Goal: Task Accomplishment & Management: Complete application form

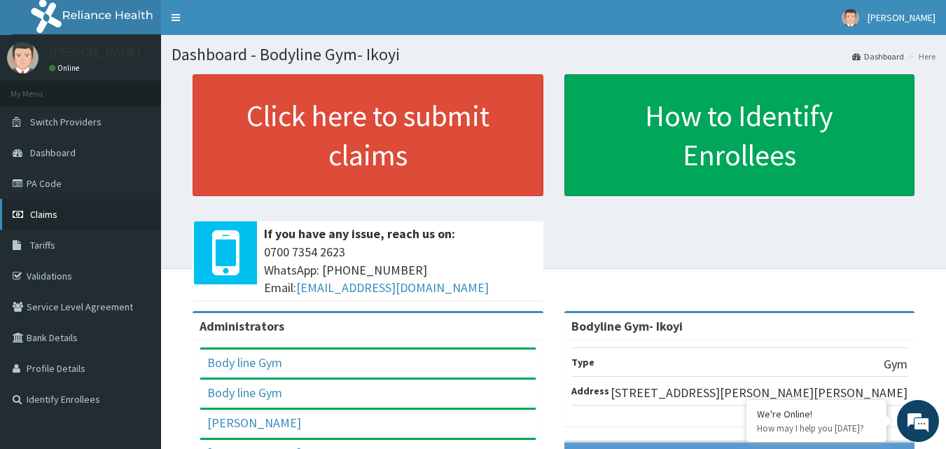
click at [106, 210] on link "Claims" at bounding box center [80, 214] width 161 height 31
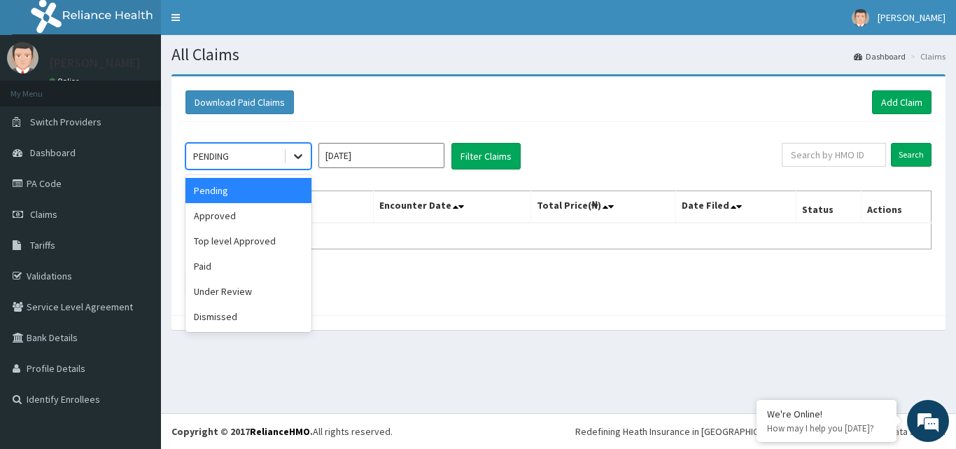
click at [297, 155] on icon at bounding box center [298, 156] width 14 height 14
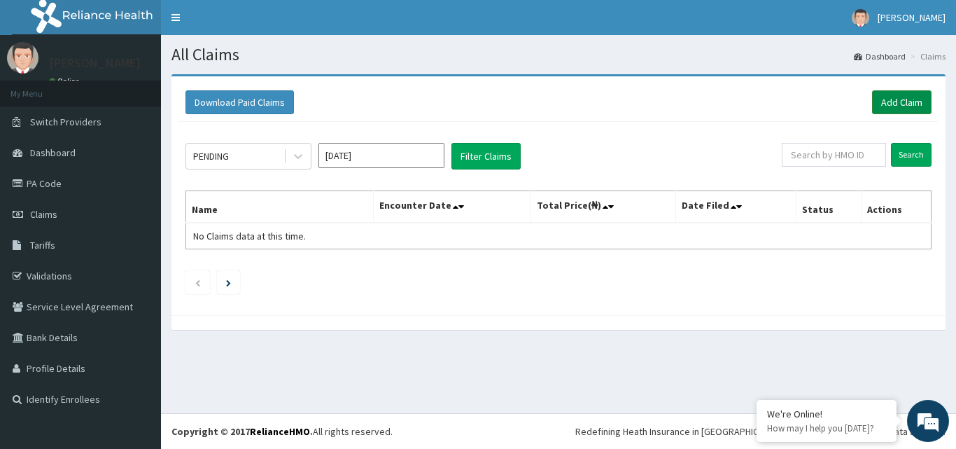
click at [913, 101] on link "Add Claim" at bounding box center [901, 102] width 59 height 24
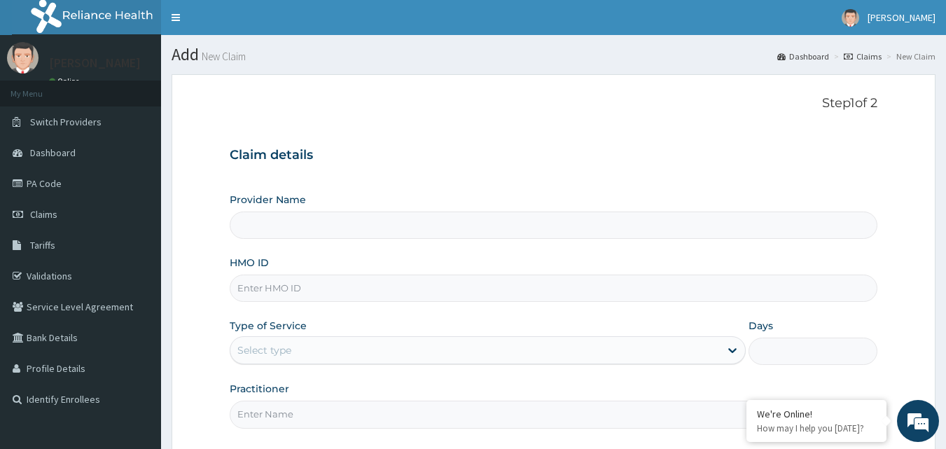
type input "Bodyline Gym- Ikoyi"
type input "1"
drag, startPoint x: 304, startPoint y: 269, endPoint x: 306, endPoint y: 280, distance: 11.4
click at [306, 280] on div "HMO ID" at bounding box center [554, 278] width 648 height 46
click at [307, 288] on input "HMO ID" at bounding box center [554, 287] width 648 height 27
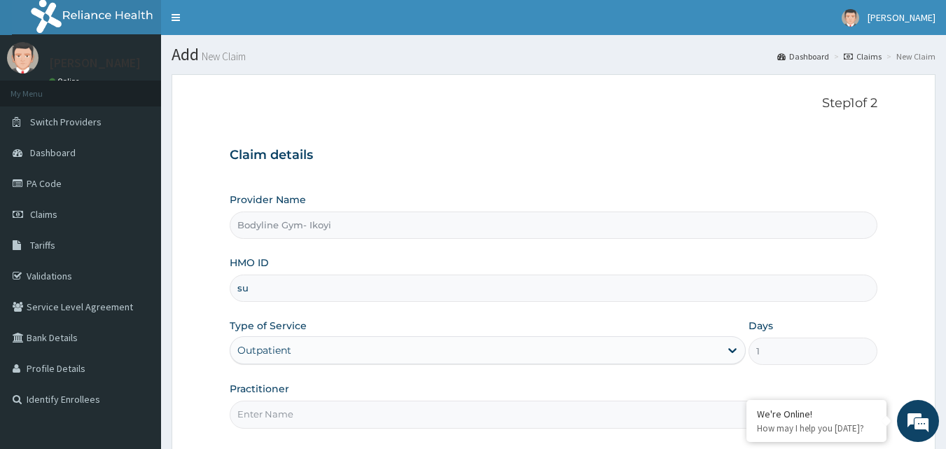
type input "s"
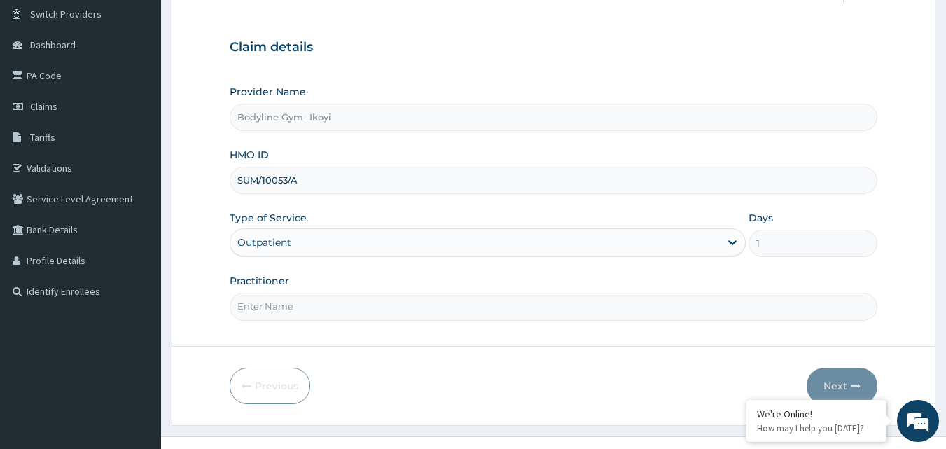
scroll to position [131, 0]
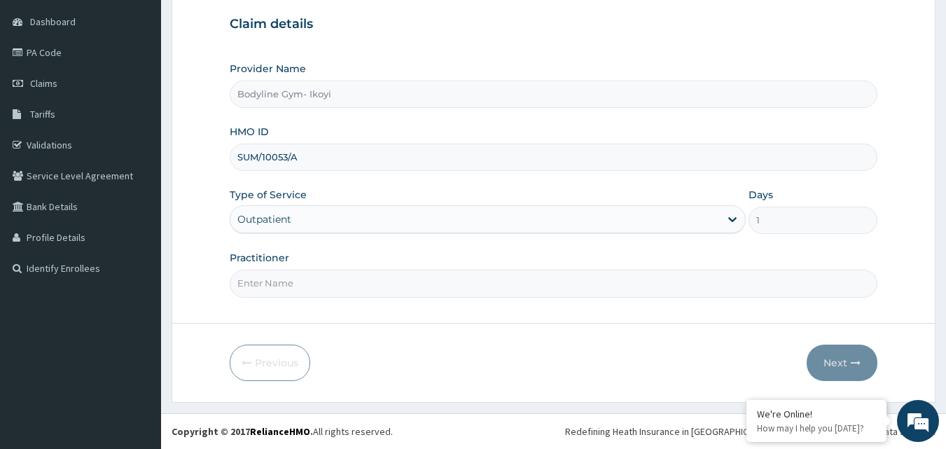
type input "SUM/10053/A"
click at [358, 280] on input "Practitioner" at bounding box center [554, 282] width 648 height 27
type input "BODYLINE"
click at [830, 364] on button "Next" at bounding box center [841, 362] width 71 height 36
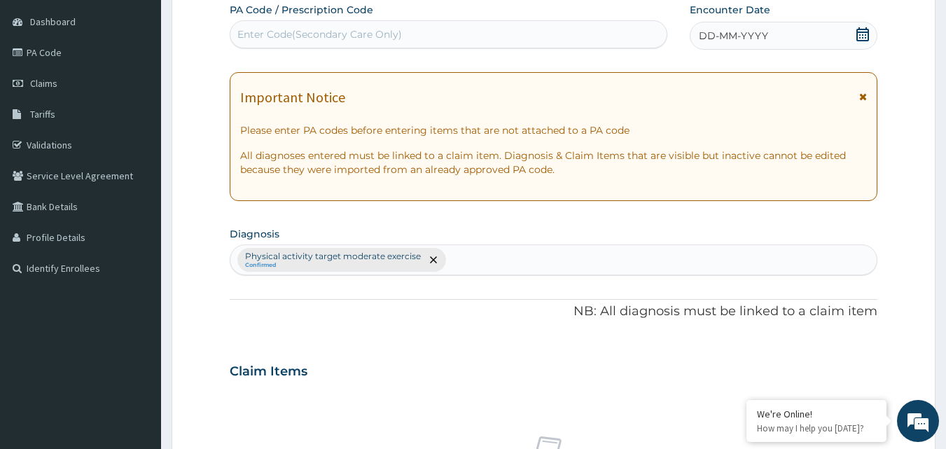
click at [707, 31] on span "DD-MM-YYYY" at bounding box center [732, 36] width 69 height 14
click at [706, 30] on span "DD-MM-YYYY" at bounding box center [732, 36] width 69 height 14
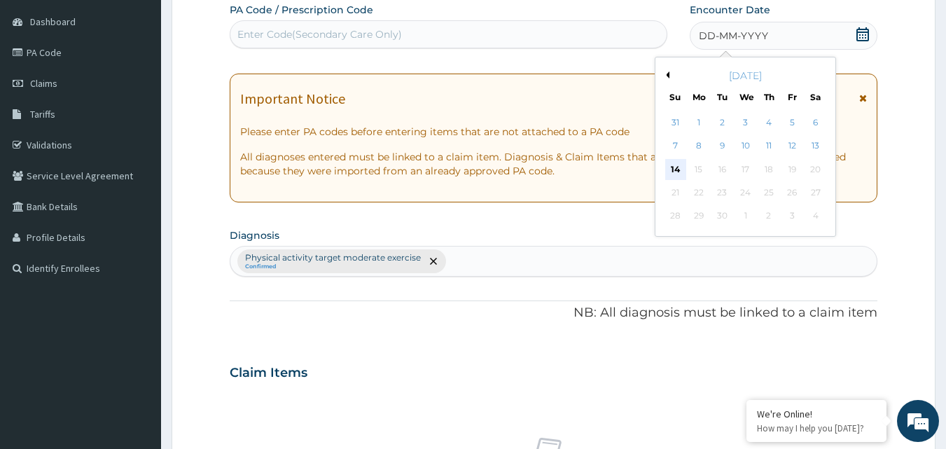
click at [670, 167] on div "14" at bounding box center [675, 169] width 21 height 21
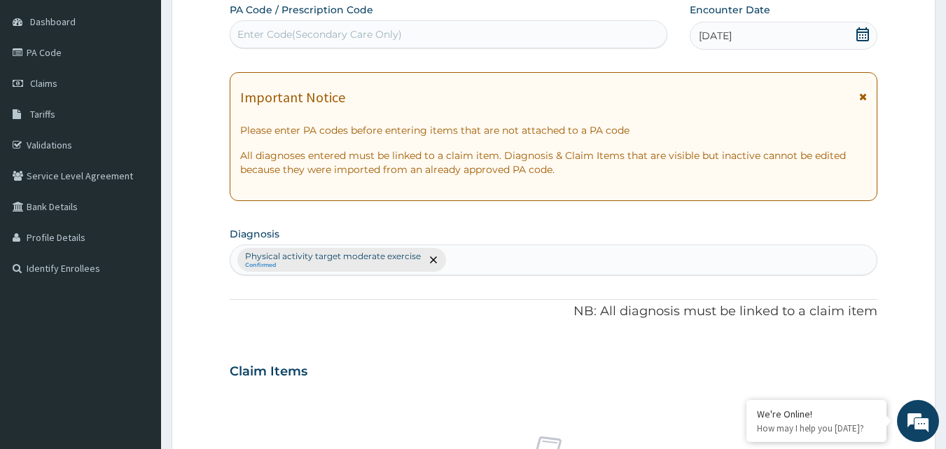
click at [293, 35] on div "Enter Code(Secondary Care Only)" at bounding box center [319, 34] width 164 height 14
type input "PA/A94EF7"
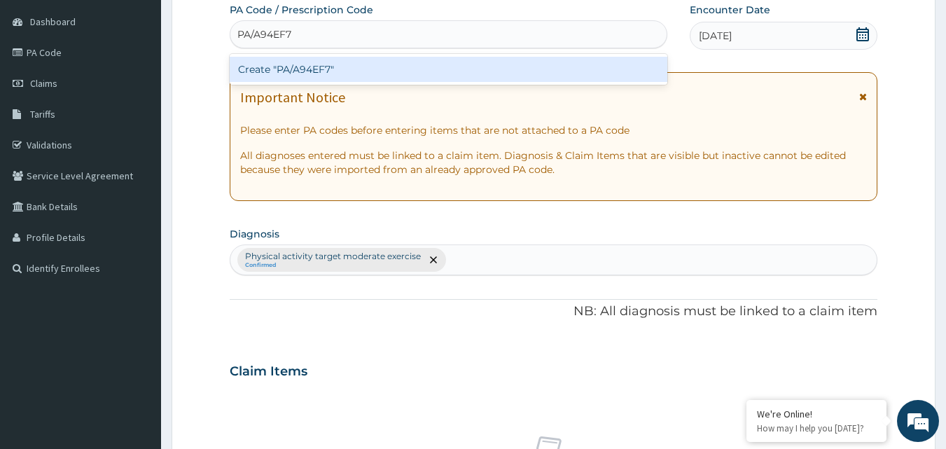
click at [318, 69] on div "Create "PA/A94EF7"" at bounding box center [449, 69] width 438 height 25
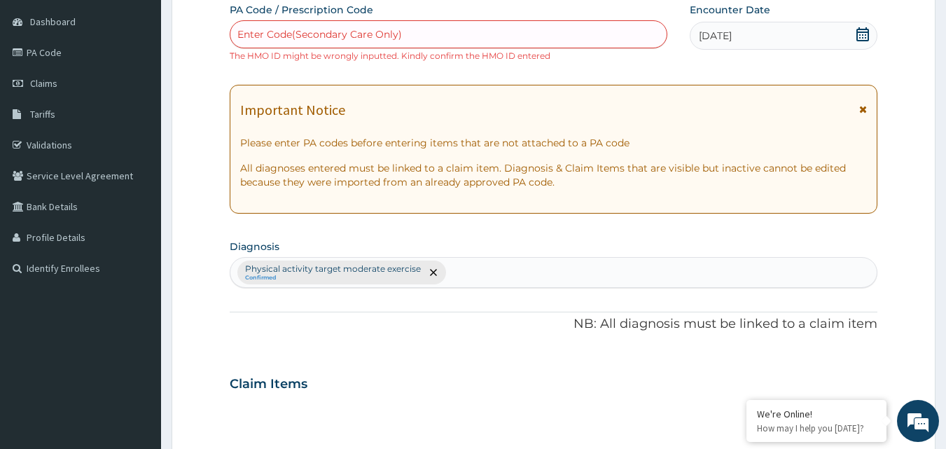
click at [330, 24] on div "Enter Code(Secondary Care Only)" at bounding box center [448, 34] width 437 height 22
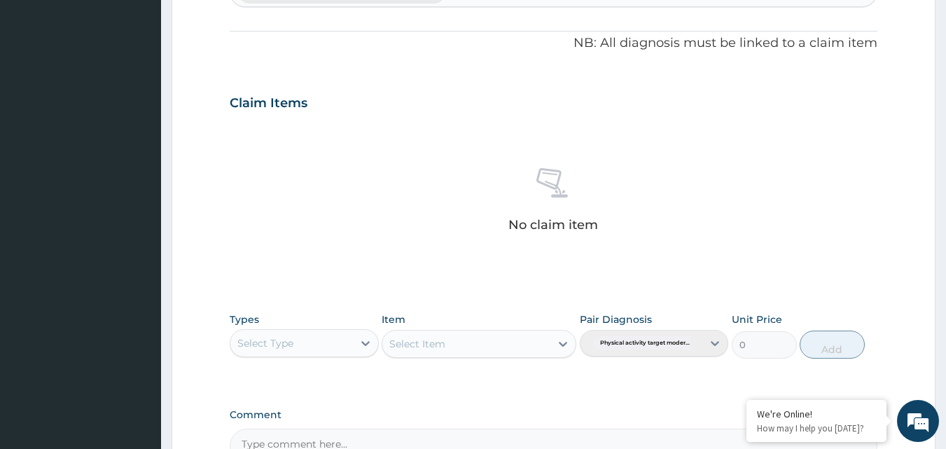
scroll to position [573, 0]
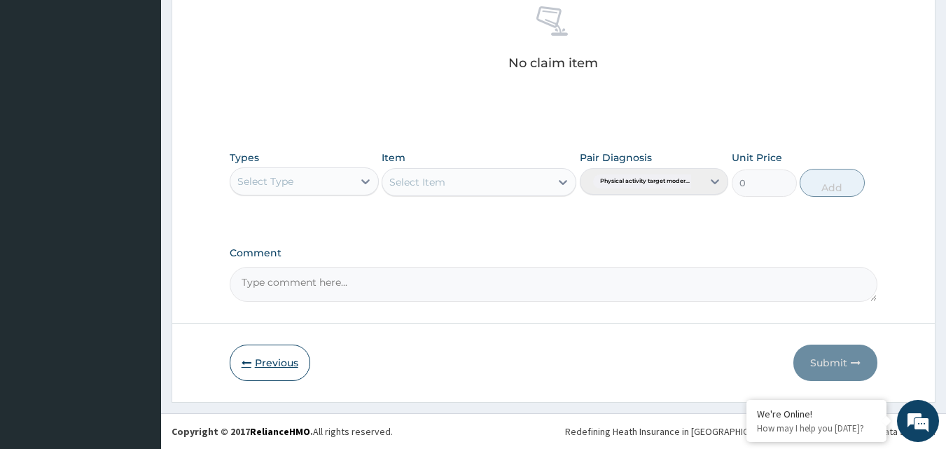
click at [282, 363] on button "Previous" at bounding box center [270, 362] width 80 height 36
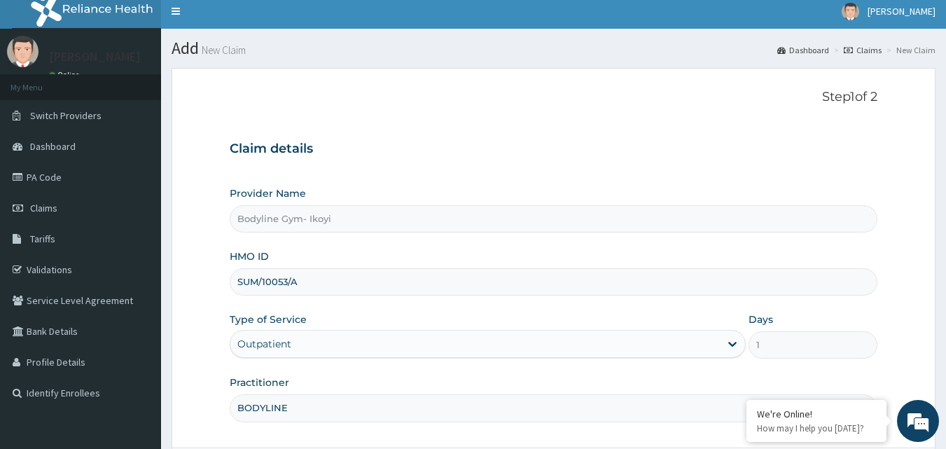
scroll to position [0, 0]
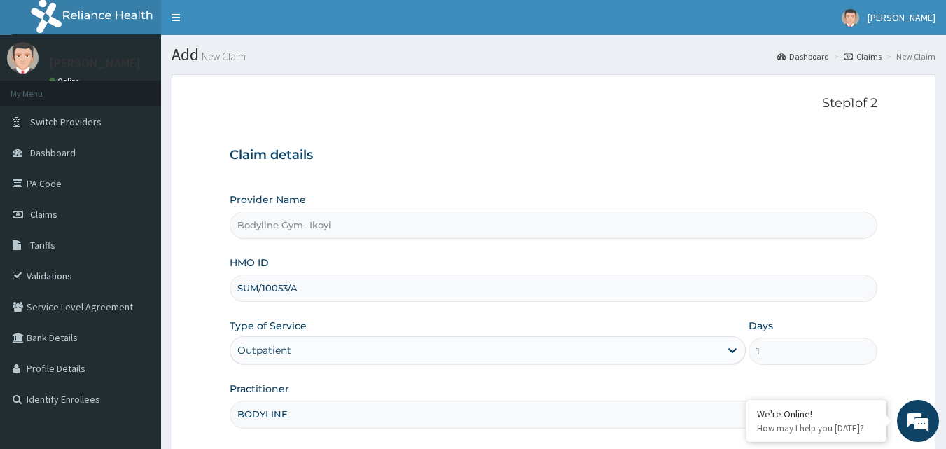
click at [258, 288] on input "SUM/10053/A" at bounding box center [554, 287] width 648 height 27
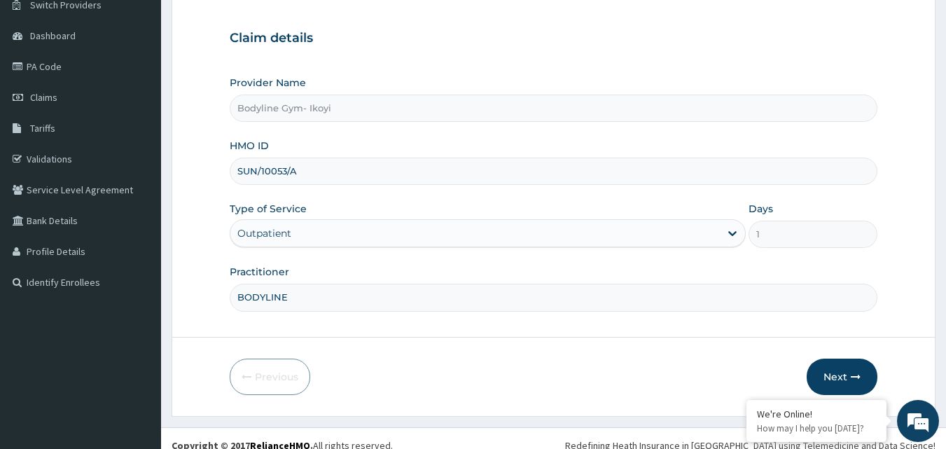
scroll to position [131, 0]
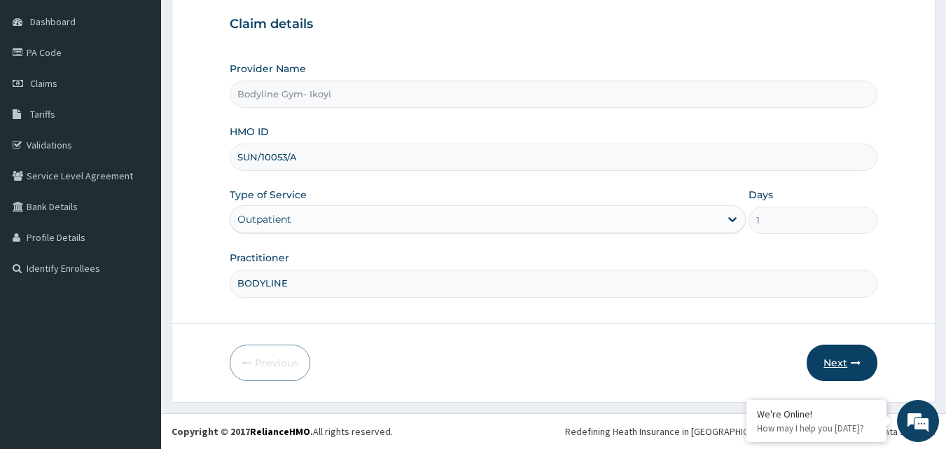
type input "SUN/10053/A"
click at [823, 360] on button "Next" at bounding box center [841, 362] width 71 height 36
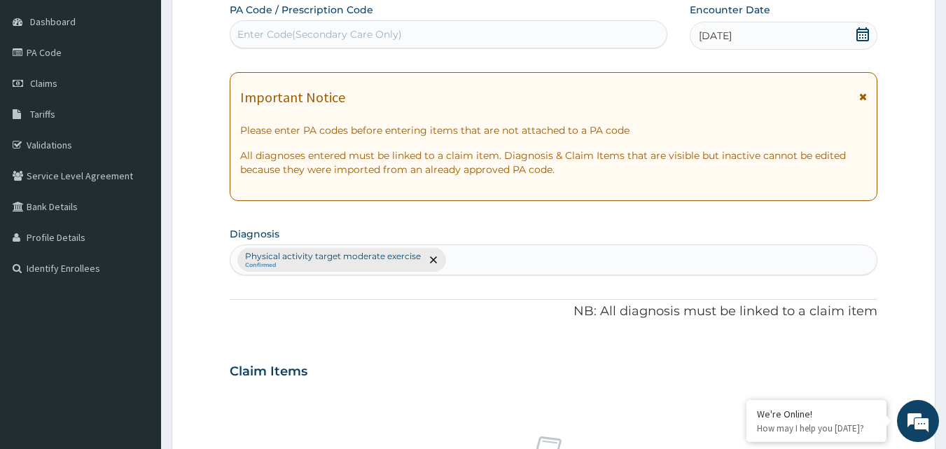
click at [325, 37] on div "Enter Code(Secondary Care Only)" at bounding box center [448, 34] width 437 height 22
type input "PA/494EF7"
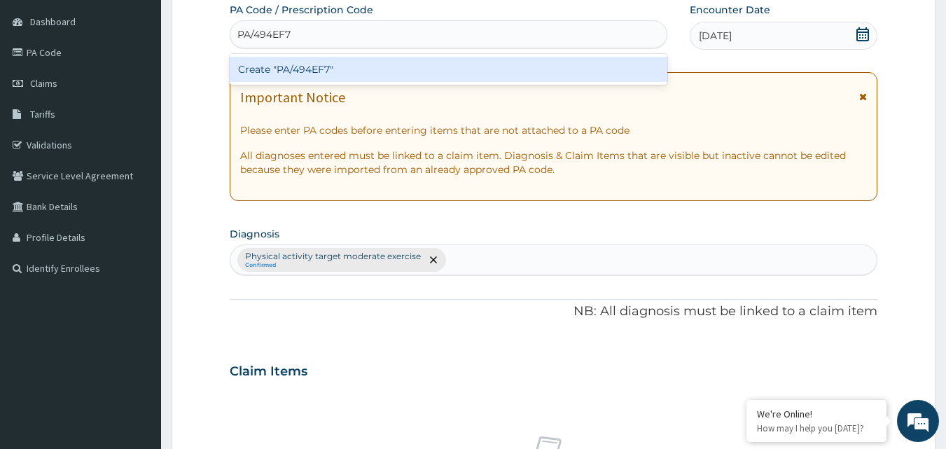
click at [453, 79] on div "Create "PA/494EF7"" at bounding box center [449, 69] width 438 height 25
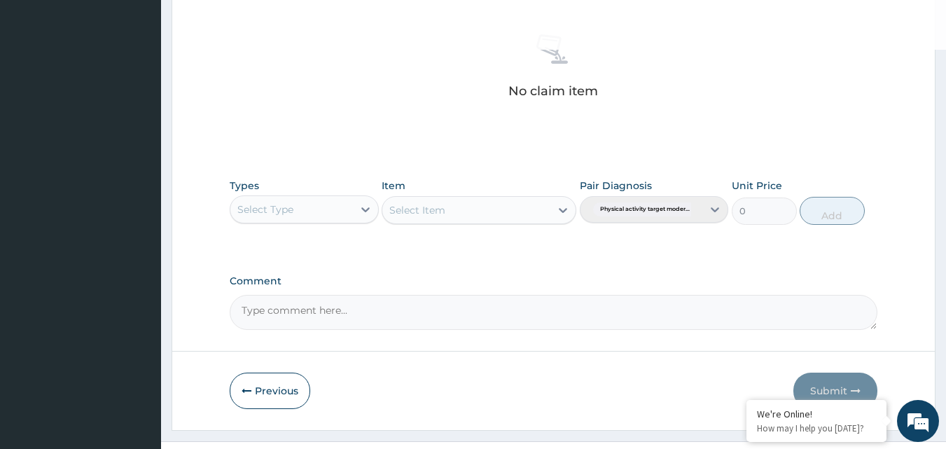
scroll to position [551, 0]
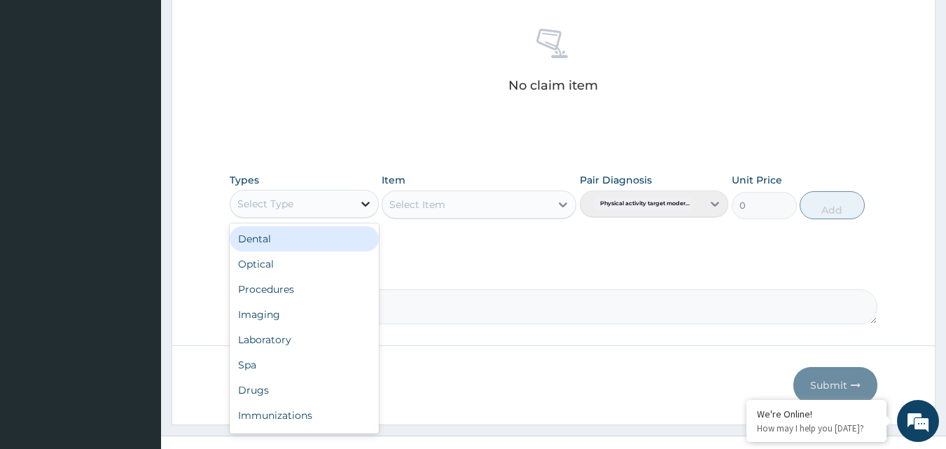
click at [376, 191] on div at bounding box center [365, 203] width 25 height 25
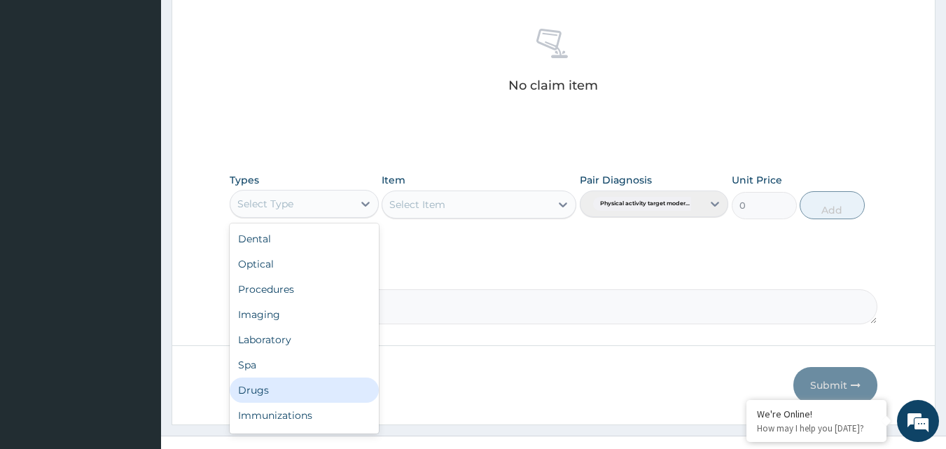
scroll to position [48, 0]
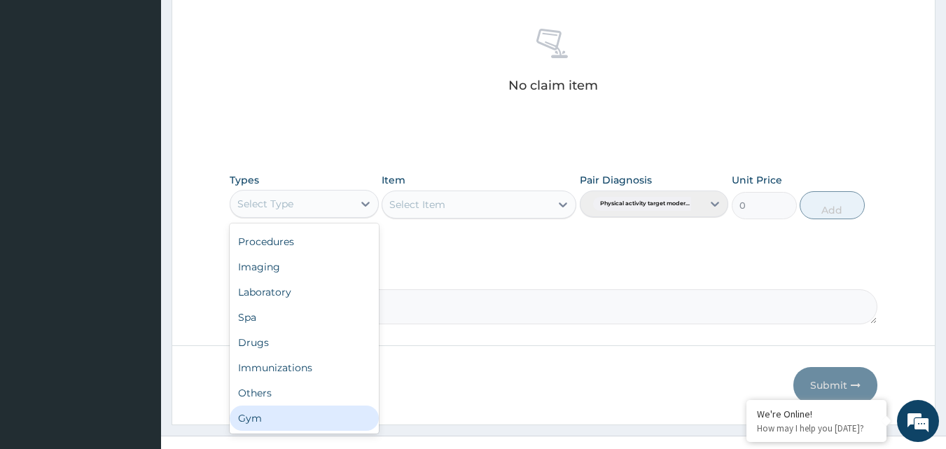
click at [317, 415] on div "Gym" at bounding box center [304, 417] width 149 height 25
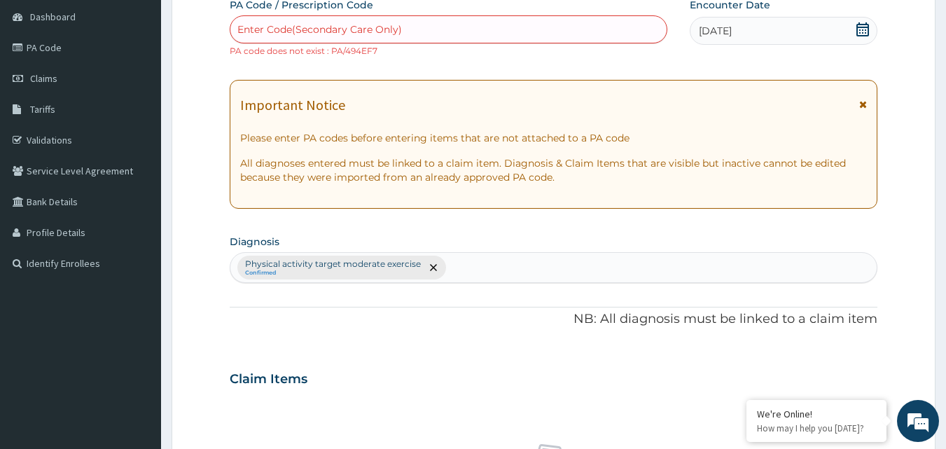
scroll to position [0, 0]
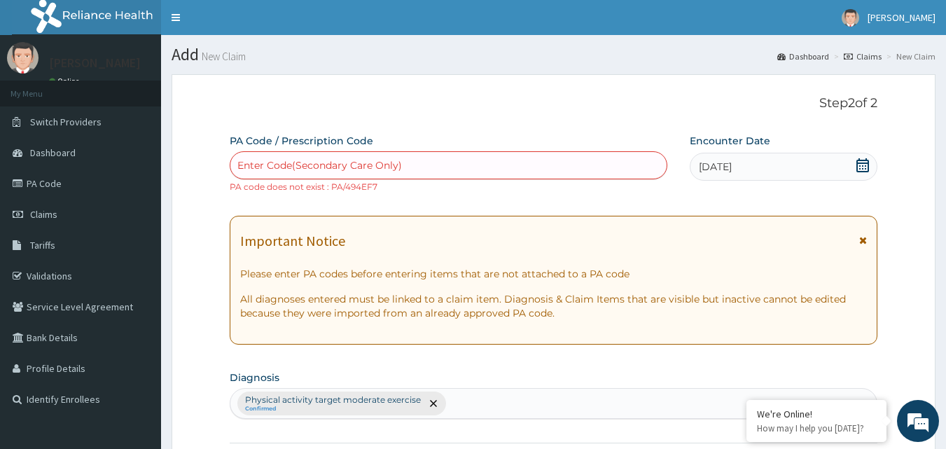
click at [398, 157] on div "Enter Code(Secondary Care Only)" at bounding box center [448, 165] width 437 height 22
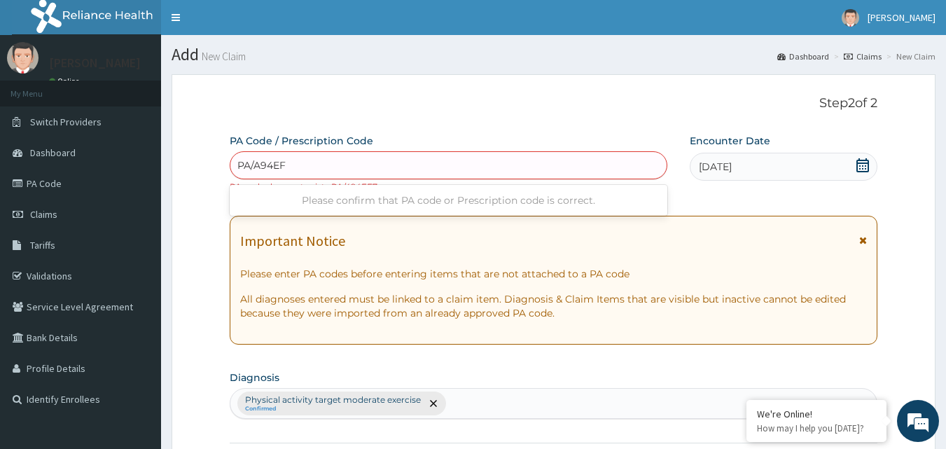
type input "PA/A94EF7"
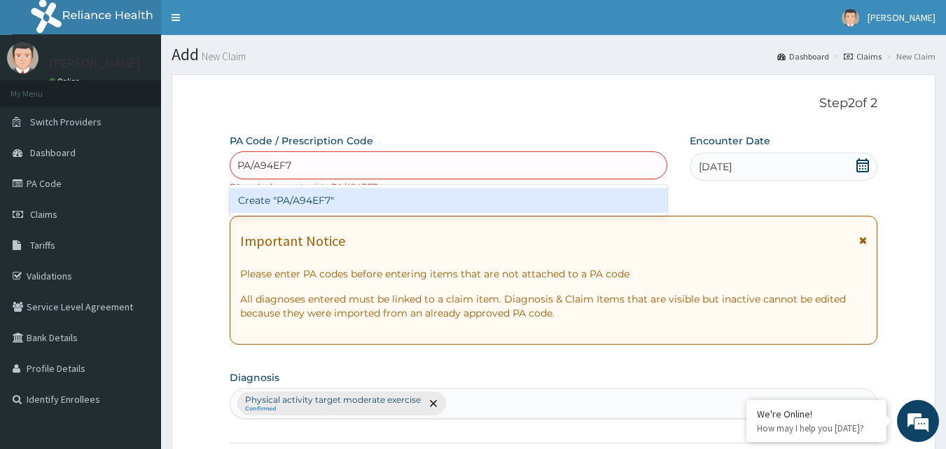
click at [404, 194] on div "Create "PA/A94EF7"" at bounding box center [449, 200] width 438 height 25
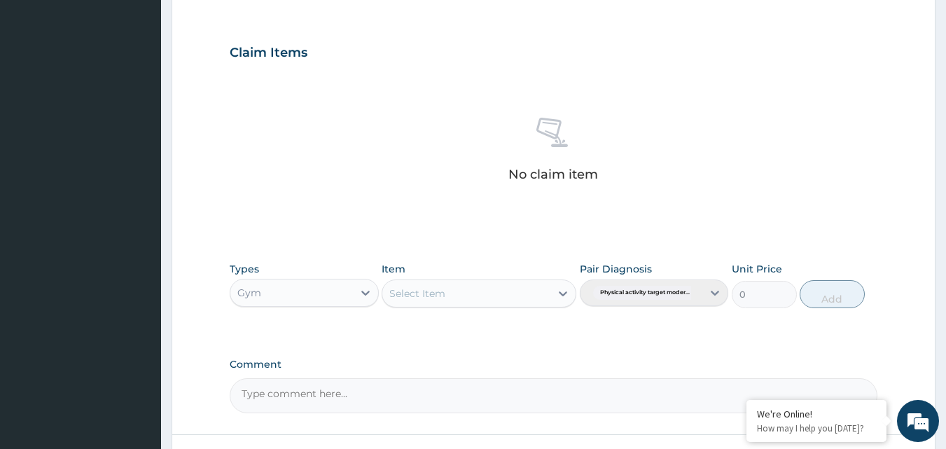
scroll to position [561, 0]
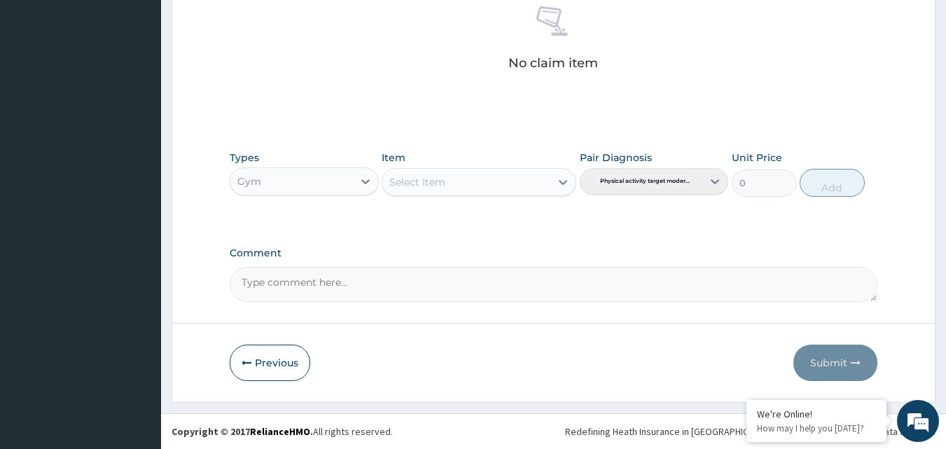
click at [347, 191] on div "Gym" at bounding box center [291, 181] width 122 height 22
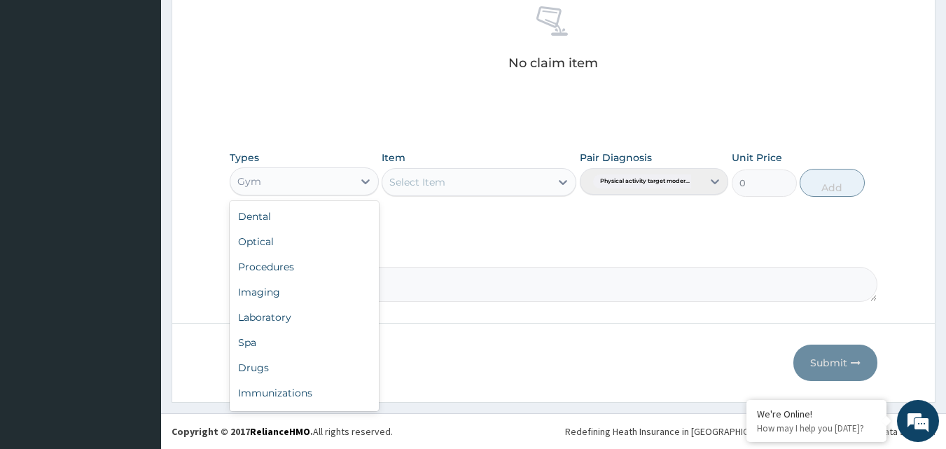
scroll to position [48, 0]
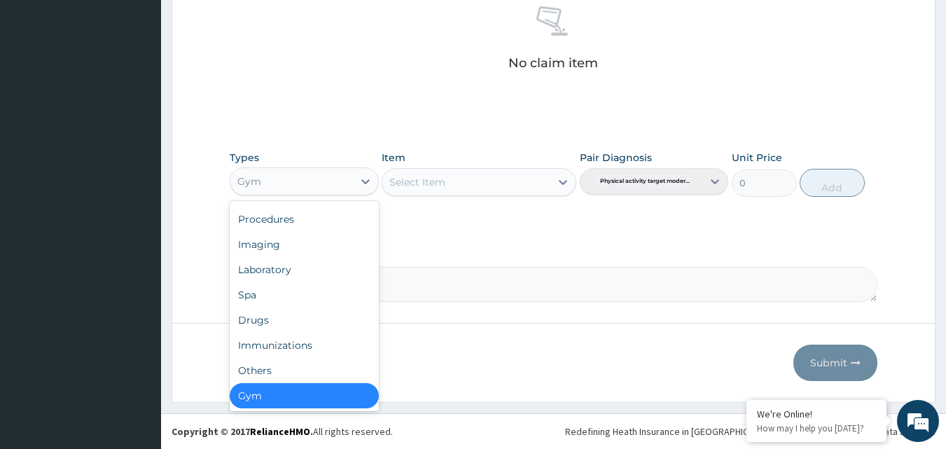
click at [301, 395] on div "Gym" at bounding box center [304, 395] width 149 height 25
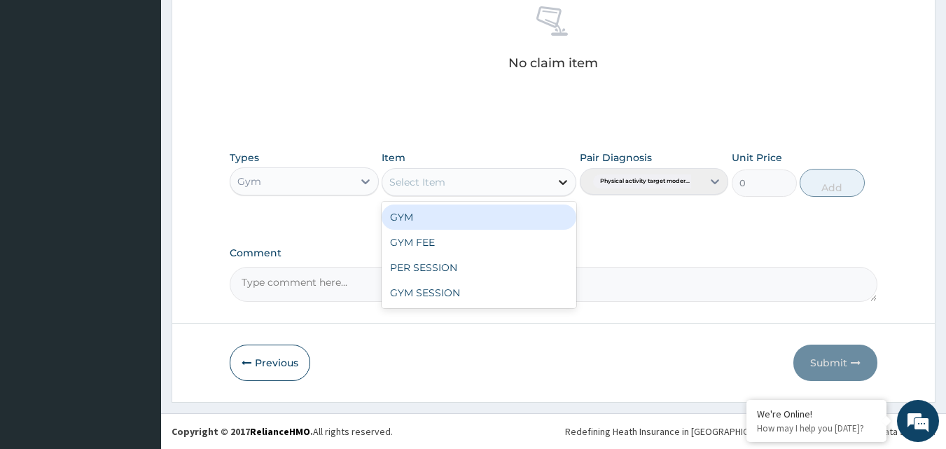
click at [550, 185] on div at bounding box center [562, 181] width 25 height 25
click at [505, 206] on div "GYM" at bounding box center [478, 216] width 195 height 25
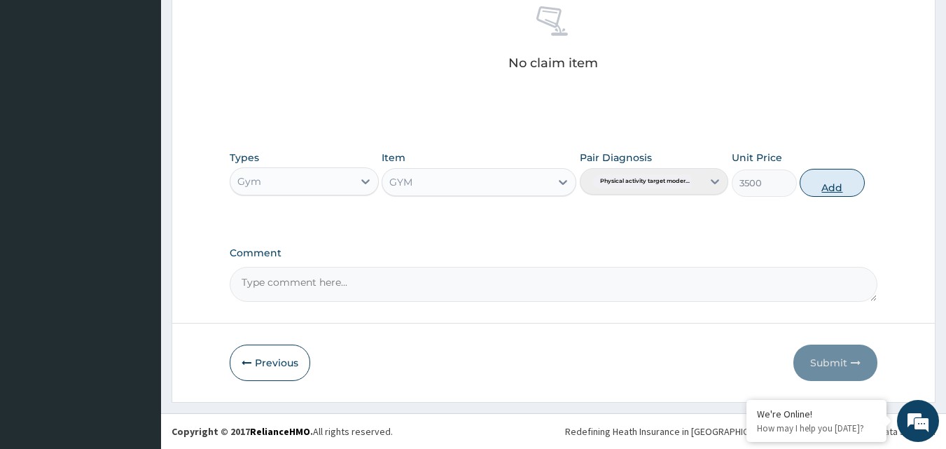
click at [831, 186] on button "Add" at bounding box center [831, 183] width 65 height 28
type input "0"
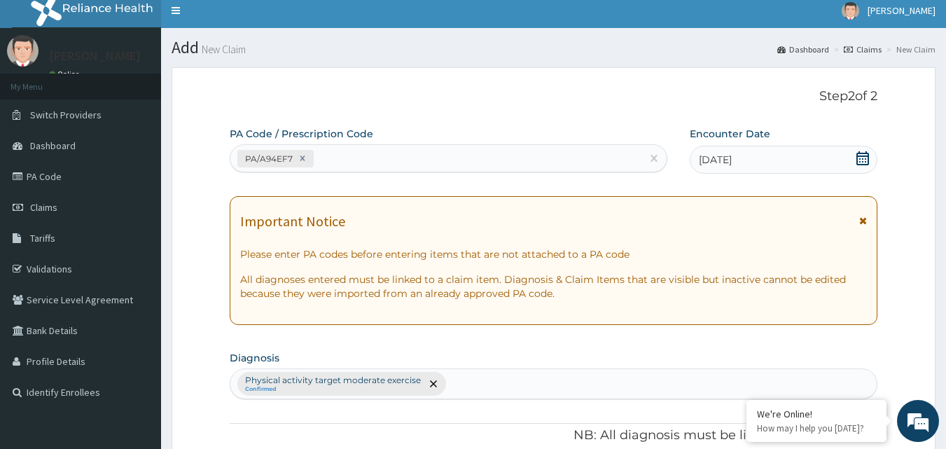
scroll to position [0, 0]
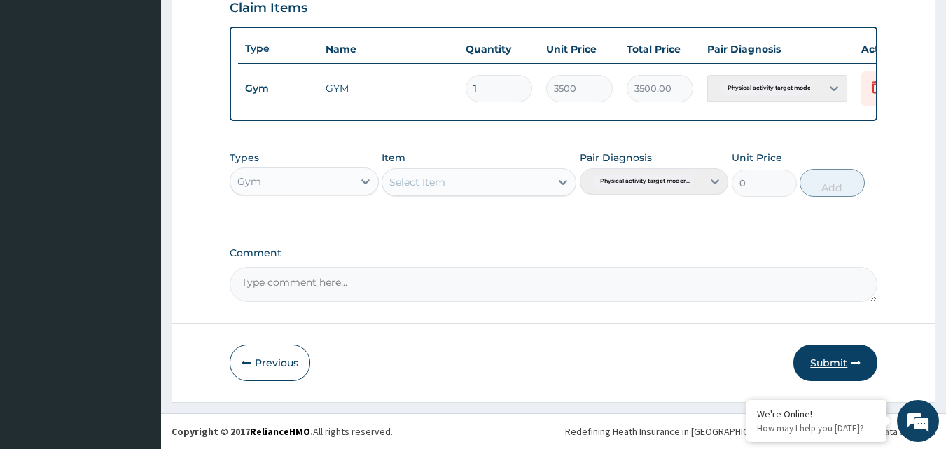
click at [812, 360] on button "Submit" at bounding box center [835, 362] width 84 height 36
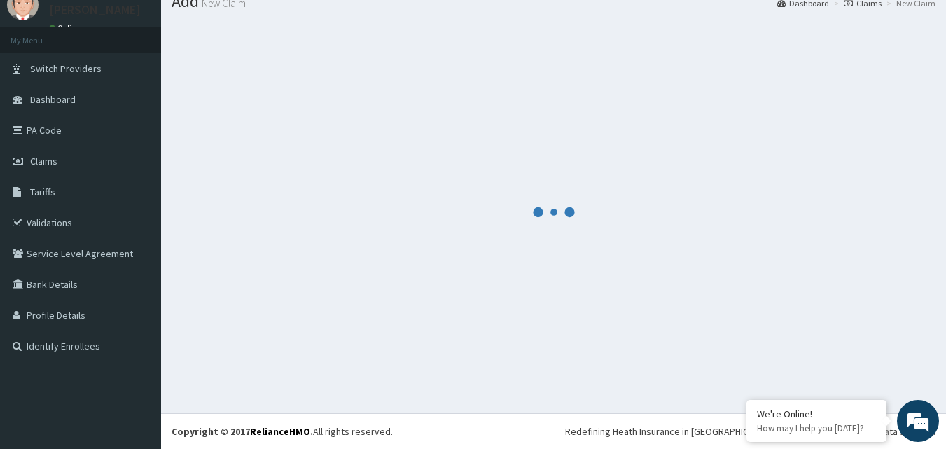
scroll to position [505, 0]
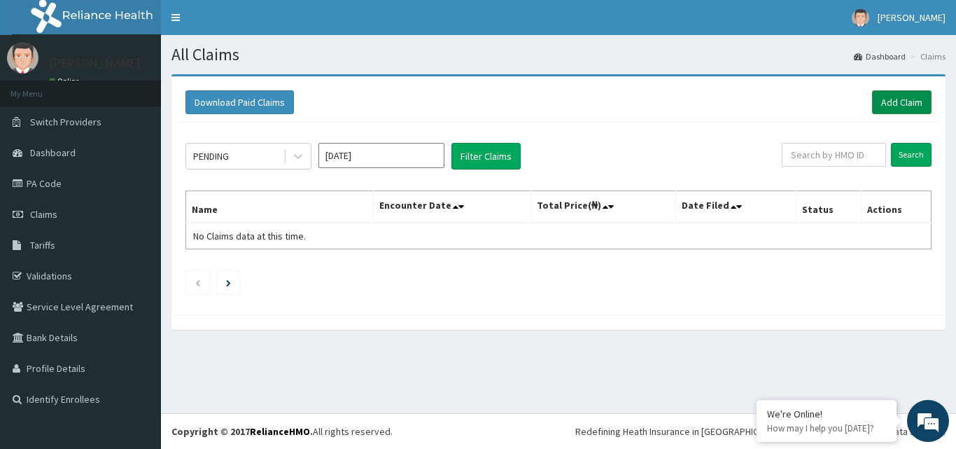
click at [902, 99] on link "Add Claim" at bounding box center [901, 102] width 59 height 24
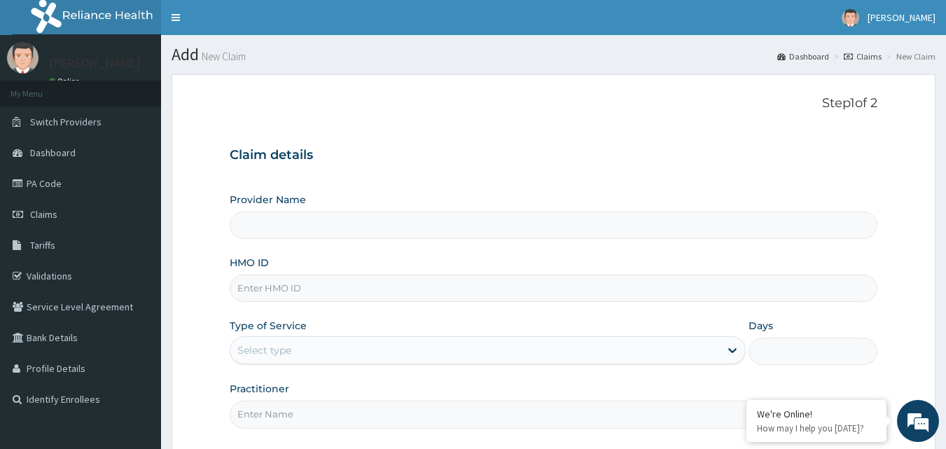
click at [315, 283] on input "HMO ID" at bounding box center [554, 287] width 648 height 27
type input "Bodyline Gym- Ikoyi"
type input "1"
type input "TLR/10105/A"
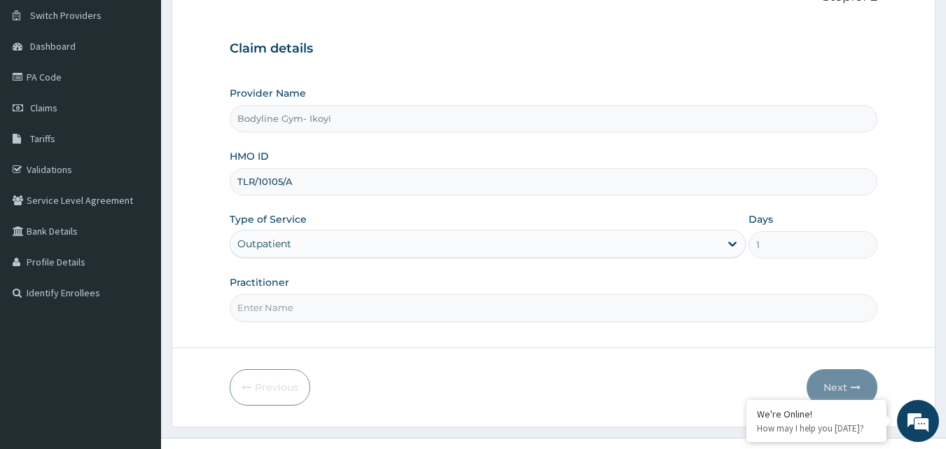
scroll to position [131, 0]
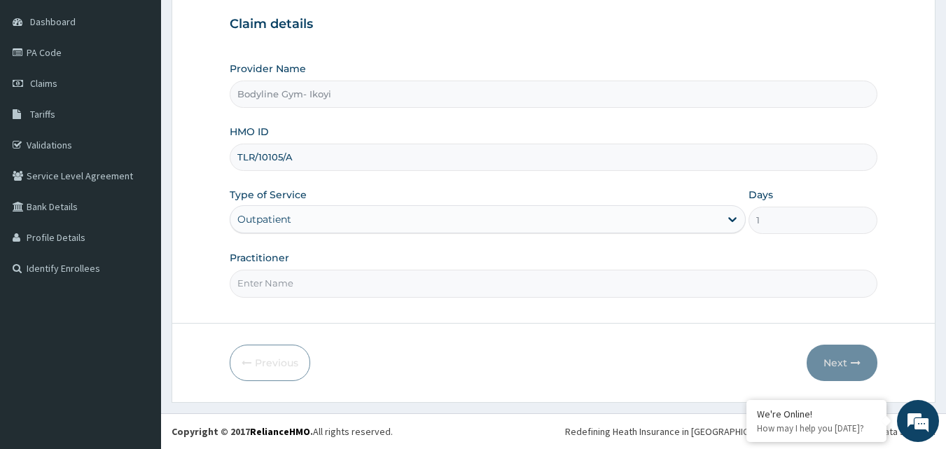
click at [338, 292] on input "Practitioner" at bounding box center [554, 282] width 648 height 27
type input "BODYLINE"
click at [836, 358] on button "Next" at bounding box center [841, 362] width 71 height 36
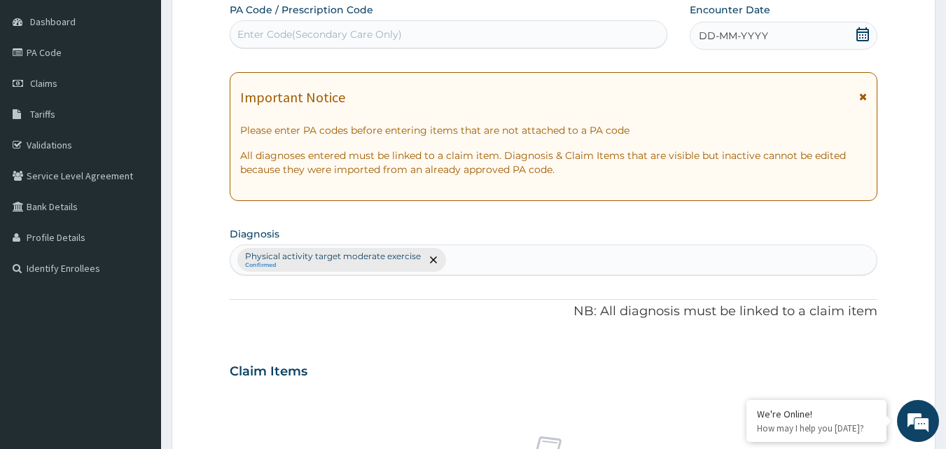
click at [703, 33] on span "DD-MM-YYYY" at bounding box center [732, 36] width 69 height 14
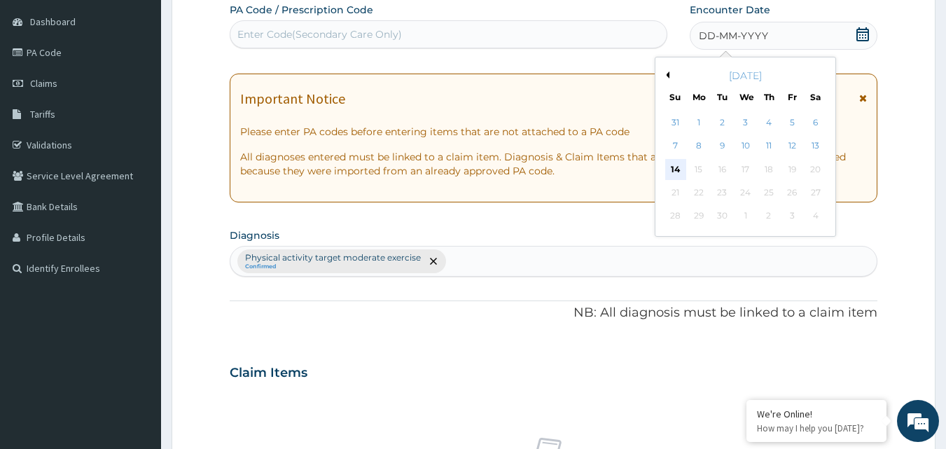
click at [668, 171] on div "14" at bounding box center [675, 169] width 21 height 21
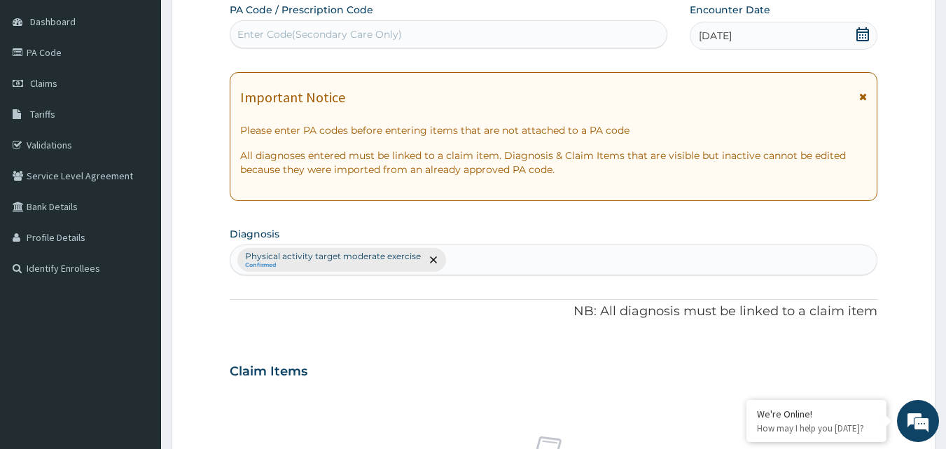
click at [322, 20] on div "PA Code / Prescription Code Enter Code(Secondary Care Only)" at bounding box center [449, 25] width 438 height 45
click at [320, 29] on div "Enter Code(Secondary Care Only)" at bounding box center [319, 34] width 164 height 14
type input "PA/A9AC5A"
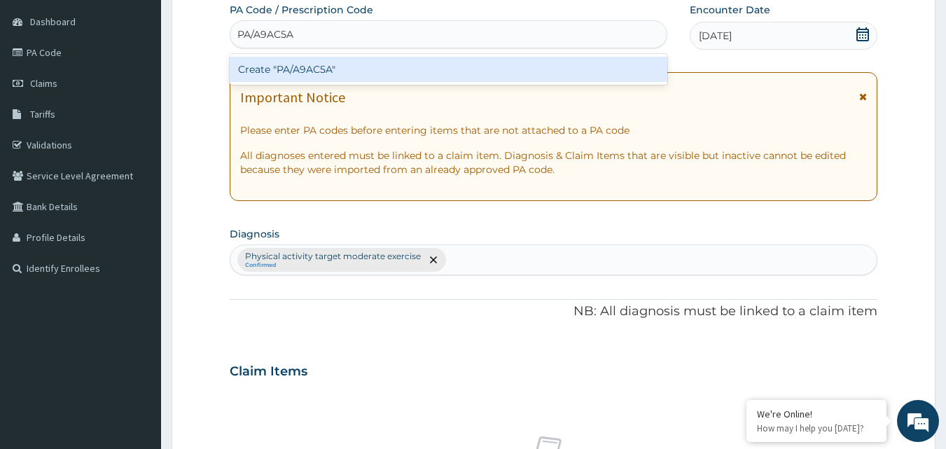
click at [337, 65] on div "Create "PA/A9AC5A"" at bounding box center [449, 69] width 438 height 25
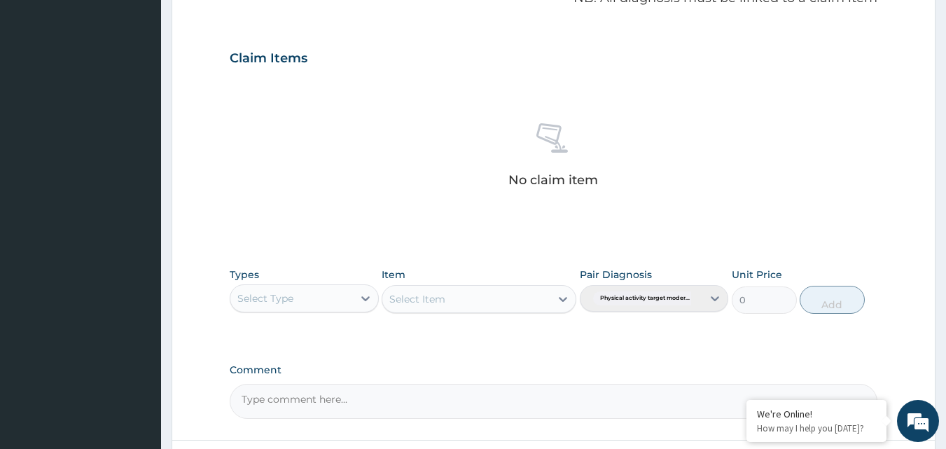
scroll to position [481, 0]
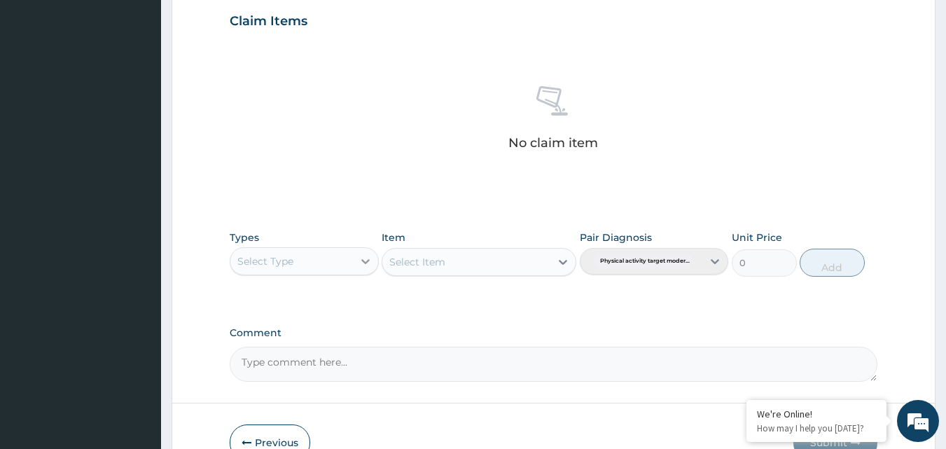
click at [357, 269] on div at bounding box center [365, 260] width 25 height 25
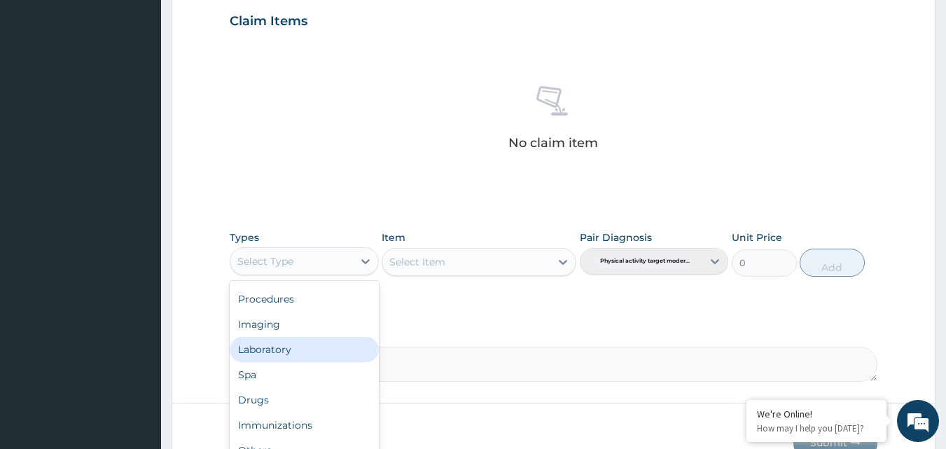
scroll to position [561, 0]
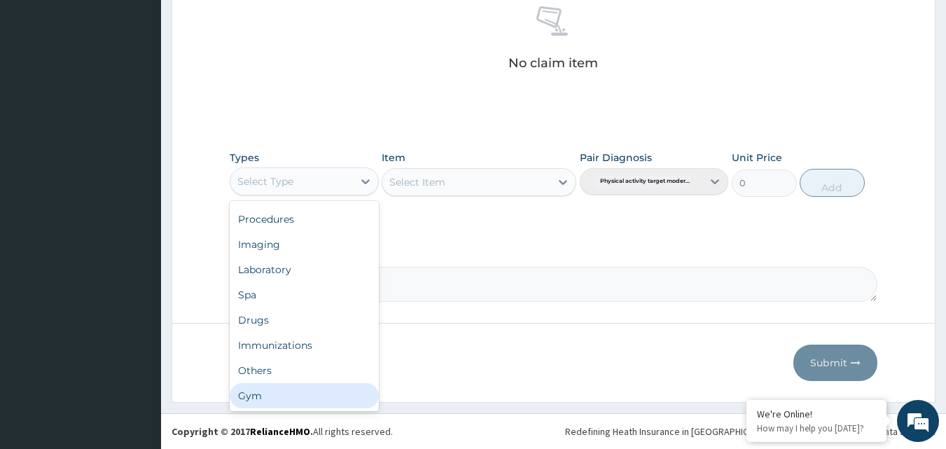
click at [328, 397] on div "Gym" at bounding box center [304, 395] width 149 height 25
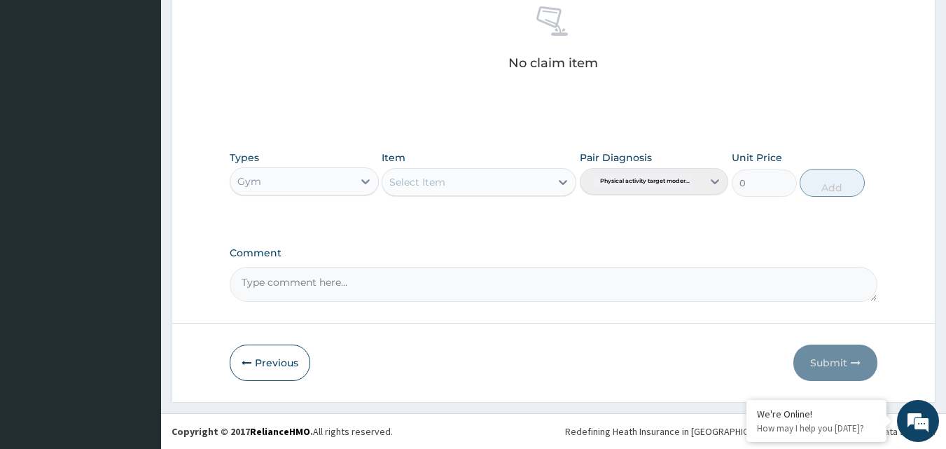
click at [512, 176] on div "Select Item" at bounding box center [466, 182] width 168 height 22
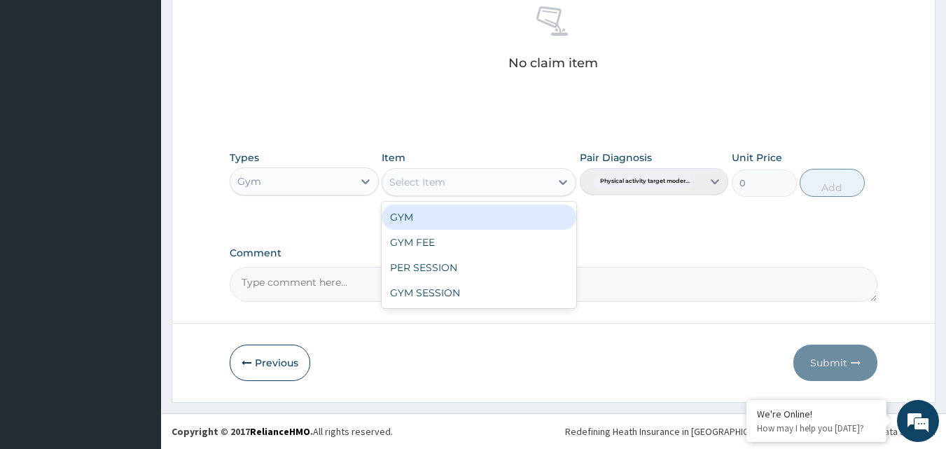
click at [528, 220] on div "GYM" at bounding box center [478, 216] width 195 height 25
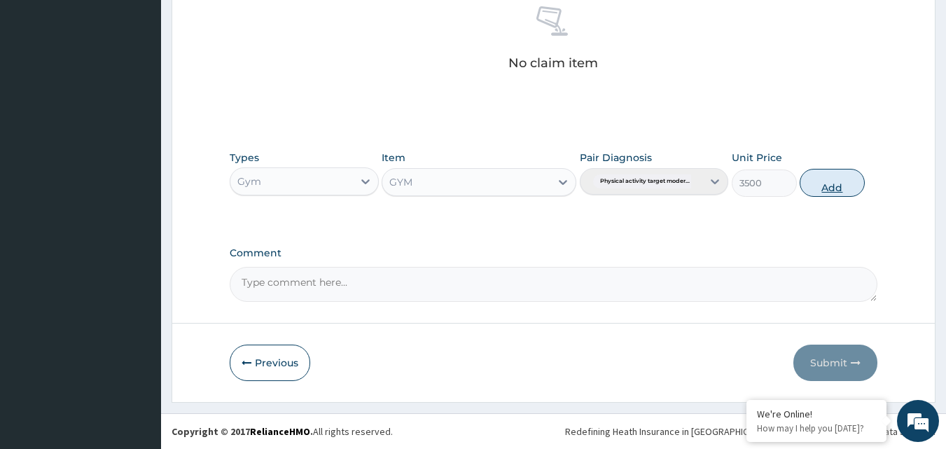
click at [830, 190] on button "Add" at bounding box center [831, 183] width 65 height 28
type input "0"
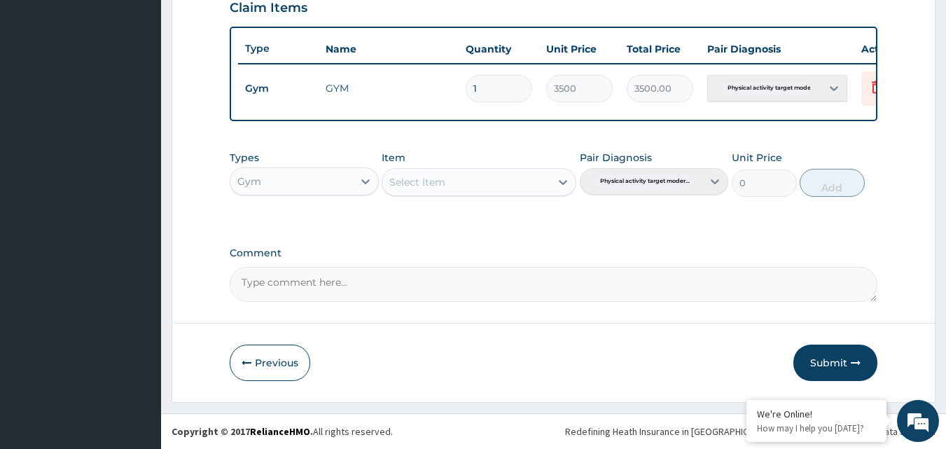
scroll to position [505, 0]
click at [831, 358] on button "Submit" at bounding box center [835, 362] width 84 height 36
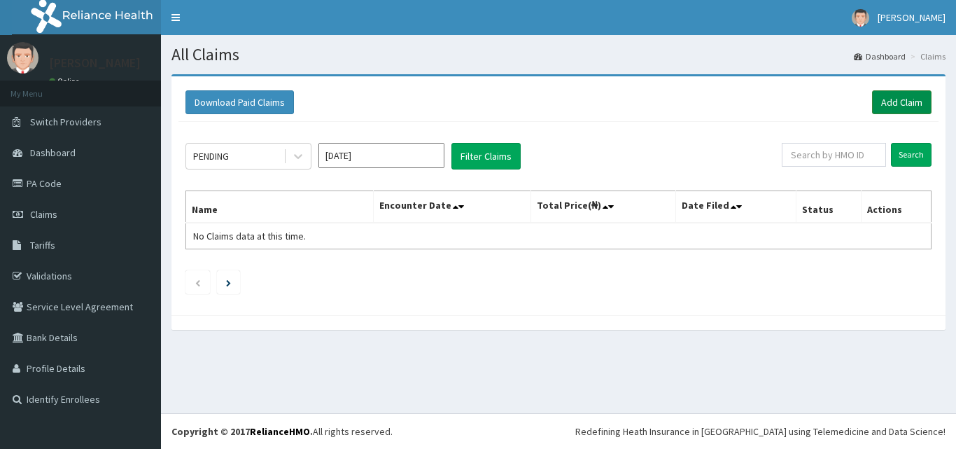
click at [908, 101] on link "Add Claim" at bounding box center [901, 102] width 59 height 24
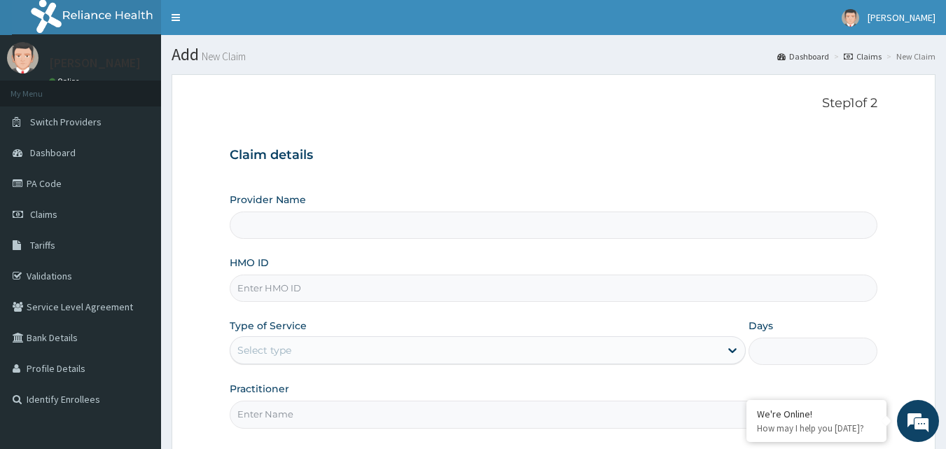
type input "Bodyline Gym- Ikoyi"
type input "1"
click at [287, 279] on input "HMO ID" at bounding box center [554, 287] width 648 height 27
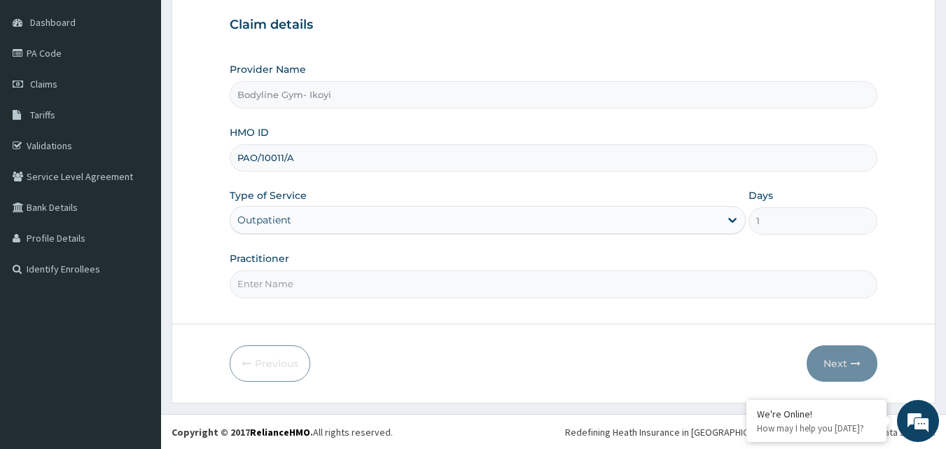
scroll to position [131, 0]
type input "PAO/10011/A"
click at [351, 276] on input "Practitioner" at bounding box center [554, 282] width 648 height 27
type input "BODYLINE"
click at [837, 362] on button "Next" at bounding box center [841, 362] width 71 height 36
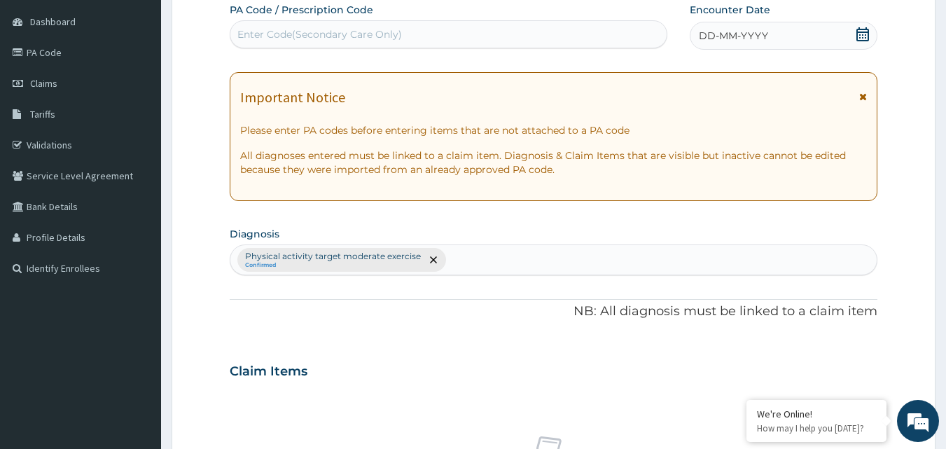
click at [704, 33] on span "DD-MM-YYYY" at bounding box center [732, 36] width 69 height 14
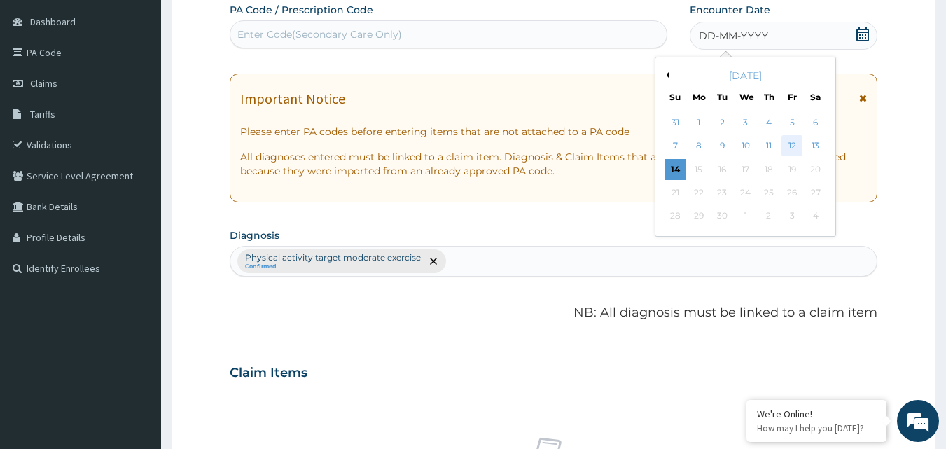
click at [794, 146] on div "12" at bounding box center [791, 146] width 21 height 21
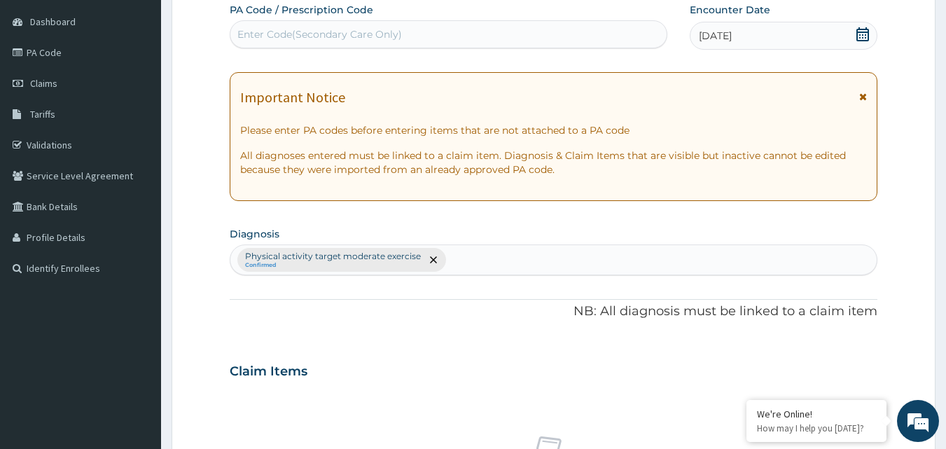
click at [703, 34] on span "[DATE]" at bounding box center [714, 36] width 33 height 14
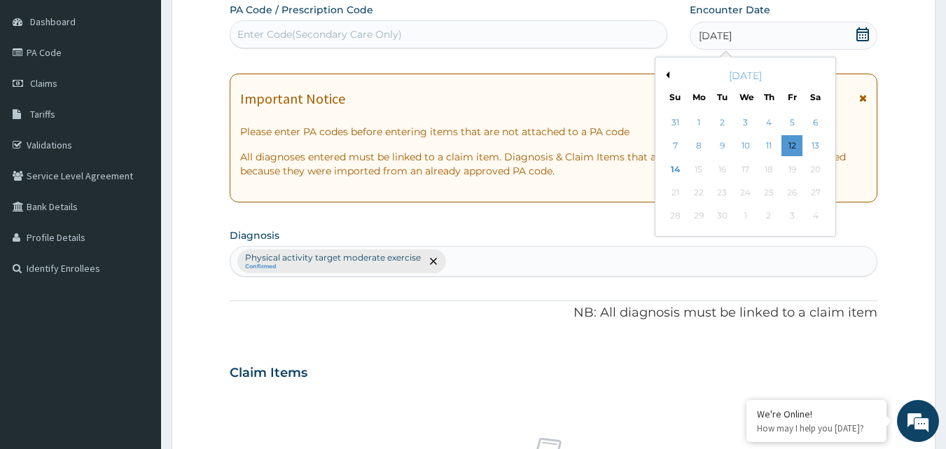
click at [759, 20] on div "Encounter Date 12-09-2025 Previous Month September 2025 Su Mo Tu We Th Fr Sa 31…" at bounding box center [783, 27] width 188 height 48
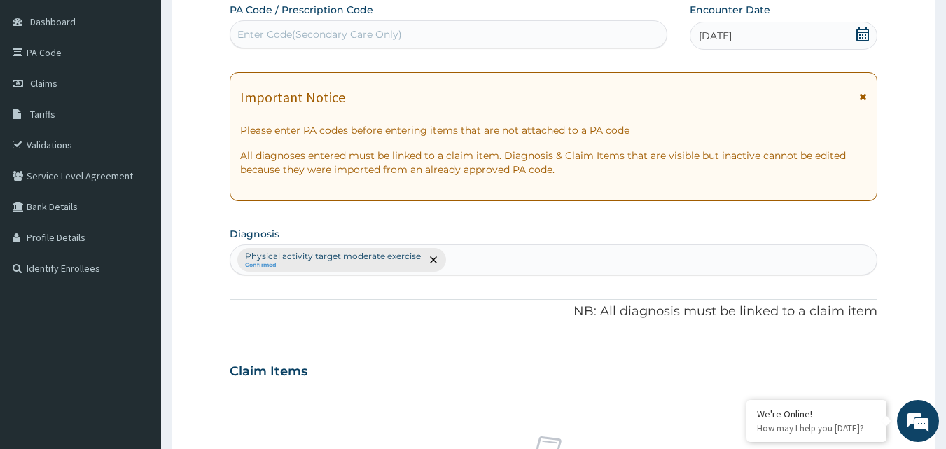
click at [368, 29] on div "Enter Code(Secondary Care Only)" at bounding box center [319, 34] width 164 height 14
type input "PA/B2E58D"
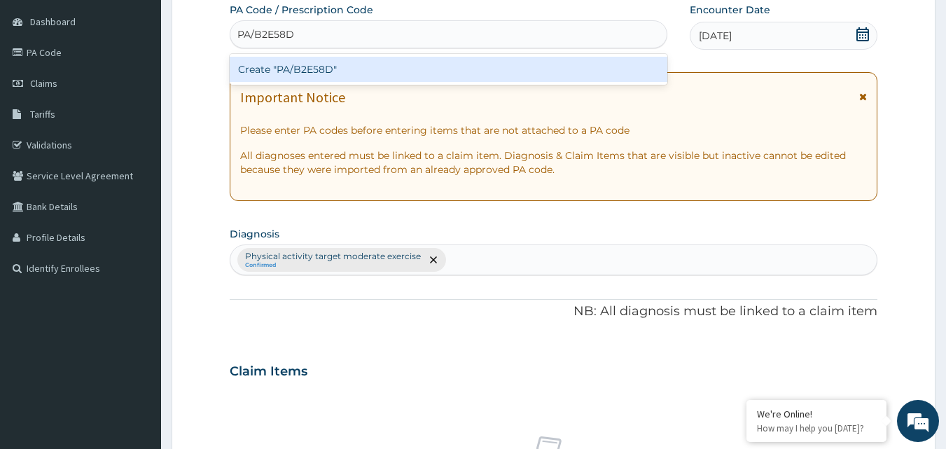
click at [347, 75] on div "Create "PA/B2E58D"" at bounding box center [449, 69] width 438 height 25
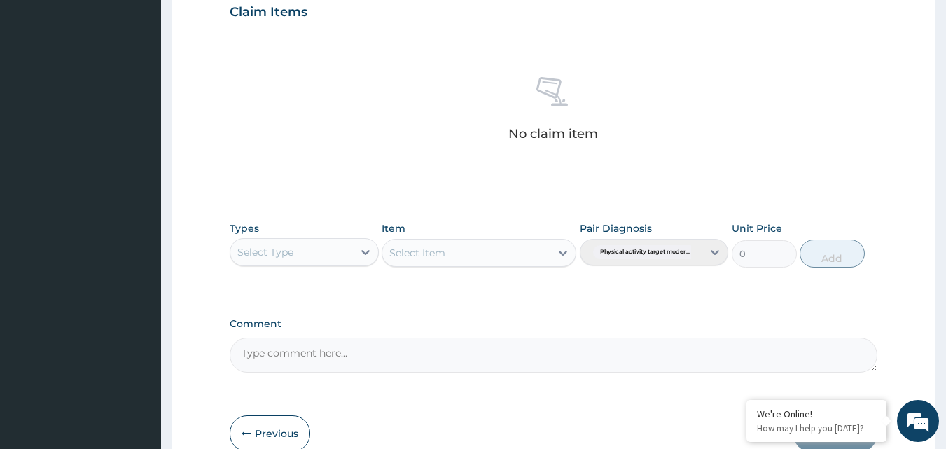
scroll to position [561, 0]
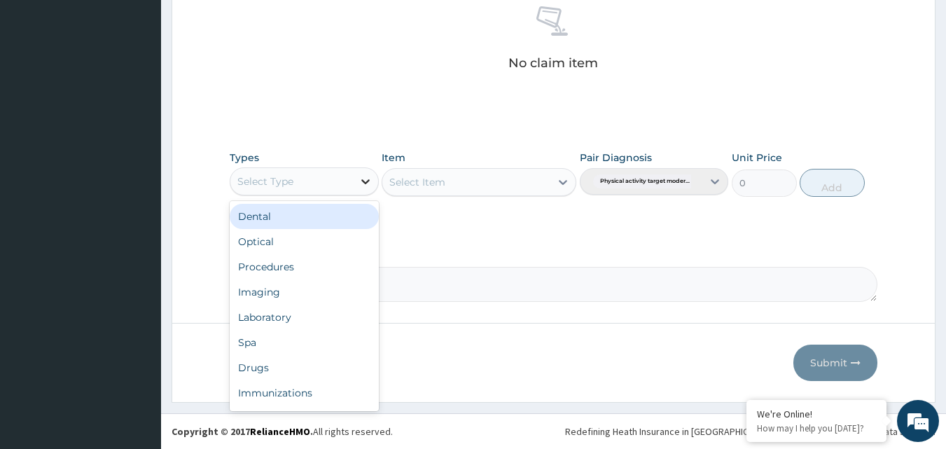
click at [358, 172] on div at bounding box center [365, 181] width 25 height 25
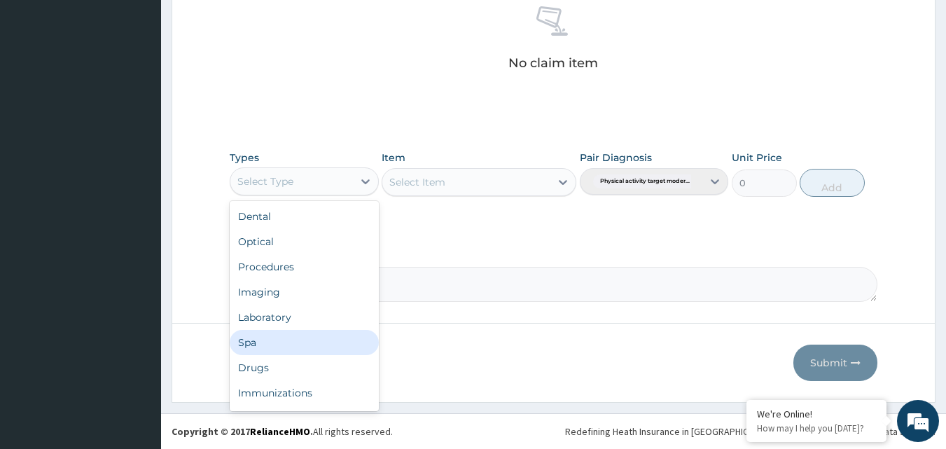
scroll to position [48, 0]
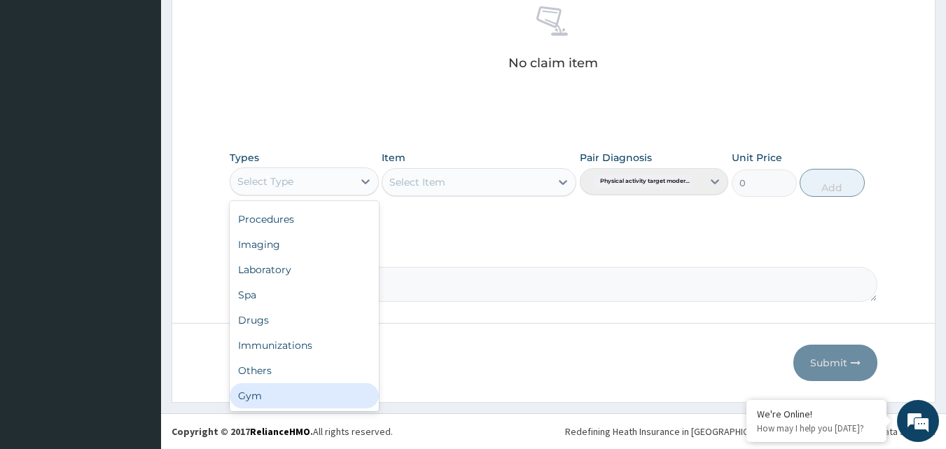
click at [309, 399] on div "Gym" at bounding box center [304, 395] width 149 height 25
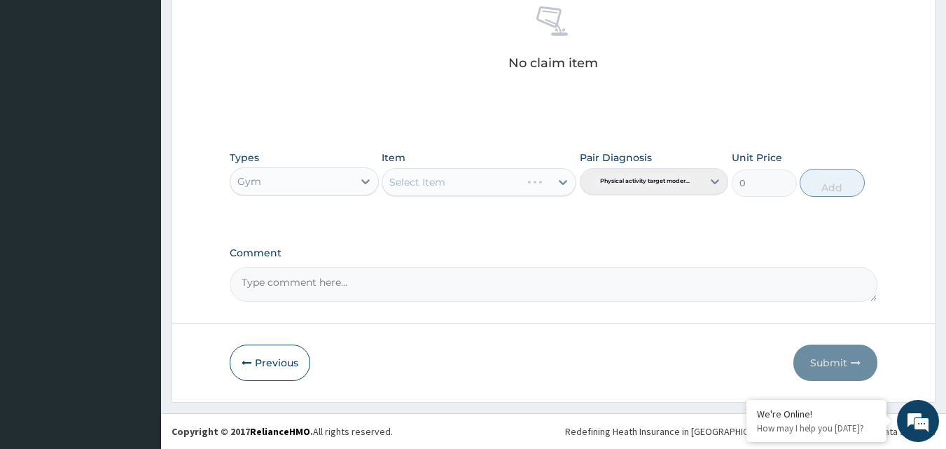
click at [546, 183] on div "Select Item" at bounding box center [478, 182] width 195 height 28
click at [567, 178] on div "Select Item" at bounding box center [478, 182] width 195 height 28
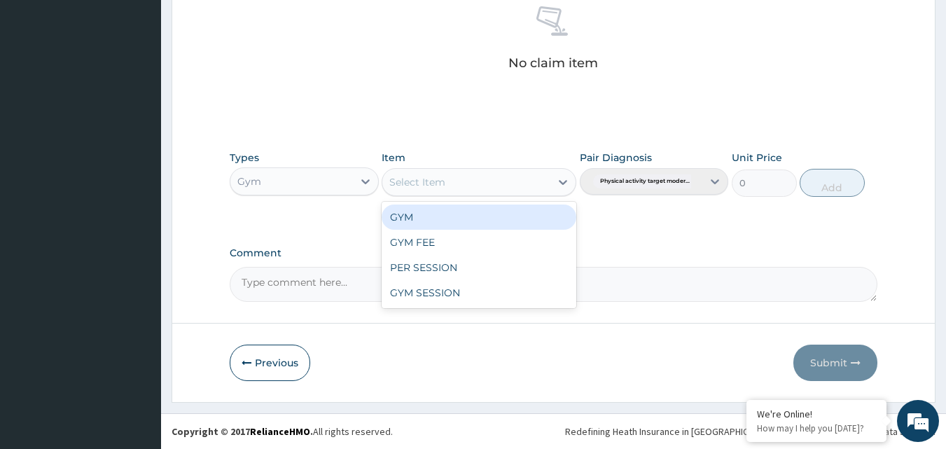
click at [549, 185] on div "Select Item" at bounding box center [466, 182] width 168 height 22
click at [519, 218] on div "GYM" at bounding box center [478, 216] width 195 height 25
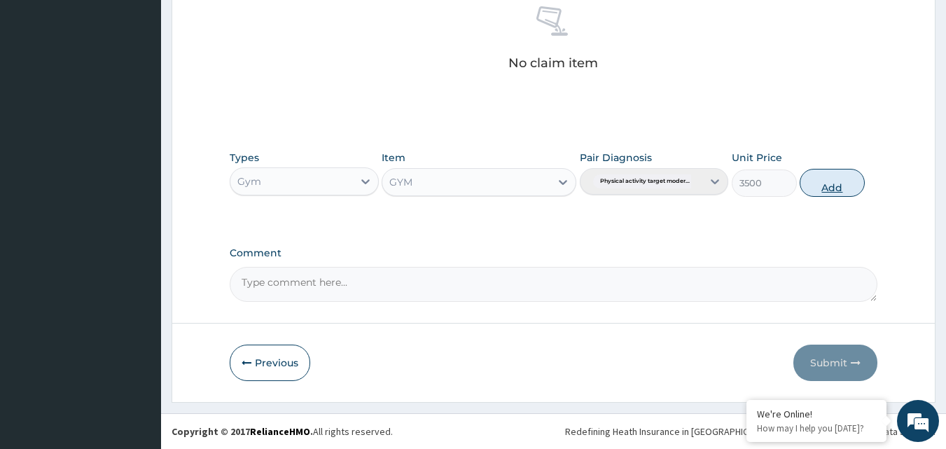
click at [838, 189] on button "Add" at bounding box center [831, 183] width 65 height 28
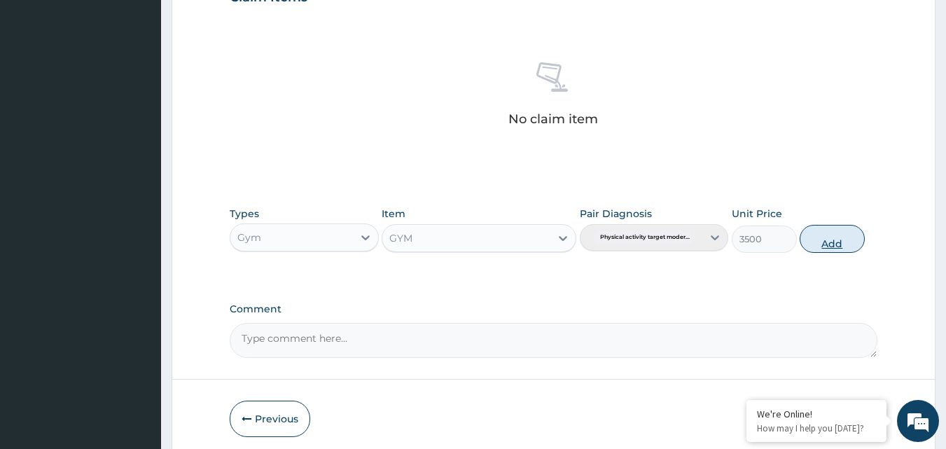
type input "0"
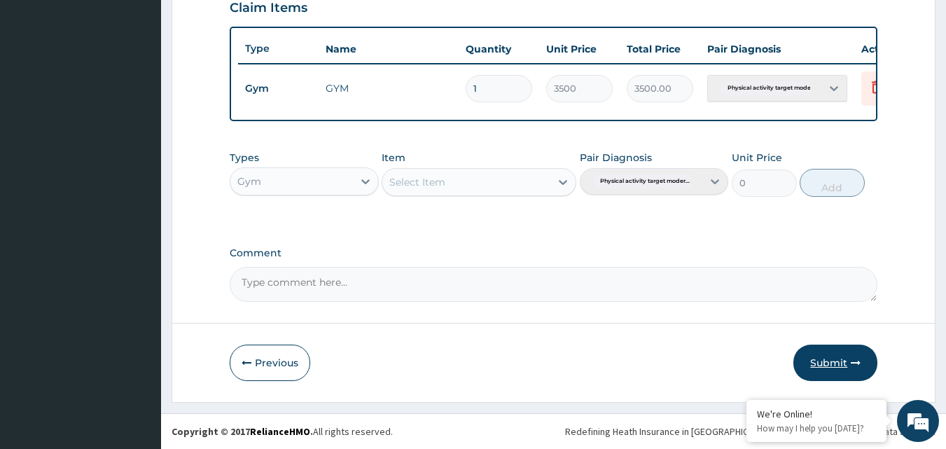
click at [838, 367] on button "Submit" at bounding box center [835, 362] width 84 height 36
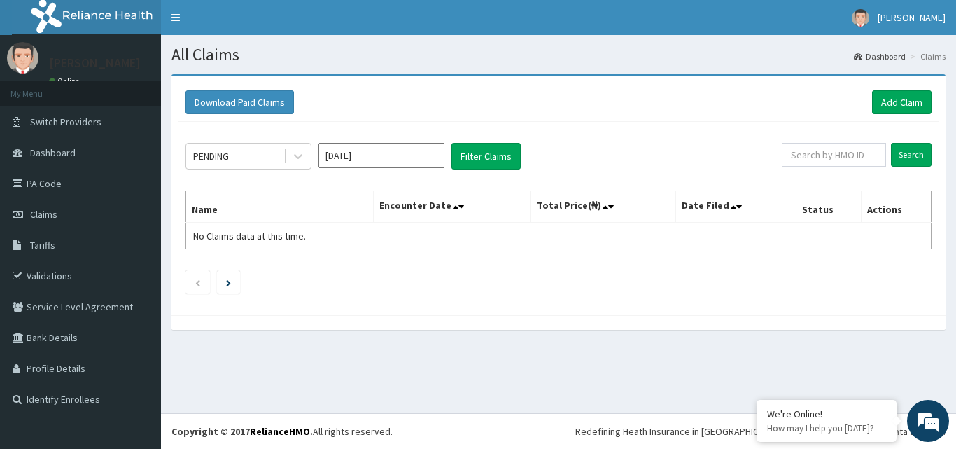
click at [955, 130] on div "Download Paid Claims Add Claim × Note you can only download claims within a max…" at bounding box center [558, 208] width 795 height 269
drag, startPoint x: 955, startPoint y: 115, endPoint x: 955, endPoint y: 253, distance: 137.9
click at [955, 248] on div "Download Paid Claims Add Claim × Note you can only download claims within a max…" at bounding box center [558, 208] width 795 height 269
click at [955, 251] on div "Download Paid Claims Add Claim × Note you can only download claims within a max…" at bounding box center [558, 208] width 795 height 269
click at [955, 256] on div "Download Paid Claims Add Claim × Note you can only download claims within a max…" at bounding box center [558, 208] width 795 height 269
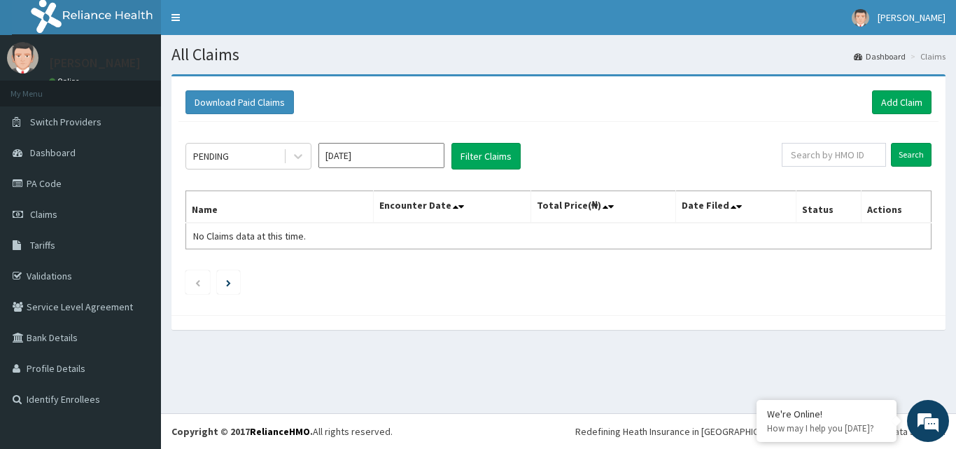
click at [955, 260] on div "Download Paid Claims Add Claim × Note you can only download claims within a max…" at bounding box center [558, 208] width 795 height 269
click at [904, 99] on link "Add Claim" at bounding box center [901, 102] width 59 height 24
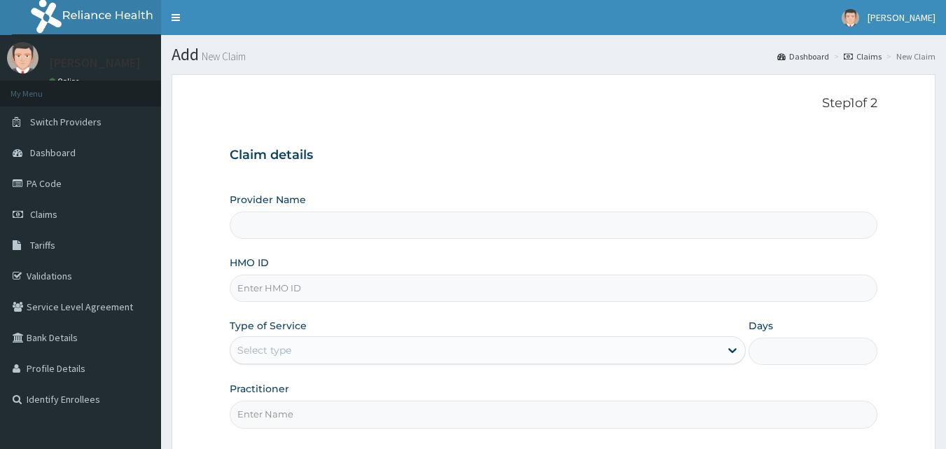
type input "Bodyline Gym- Ikoyi"
type input "1"
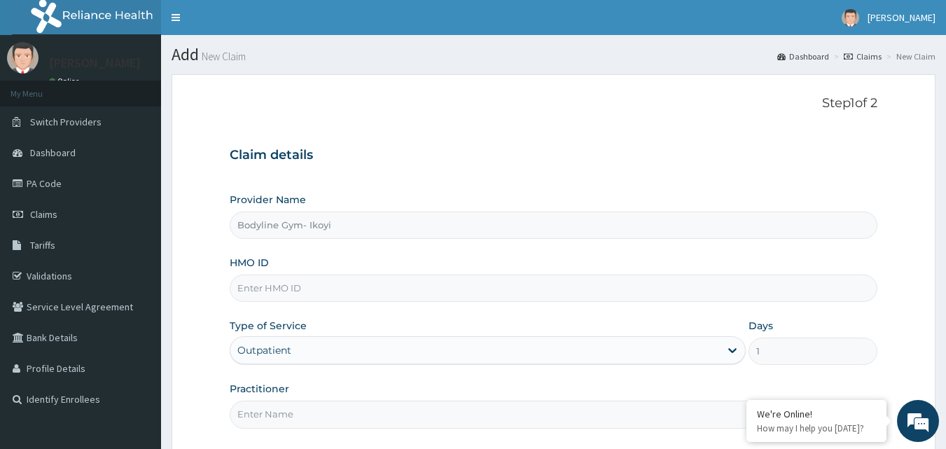
click at [286, 290] on input "HMO ID" at bounding box center [554, 287] width 648 height 27
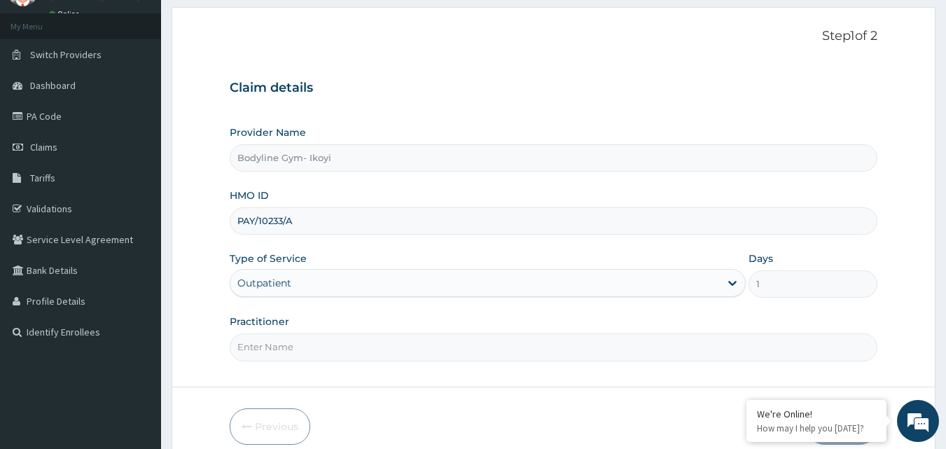
scroll to position [131, 0]
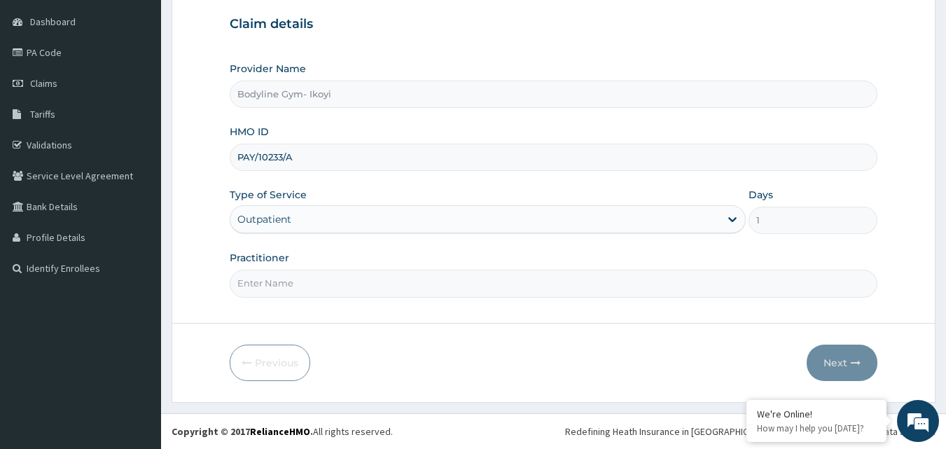
type input "PAY/10233/A"
click at [315, 281] on input "Practitioner" at bounding box center [554, 282] width 648 height 27
type input "BODYLINE"
click at [833, 356] on button "Next" at bounding box center [841, 362] width 71 height 36
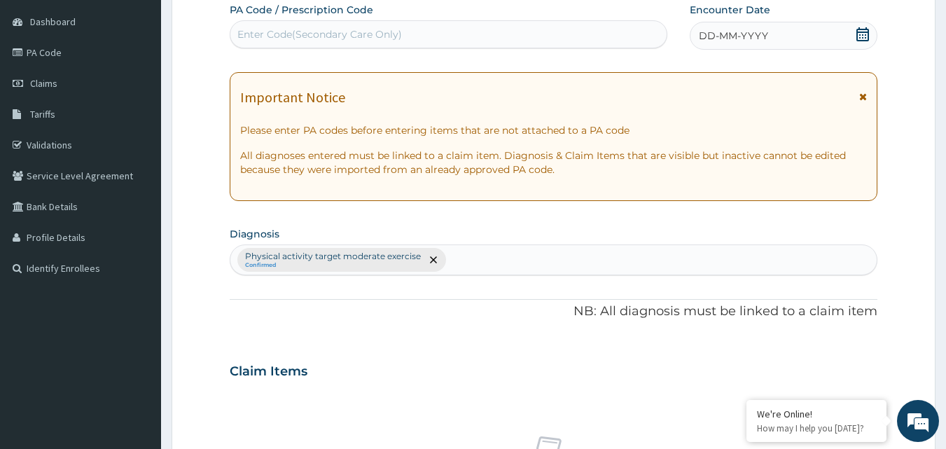
click at [707, 37] on span "DD-MM-YYYY" at bounding box center [732, 36] width 69 height 14
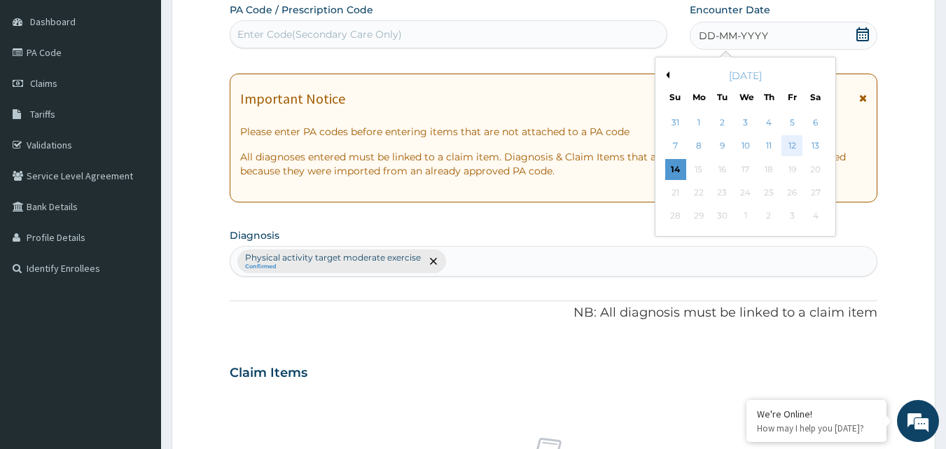
click at [800, 141] on div "12" at bounding box center [791, 146] width 21 height 21
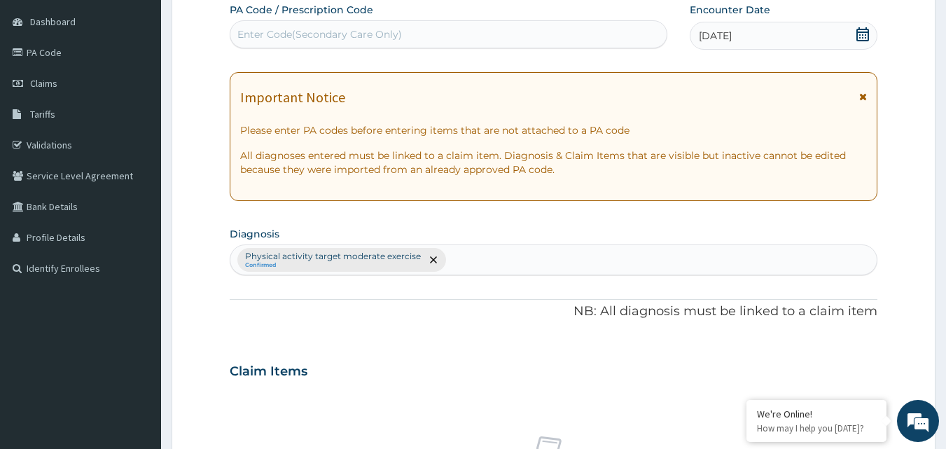
click at [262, 34] on div "Enter Code(Secondary Care Only)" at bounding box center [319, 34] width 164 height 14
type input "PA/B592E1"
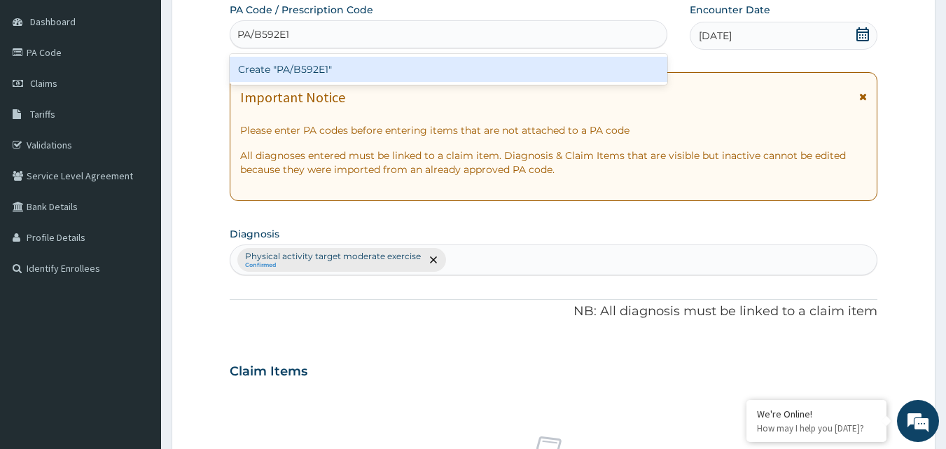
click at [331, 71] on div "Create "PA/B592E1"" at bounding box center [449, 69] width 438 height 25
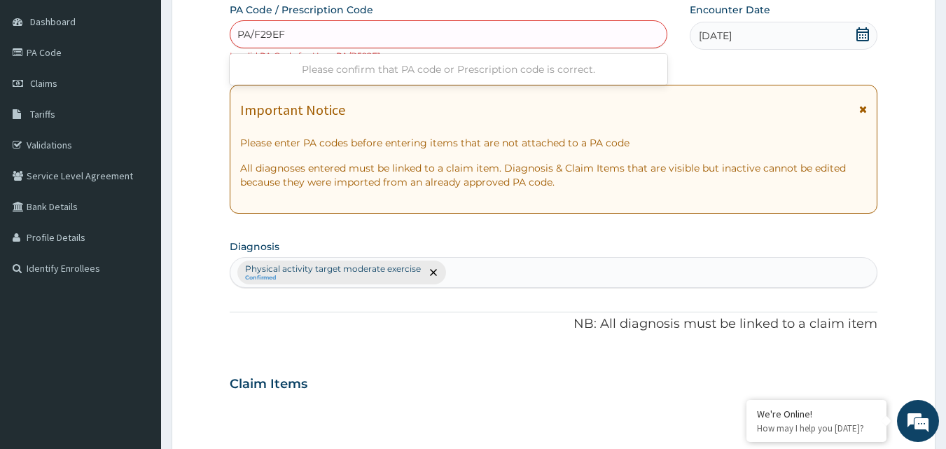
type input "PA/F29EFA"
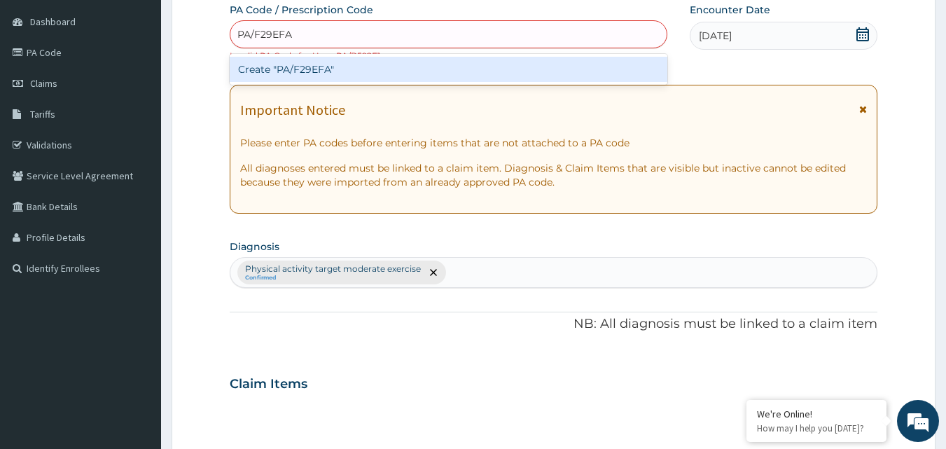
click at [346, 64] on div "Create "PA/F29EFA"" at bounding box center [449, 69] width 438 height 25
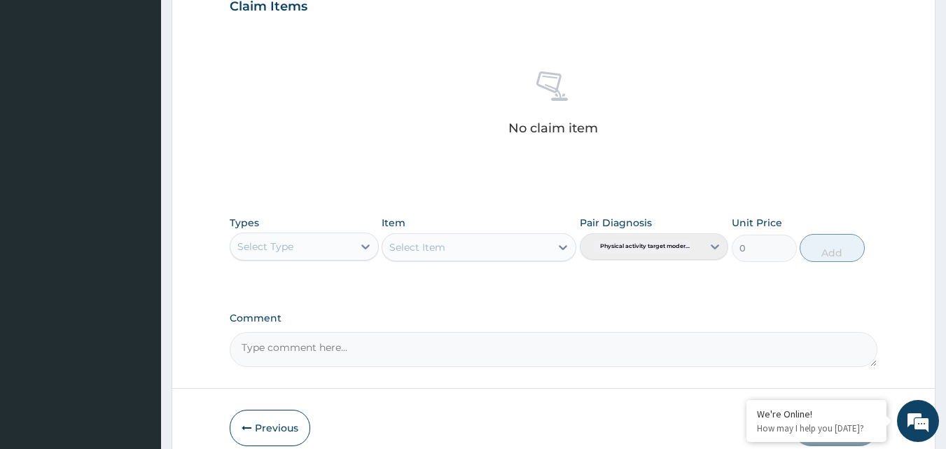
scroll to position [561, 0]
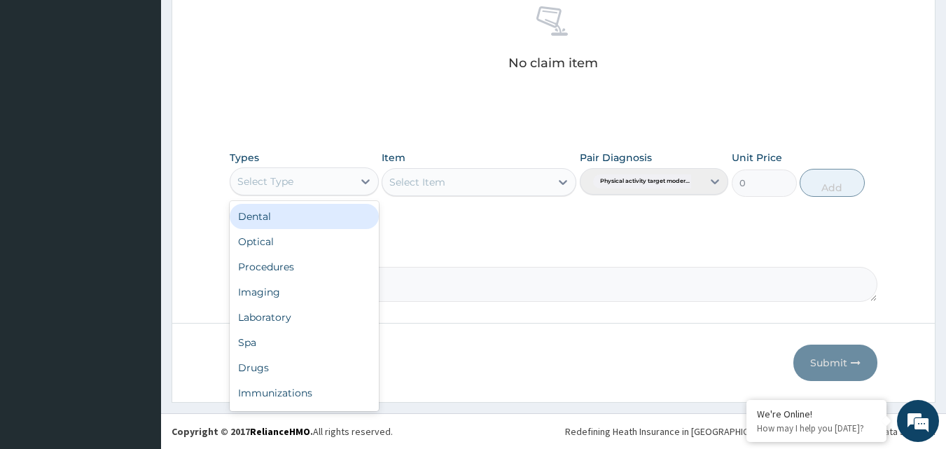
click at [342, 188] on div "Select Type" at bounding box center [291, 181] width 122 height 22
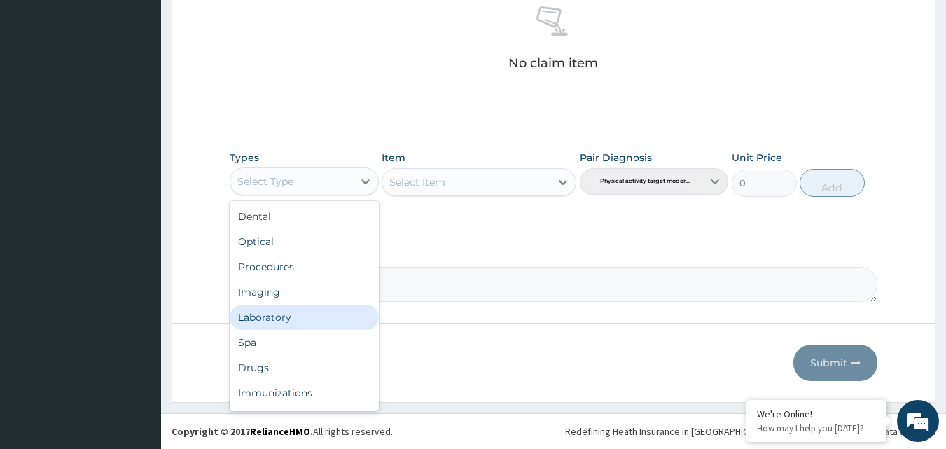
scroll to position [48, 0]
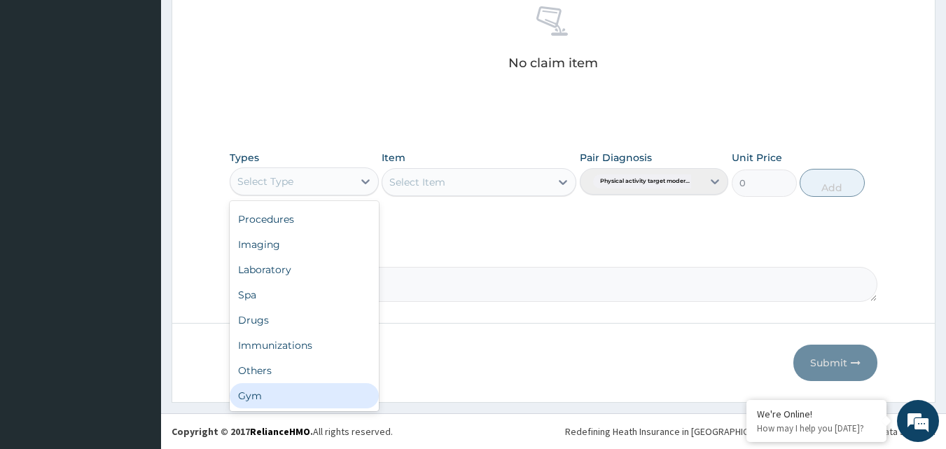
click at [358, 401] on div "Gym" at bounding box center [304, 395] width 149 height 25
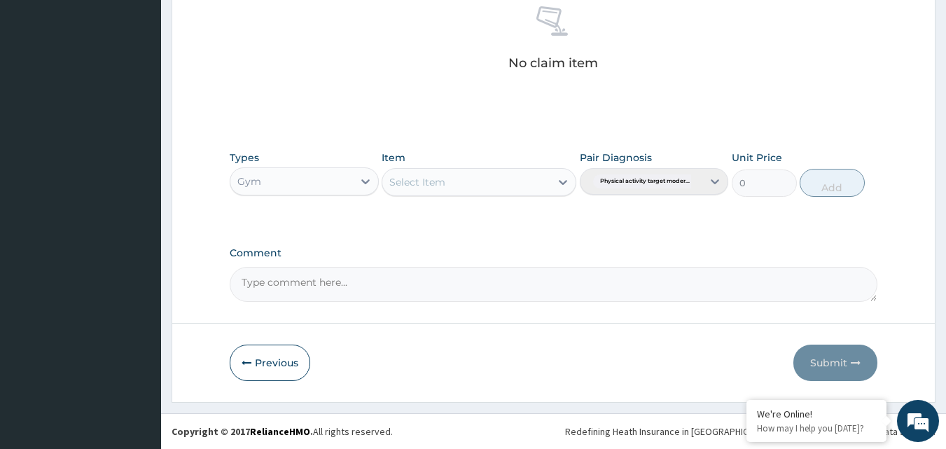
click at [462, 193] on div "Select Item" at bounding box center [478, 182] width 195 height 28
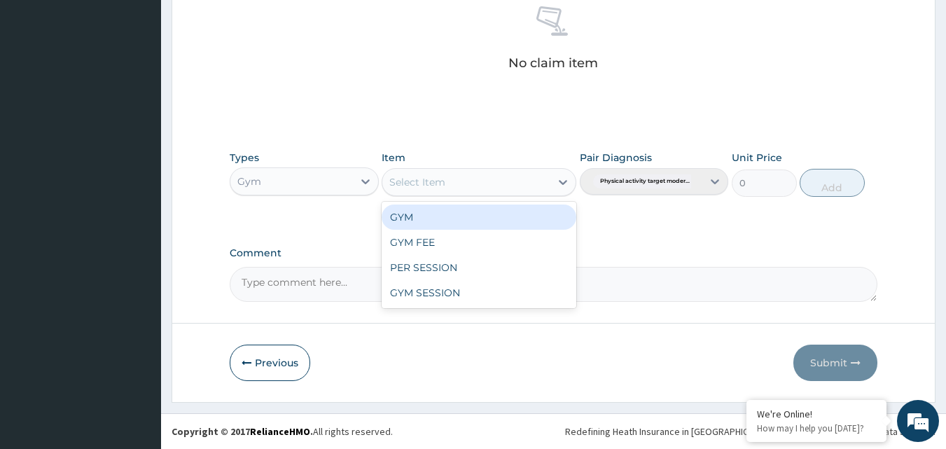
click at [466, 211] on div "GYM" at bounding box center [478, 216] width 195 height 25
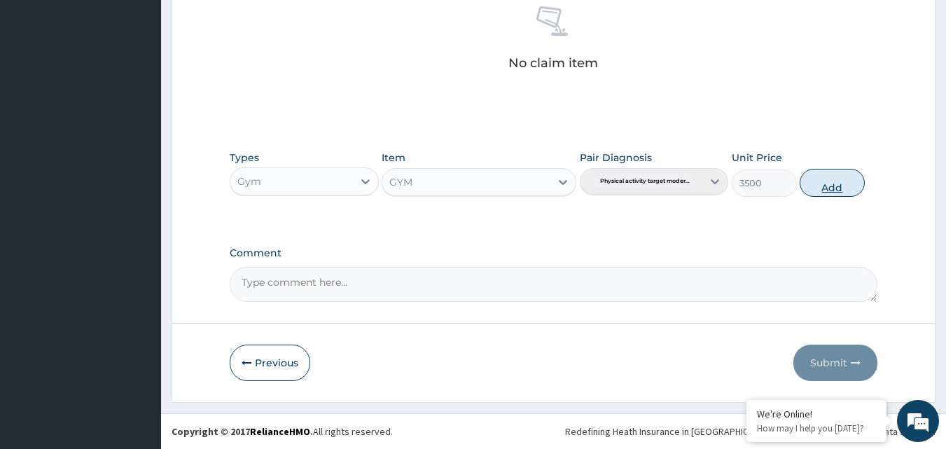
click at [825, 187] on button "Add" at bounding box center [831, 183] width 65 height 28
type input "0"
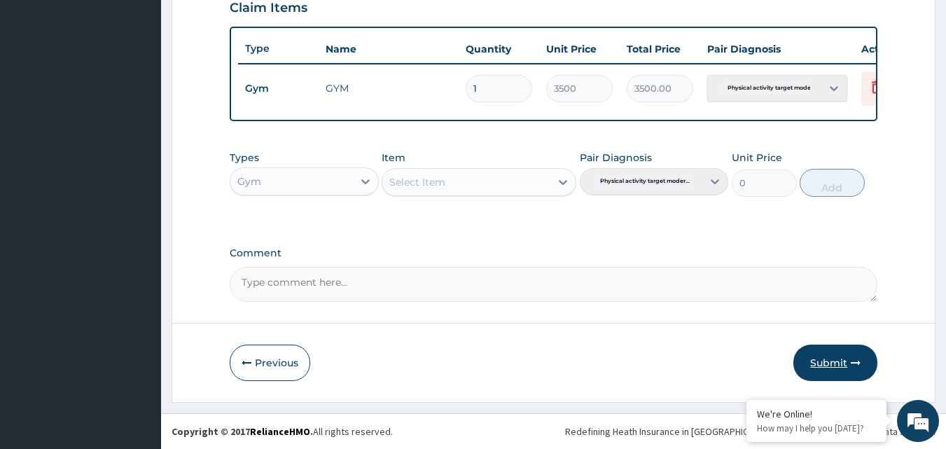
click at [829, 361] on button "Submit" at bounding box center [835, 362] width 84 height 36
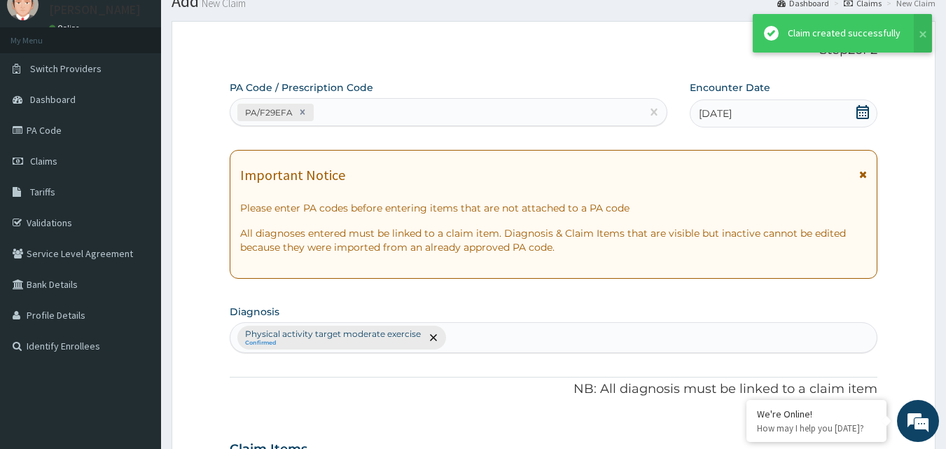
scroll to position [505, 0]
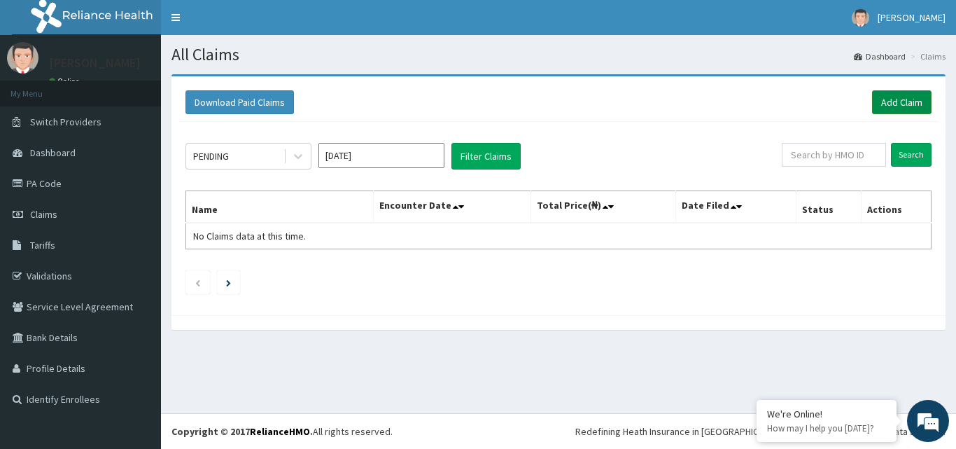
click at [882, 95] on link "Add Claim" at bounding box center [901, 102] width 59 height 24
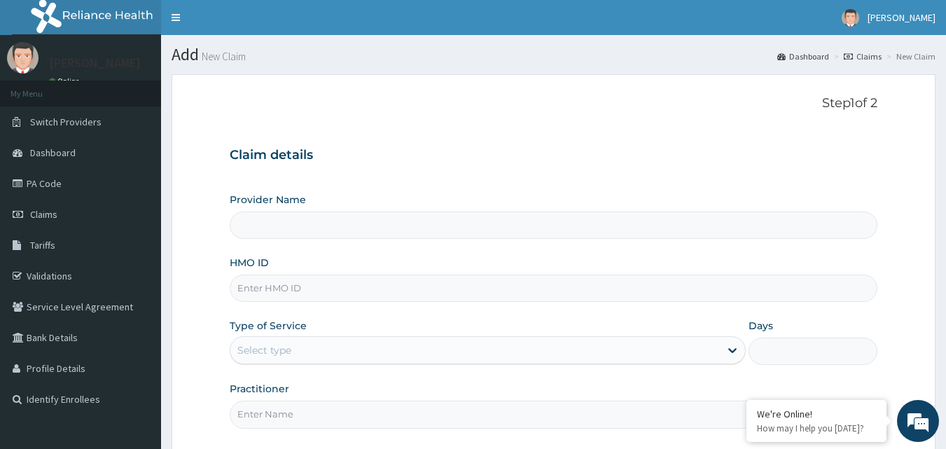
type input "Bodyline Gym- Ikoyi"
type input "1"
click at [358, 298] on input "HMO ID" at bounding box center [554, 287] width 648 height 27
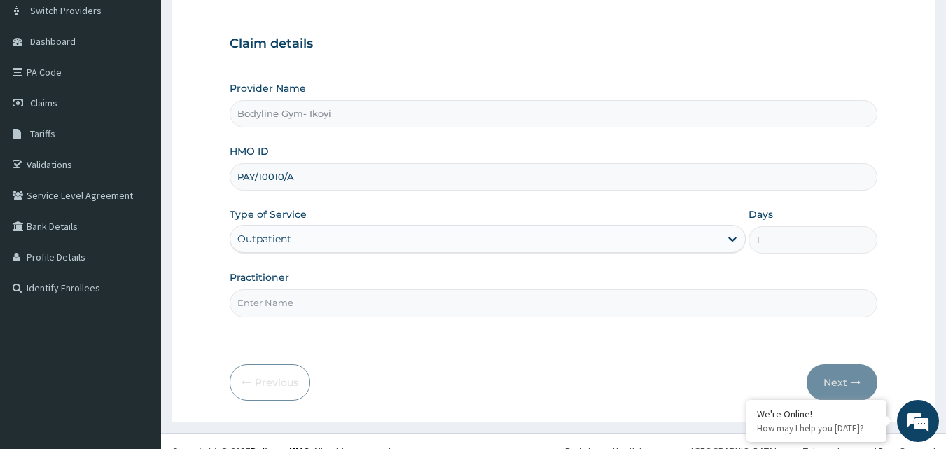
scroll to position [131, 0]
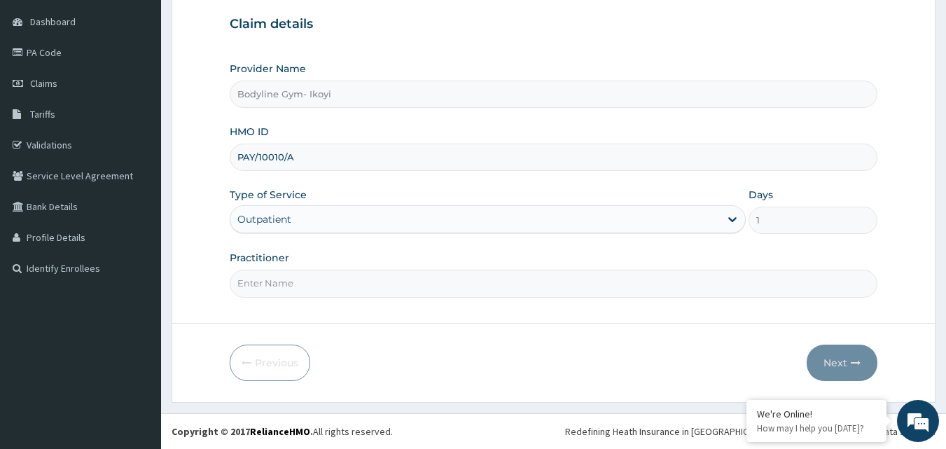
type input "PAY/10010/A"
click at [349, 278] on input "Practitioner" at bounding box center [554, 282] width 648 height 27
type input "BODYLINE"
click at [838, 355] on button "Next" at bounding box center [841, 362] width 71 height 36
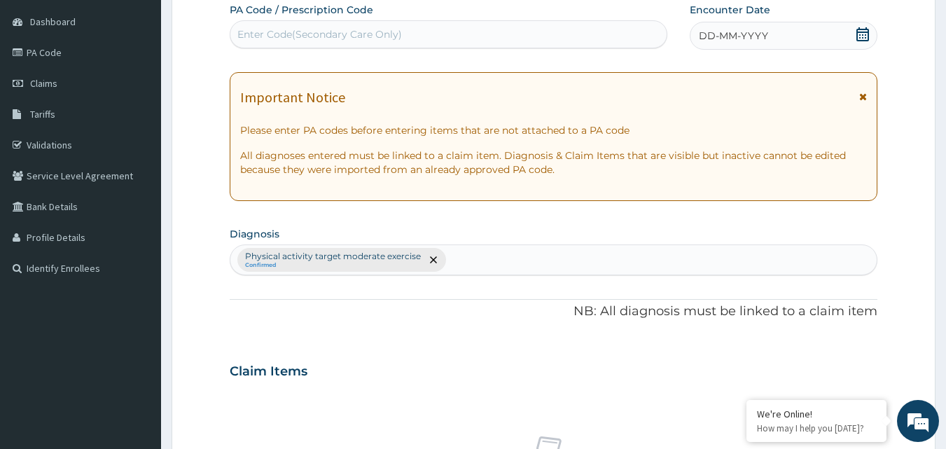
click at [703, 36] on span "DD-MM-YYYY" at bounding box center [732, 36] width 69 height 14
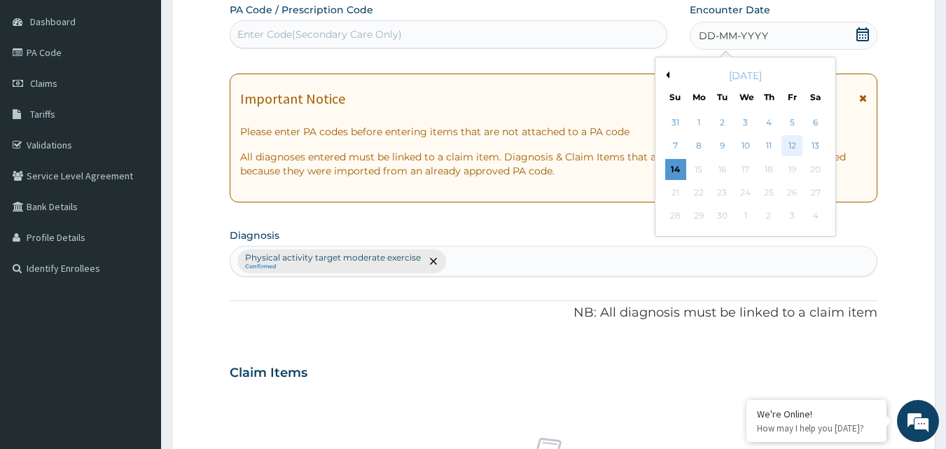
click at [794, 143] on div "12" at bounding box center [791, 146] width 21 height 21
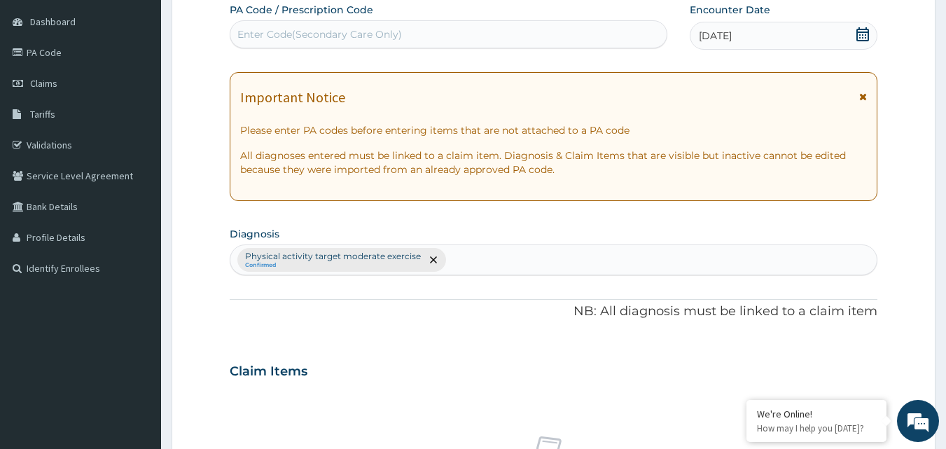
click at [255, 36] on div "Enter Code(Secondary Care Only)" at bounding box center [319, 34] width 164 height 14
type input "PA/B592E1"
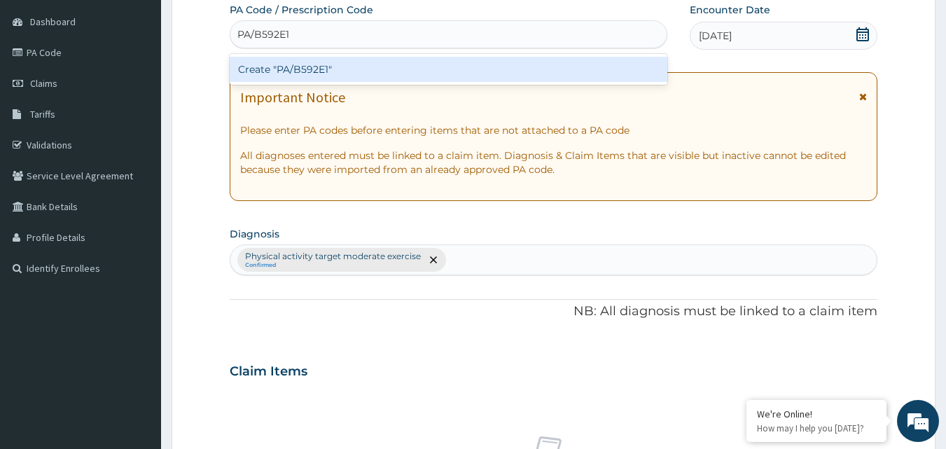
click at [374, 66] on div "Create "PA/B592E1"" at bounding box center [449, 69] width 438 height 25
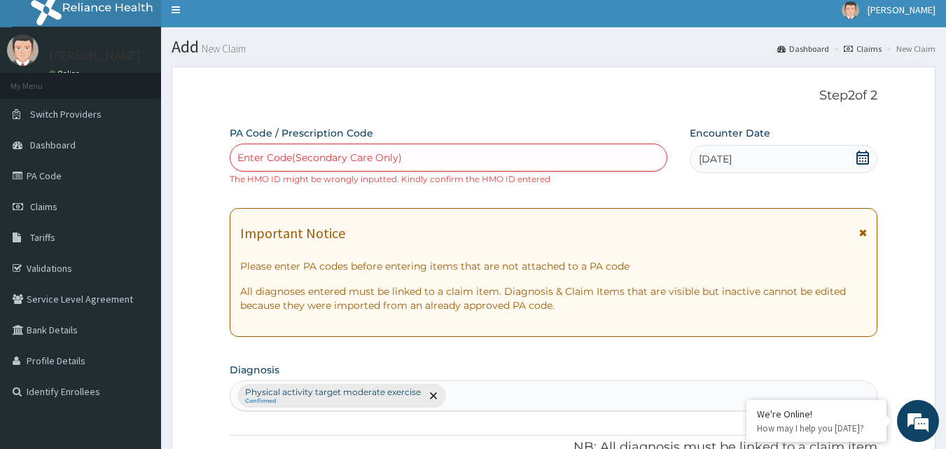
scroll to position [0, 0]
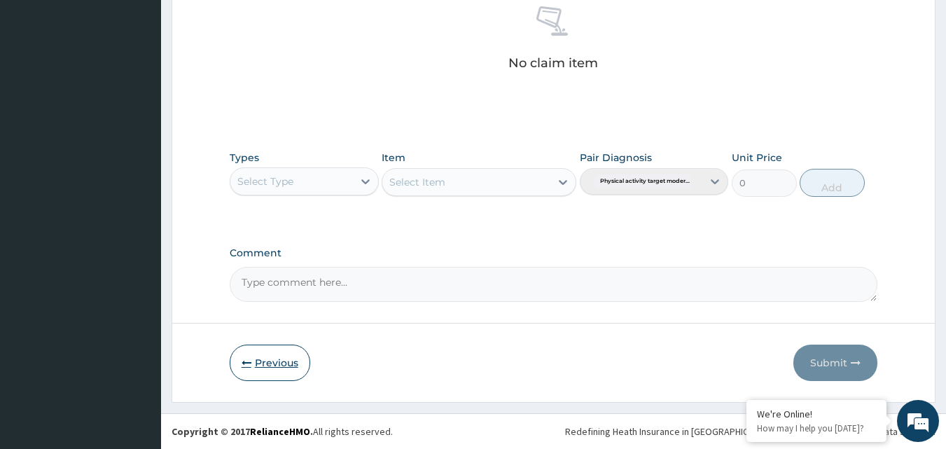
click at [278, 365] on button "Previous" at bounding box center [270, 362] width 80 height 36
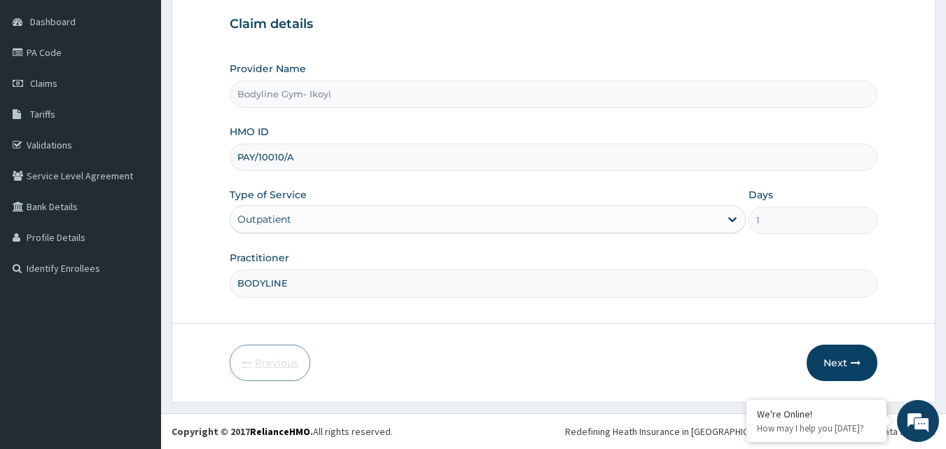
scroll to position [131, 0]
click at [832, 367] on button "Next" at bounding box center [841, 362] width 71 height 36
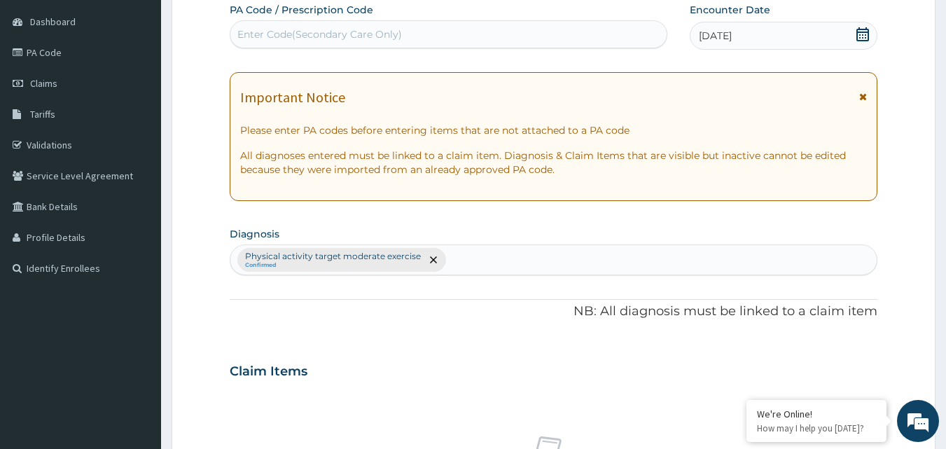
click at [330, 32] on div "Enter Code(Secondary Care Only)" at bounding box center [319, 34] width 164 height 14
type input "PA/B592E1"
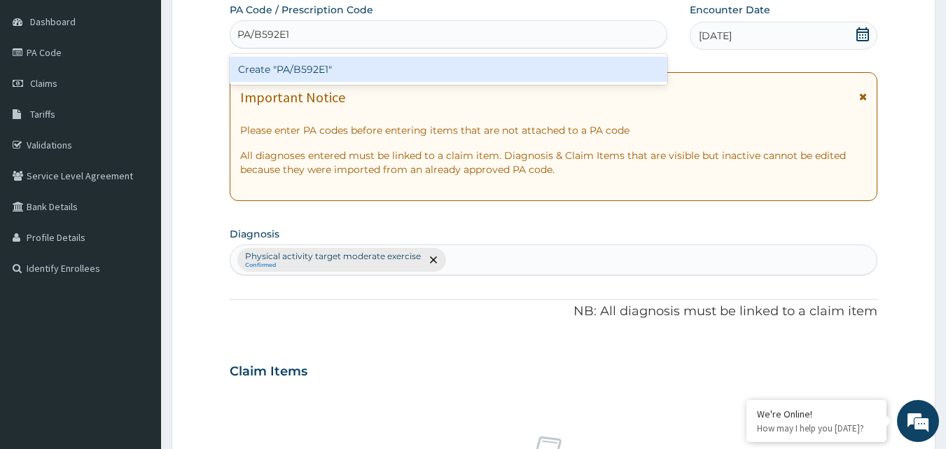
click at [297, 73] on div "Create "PA/B592E1"" at bounding box center [449, 69] width 438 height 25
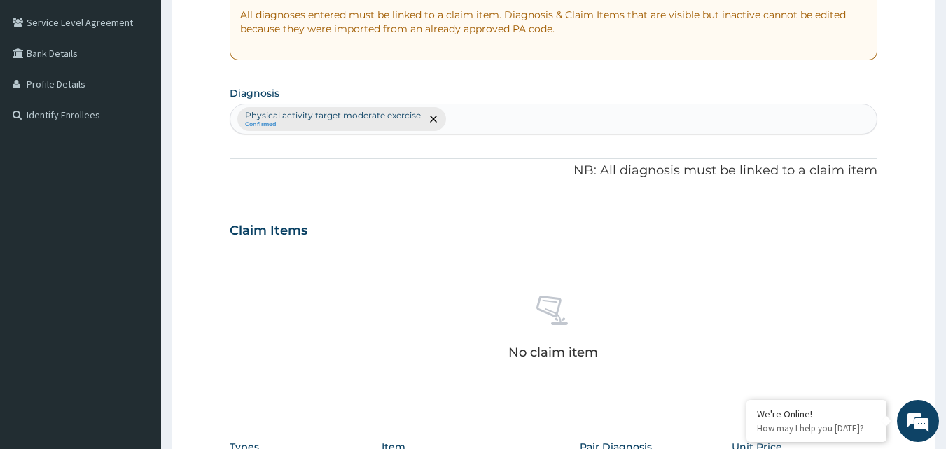
scroll to position [560, 0]
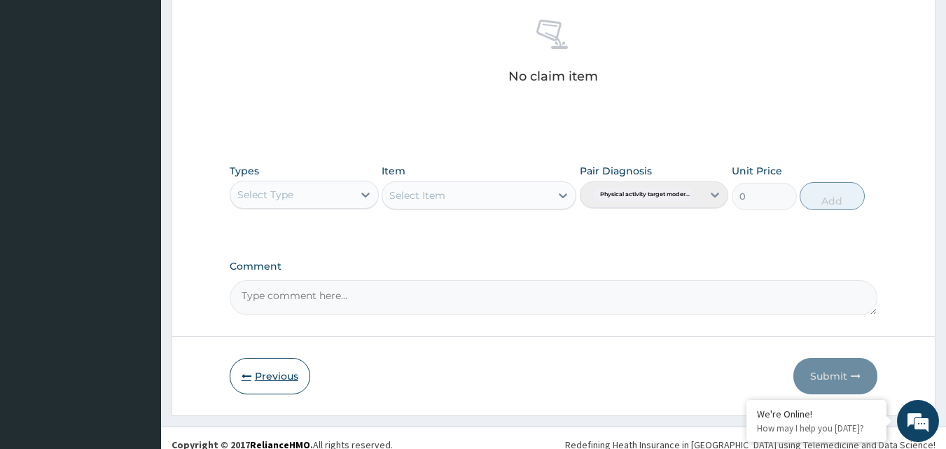
click at [267, 372] on button "Previous" at bounding box center [270, 376] width 80 height 36
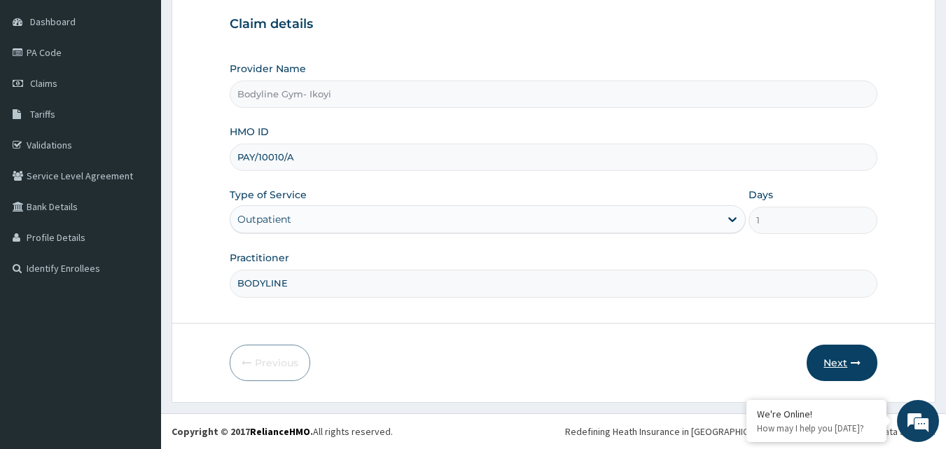
click at [837, 365] on button "Next" at bounding box center [841, 362] width 71 height 36
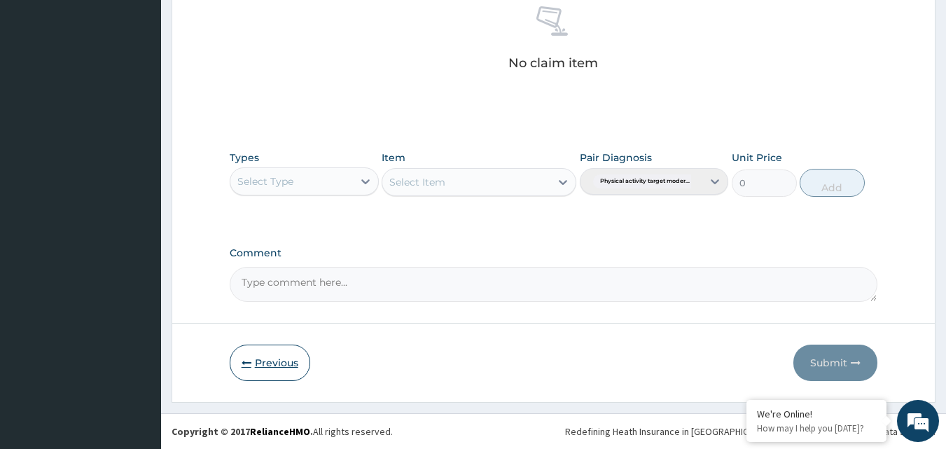
click at [261, 365] on button "Previous" at bounding box center [270, 362] width 80 height 36
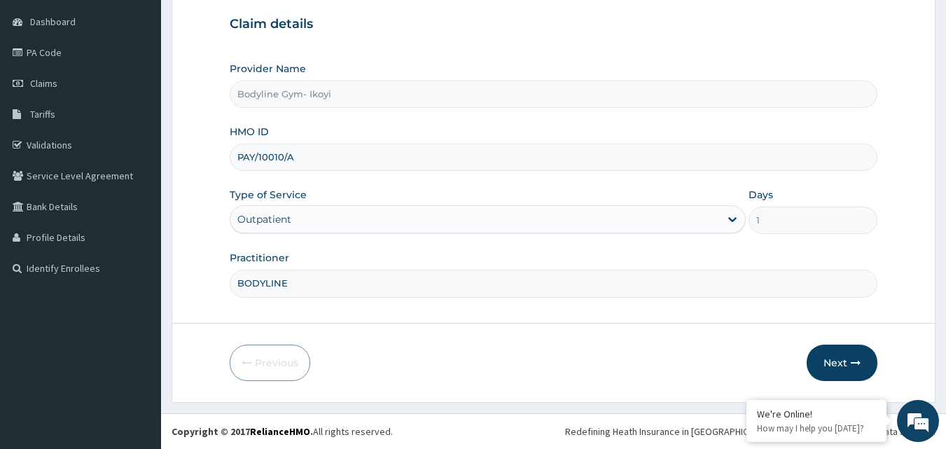
click at [334, 162] on input "PAY/10010/A" at bounding box center [554, 156] width 648 height 27
type input "P"
type input "ELY/10023/A"
click at [847, 363] on button "Next" at bounding box center [841, 362] width 71 height 36
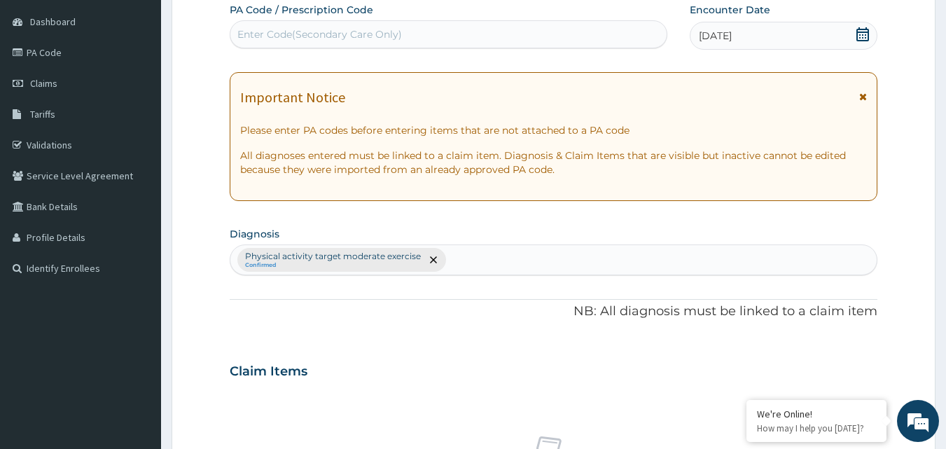
click at [338, 34] on div "Enter Code(Secondary Care Only)" at bounding box center [319, 34] width 164 height 14
type input "PA/131DD5"
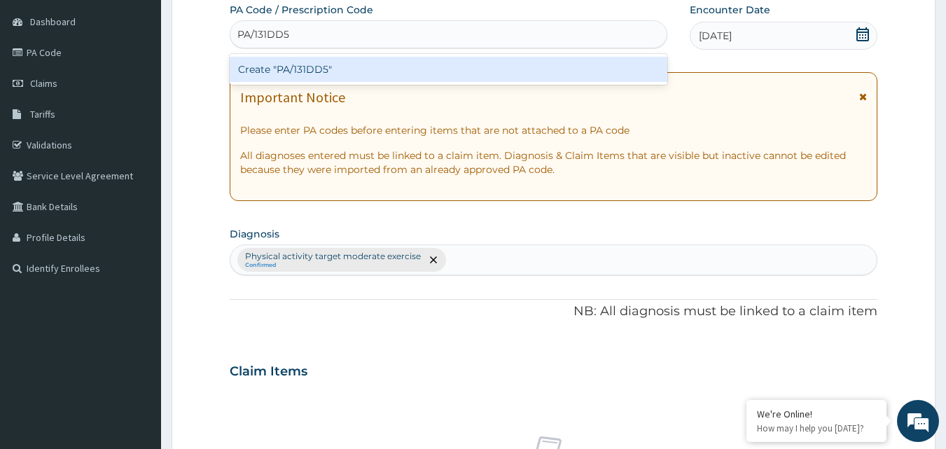
click at [355, 73] on div "Create "PA/131DD5"" at bounding box center [449, 69] width 438 height 25
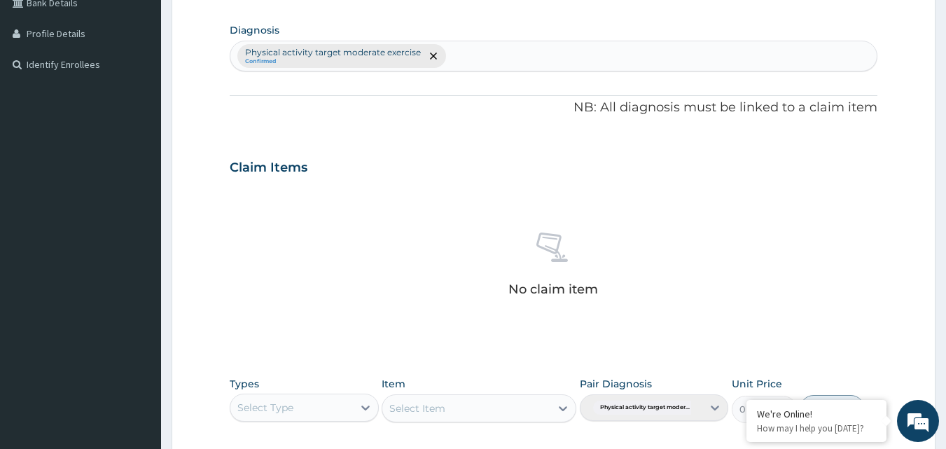
scroll to position [561, 0]
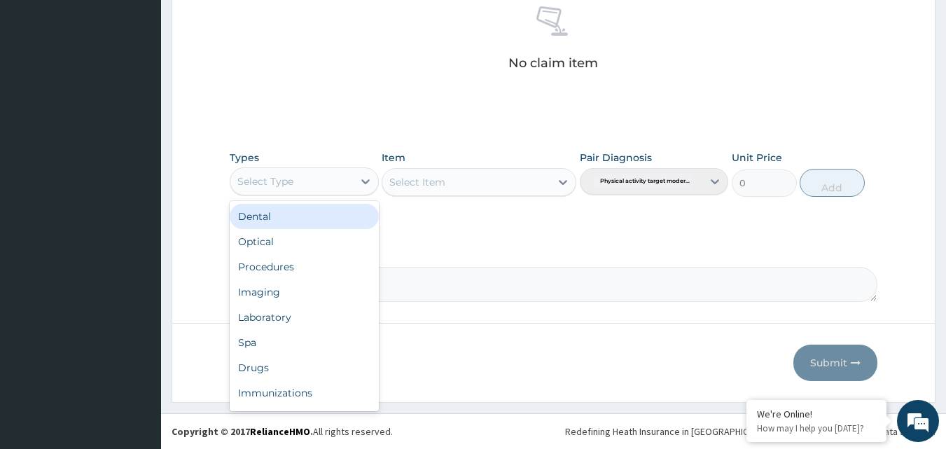
click at [325, 176] on div "Select Type" at bounding box center [291, 181] width 122 height 22
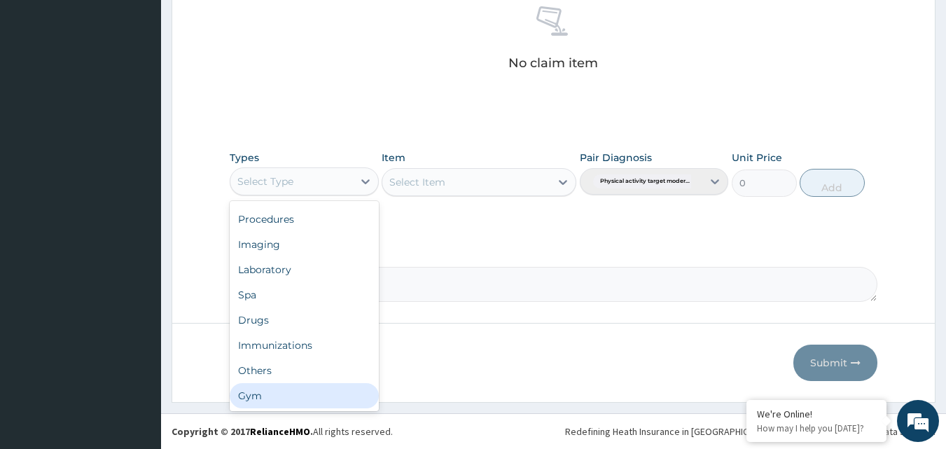
click at [284, 402] on div "Gym" at bounding box center [304, 395] width 149 height 25
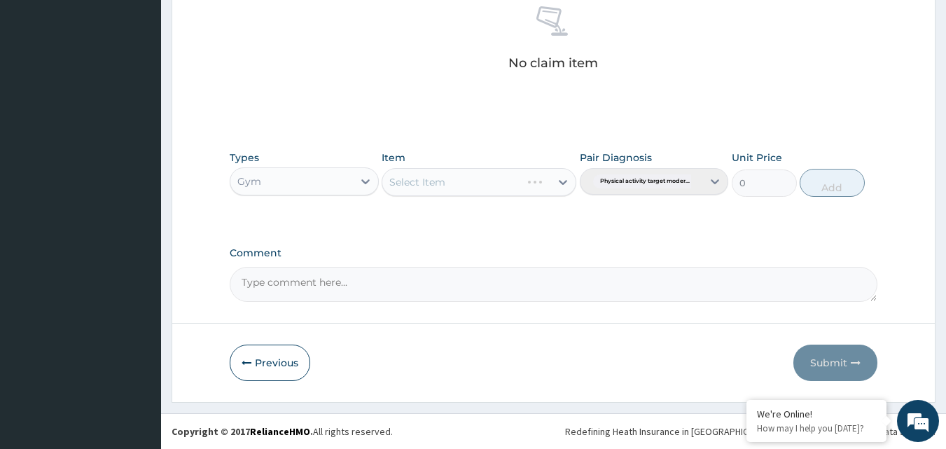
drag, startPoint x: 498, startPoint y: 174, endPoint x: 495, endPoint y: 199, distance: 25.4
click at [498, 179] on div "Select Item" at bounding box center [478, 182] width 195 height 28
click at [556, 177] on icon at bounding box center [563, 182] width 14 height 14
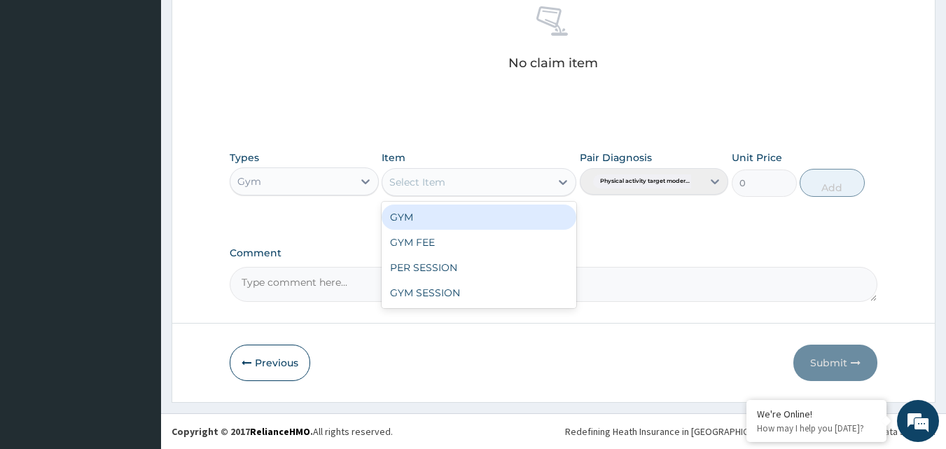
click at [516, 213] on div "GYM" at bounding box center [478, 216] width 195 height 25
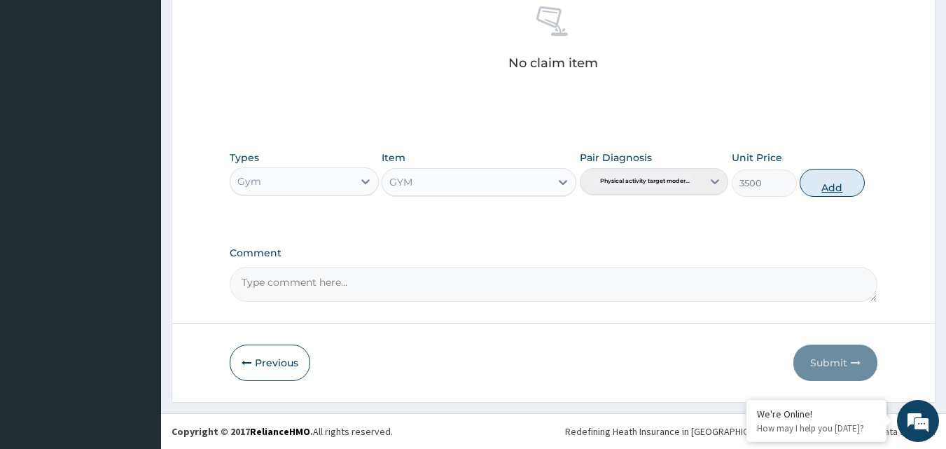
click at [821, 187] on button "Add" at bounding box center [831, 183] width 65 height 28
type input "0"
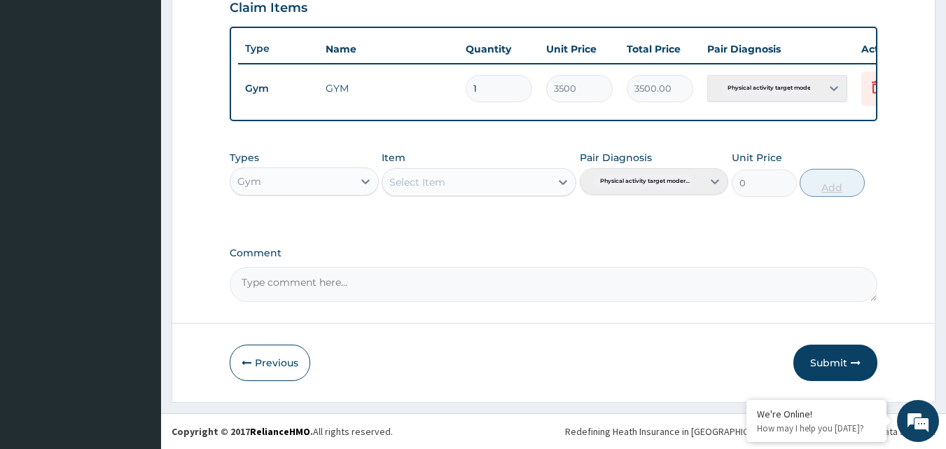
scroll to position [505, 0]
click at [822, 355] on button "Submit" at bounding box center [835, 362] width 84 height 36
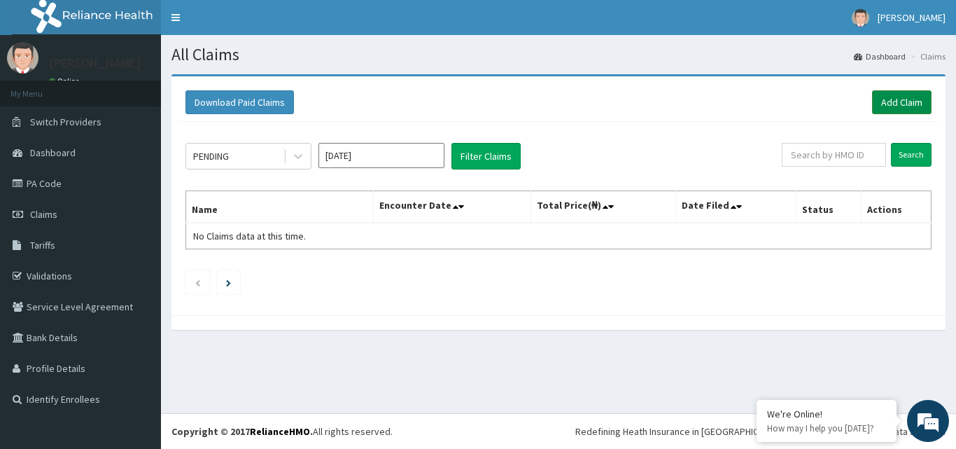
click at [877, 99] on link "Add Claim" at bounding box center [901, 102] width 59 height 24
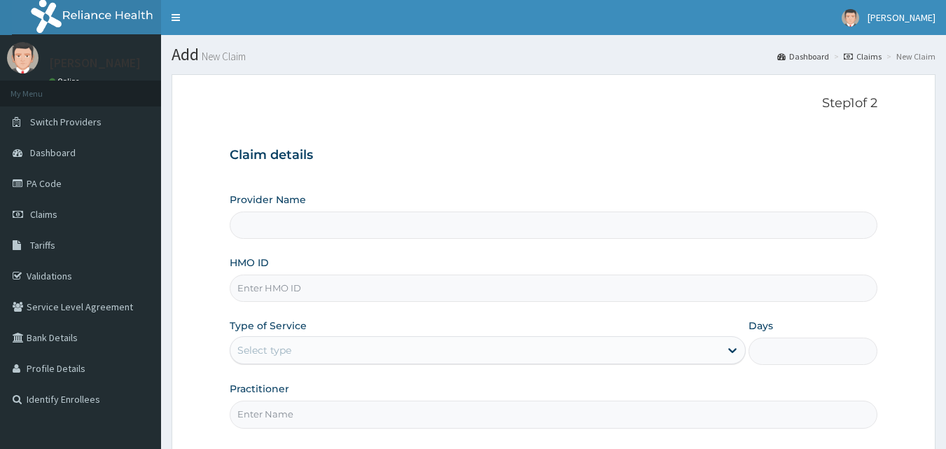
type input "Bodyline Gym- Ikoyi"
type input "1"
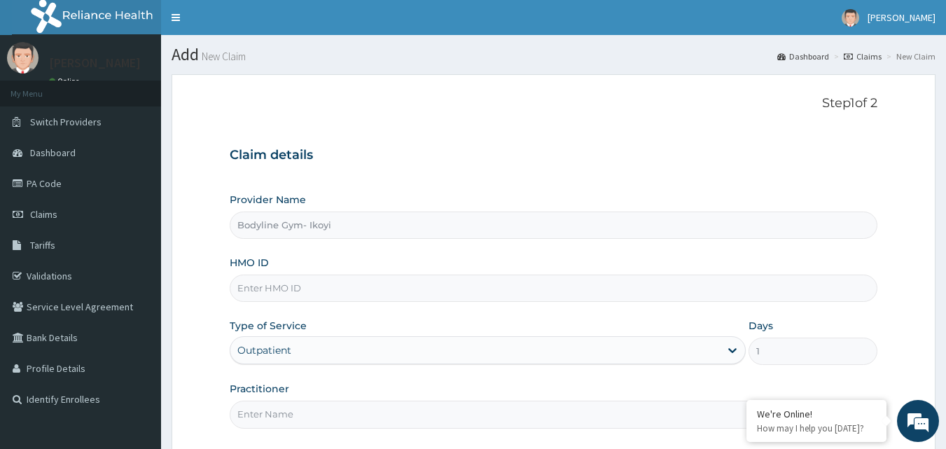
click at [282, 304] on div "Provider Name Bodyline Gym- Ikoyi HMO ID Type of Service Outpatient Days 1 Prac…" at bounding box center [554, 309] width 648 height 235
click at [288, 283] on input "HMO ID" at bounding box center [554, 287] width 648 height 27
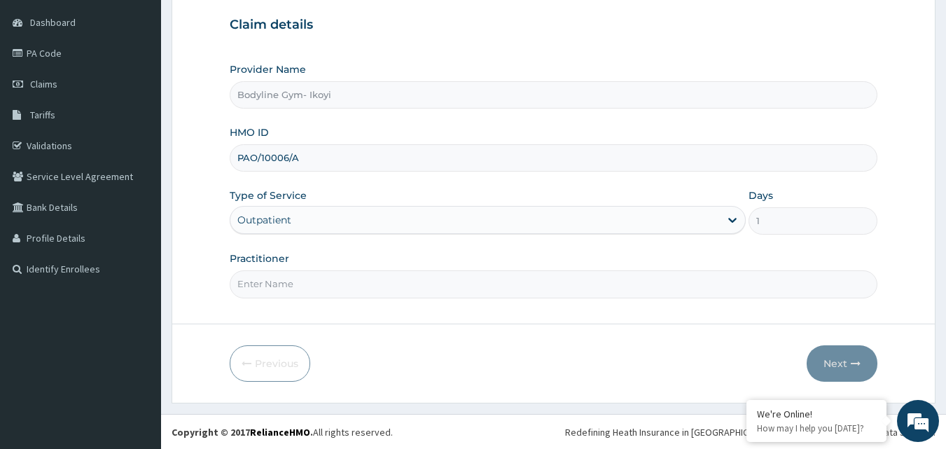
scroll to position [131, 0]
type input "PAO/10006/A"
click at [258, 279] on input "Practitioner" at bounding box center [554, 282] width 648 height 27
type input "BODYLINE"
click at [821, 363] on button "Next" at bounding box center [841, 362] width 71 height 36
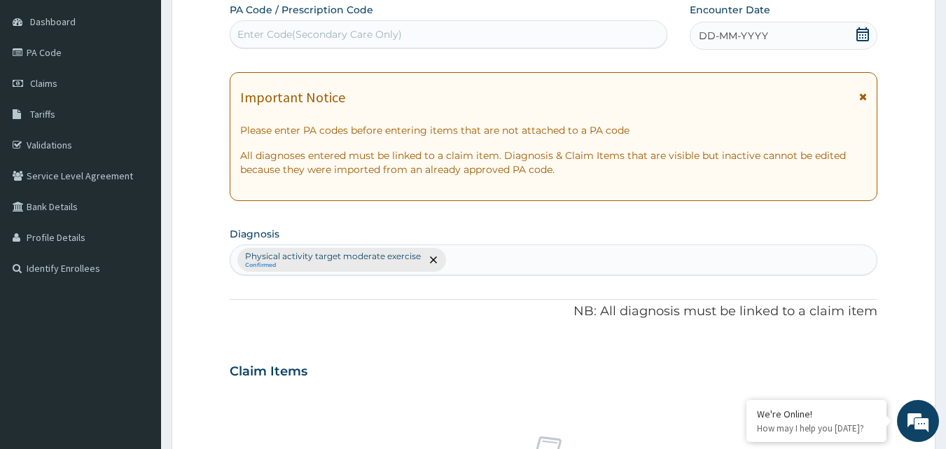
click at [703, 34] on span "DD-MM-YYYY" at bounding box center [732, 36] width 69 height 14
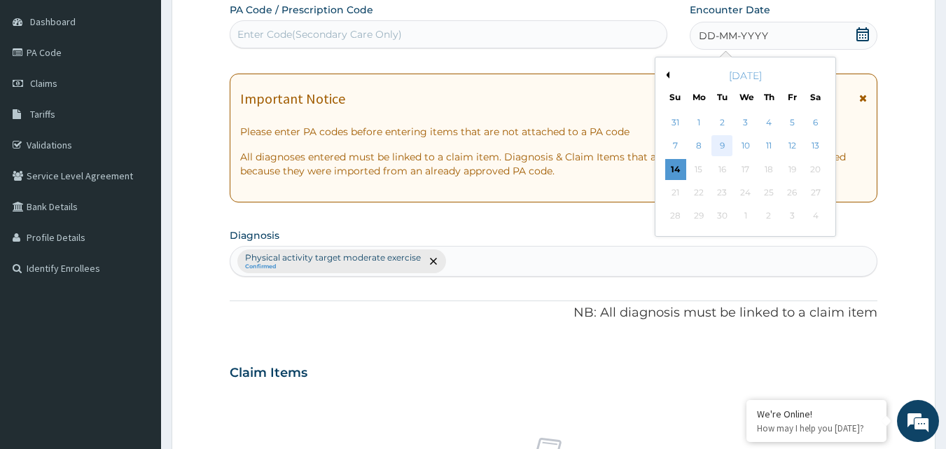
click at [724, 143] on div "9" at bounding box center [722, 146] width 21 height 21
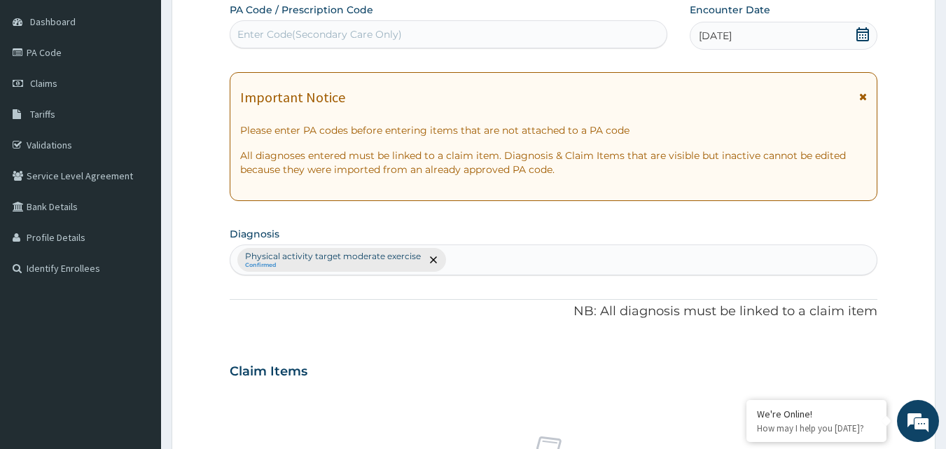
click at [288, 35] on div "Enter Code(Secondary Care Only)" at bounding box center [319, 34] width 164 height 14
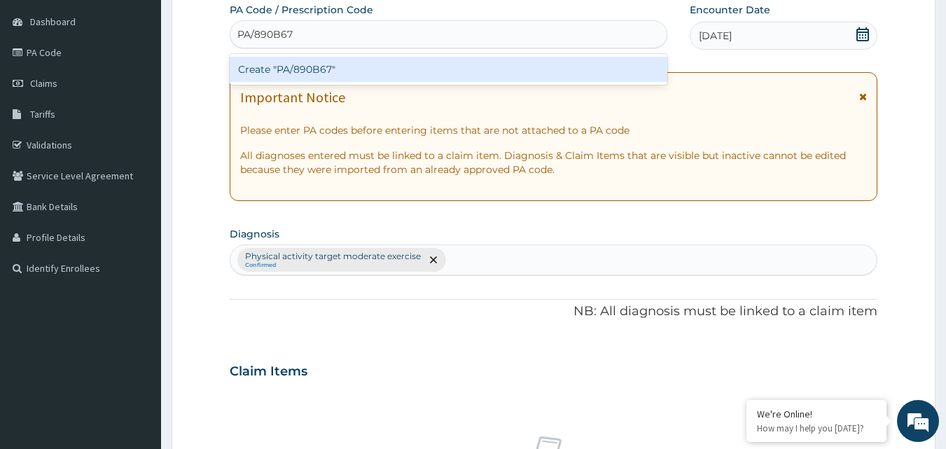
type input "PA/890B67"
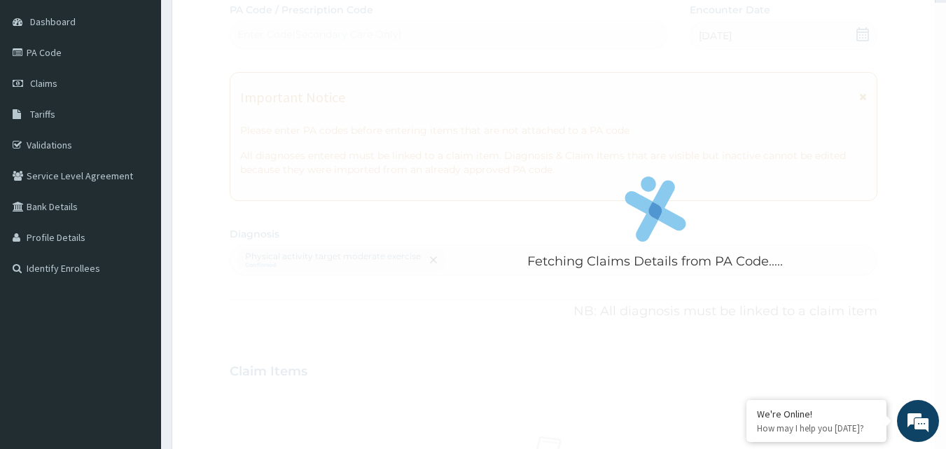
click at [365, 52] on div "Fetching Claims Details from PA Code..... PA Code / Prescription Code Enter Cod…" at bounding box center [554, 367] width 648 height 729
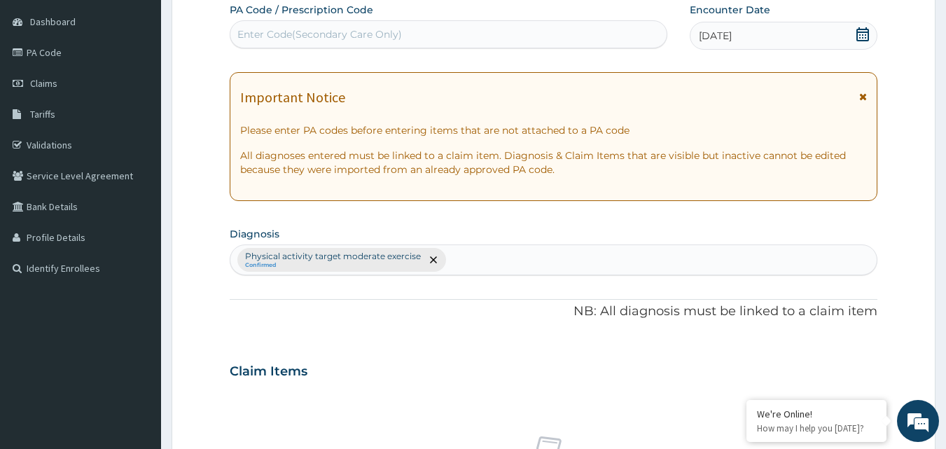
click at [318, 34] on div "Enter Code(Secondary Care Only)" at bounding box center [319, 34] width 164 height 14
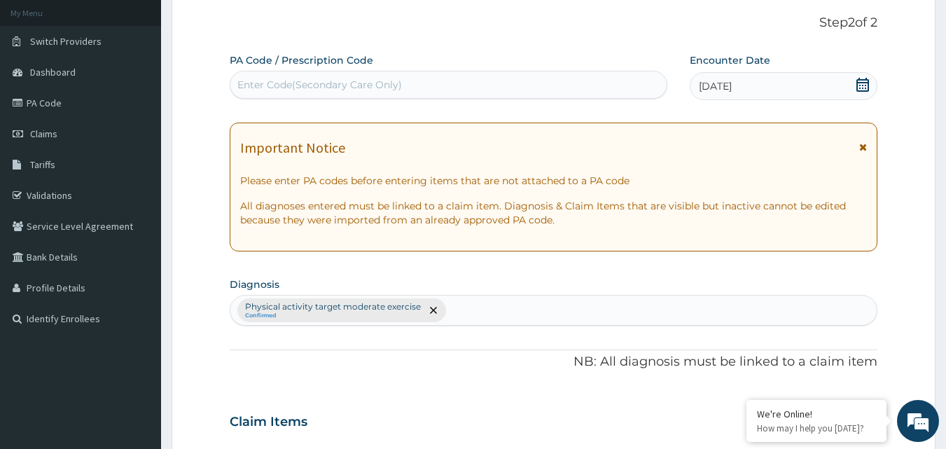
scroll to position [0, 0]
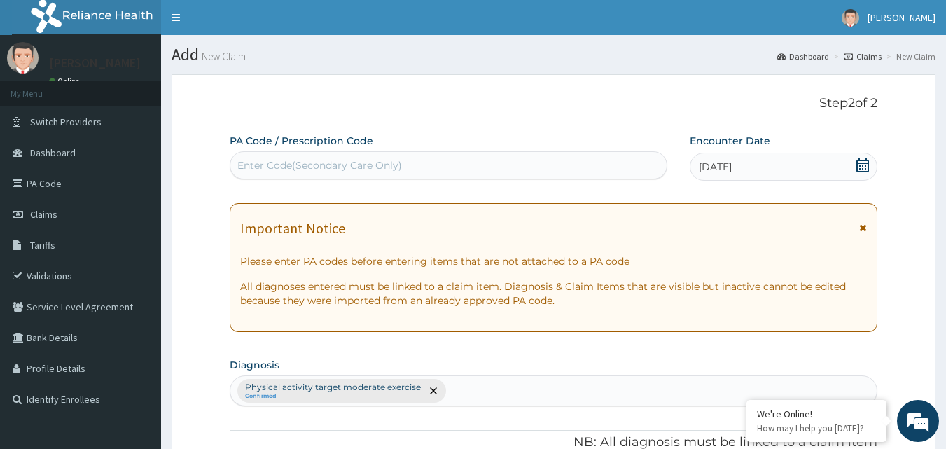
click at [321, 162] on div "Enter Code(Secondary Care Only)" at bounding box center [319, 165] width 164 height 14
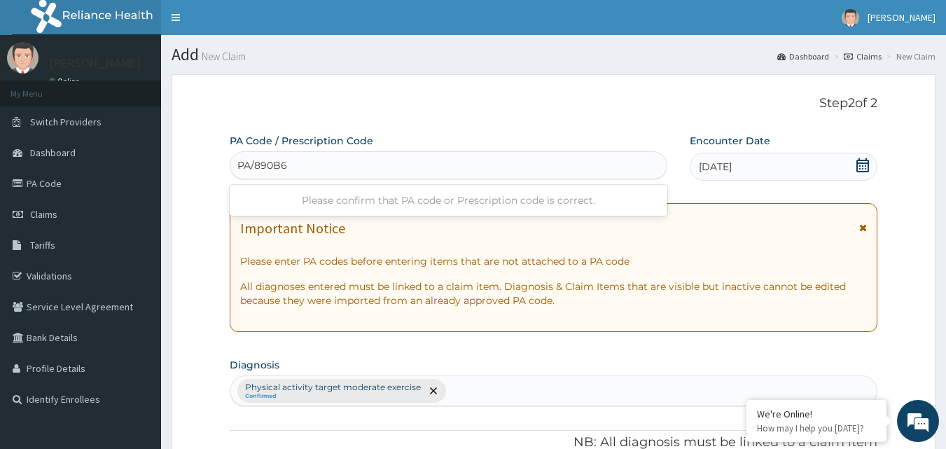
type input "PA/890B67"
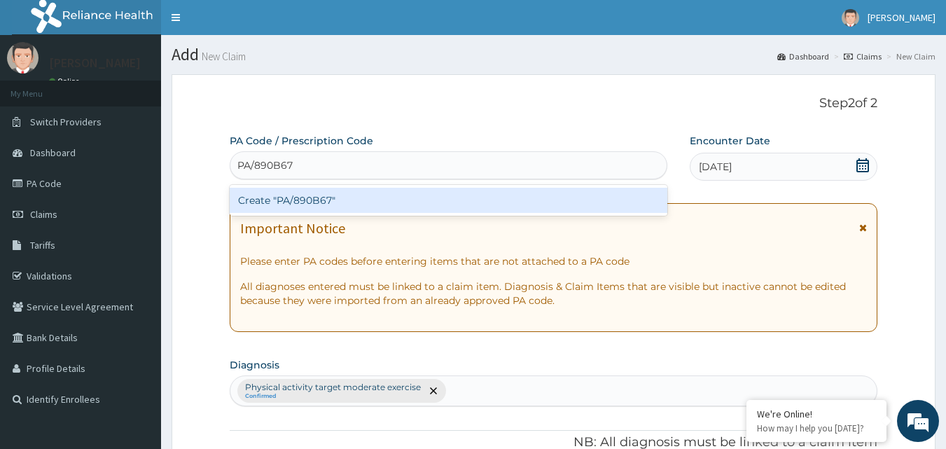
click at [351, 198] on div "Create "PA/890B67"" at bounding box center [449, 200] width 438 height 25
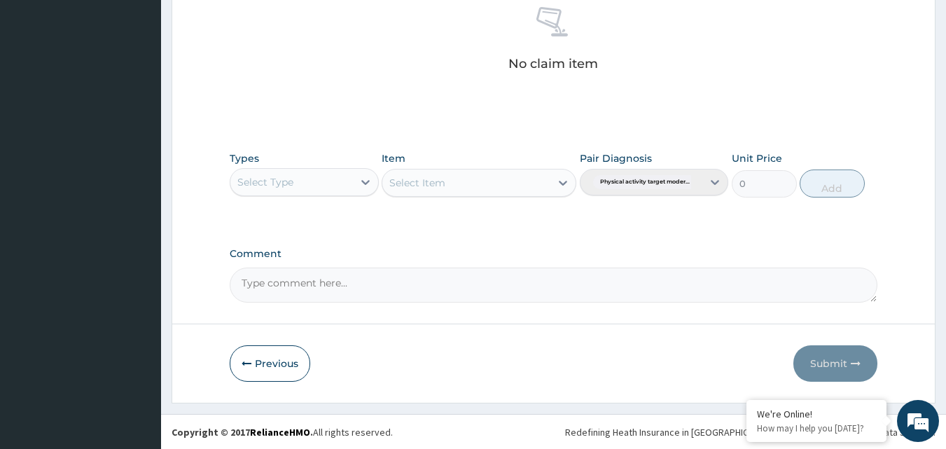
scroll to position [561, 0]
drag, startPoint x: 346, startPoint y: 162, endPoint x: 343, endPoint y: 183, distance: 21.3
click at [346, 164] on div "Types Select Type" at bounding box center [304, 173] width 149 height 46
click at [343, 186] on div "Select Type" at bounding box center [291, 181] width 122 height 22
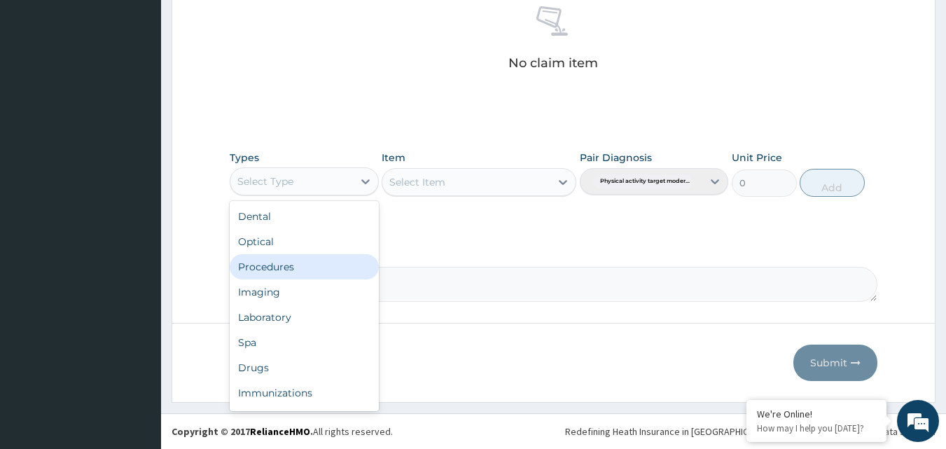
scroll to position [48, 0]
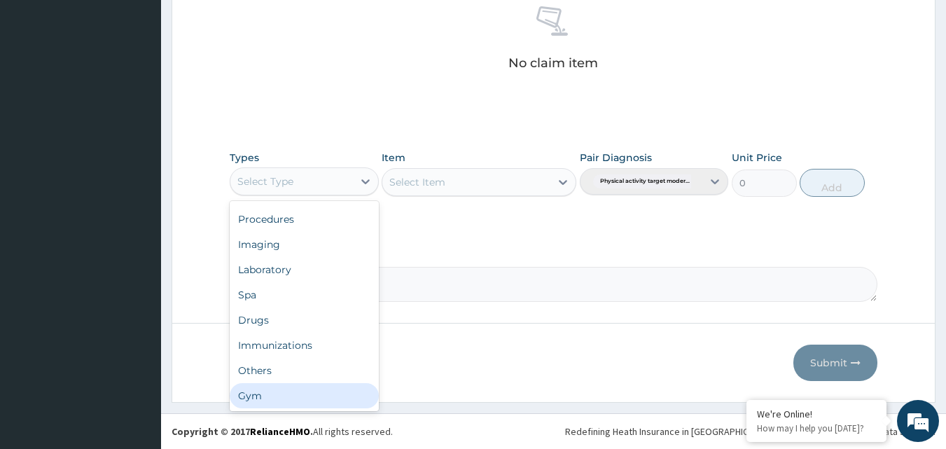
click at [260, 387] on div "Gym" at bounding box center [304, 395] width 149 height 25
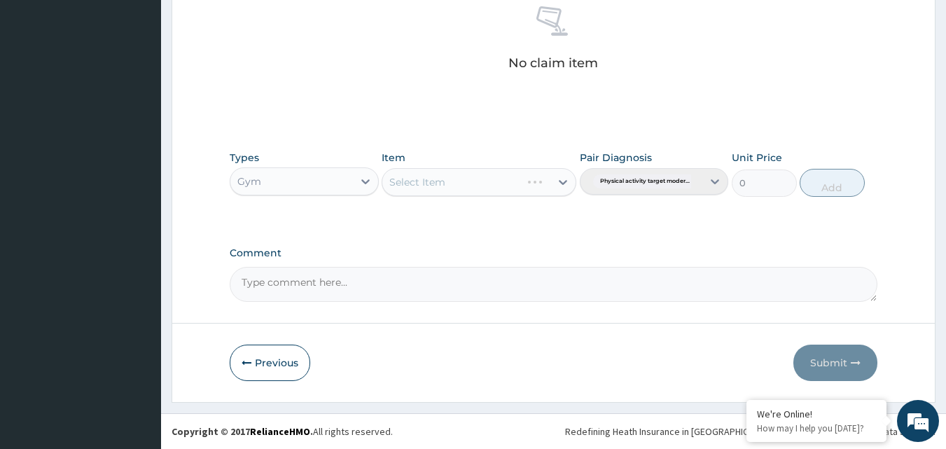
click at [469, 173] on div "Select Item" at bounding box center [478, 182] width 195 height 28
click at [514, 185] on div "Select Item" at bounding box center [466, 182] width 168 height 22
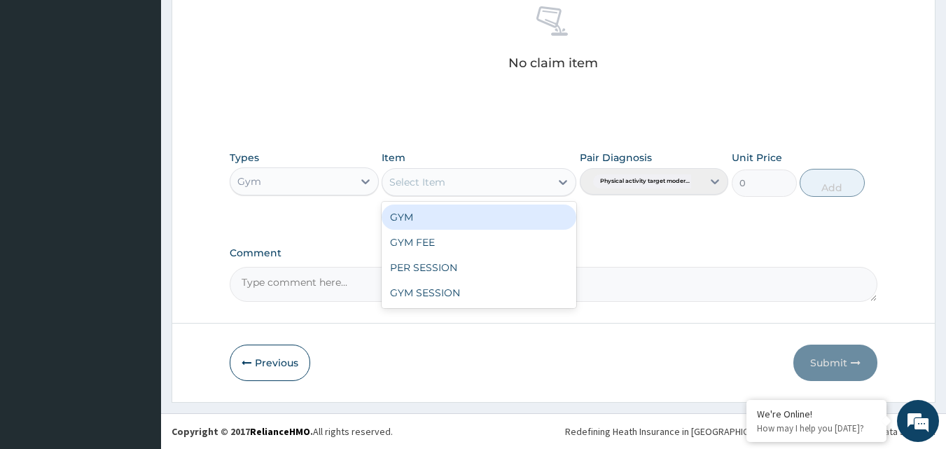
click at [505, 213] on div "GYM" at bounding box center [478, 216] width 195 height 25
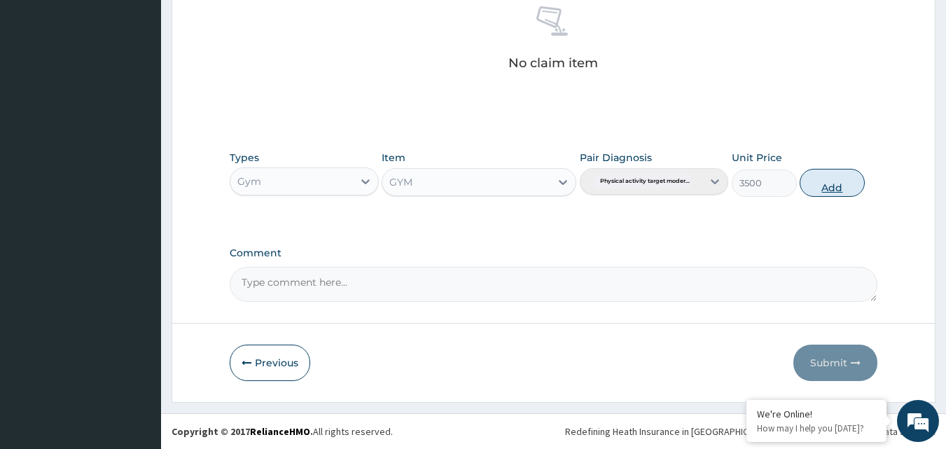
click at [824, 191] on button "Add" at bounding box center [831, 183] width 65 height 28
type input "0"
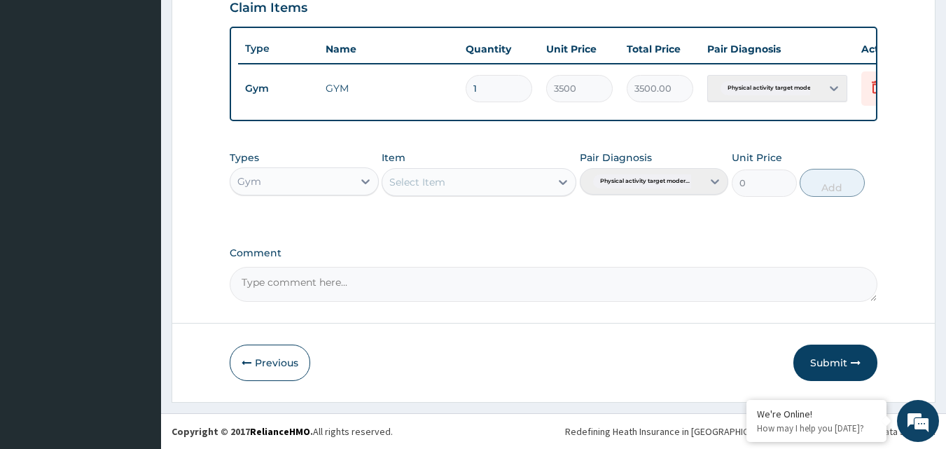
scroll to position [505, 0]
click at [845, 366] on button "Submit" at bounding box center [835, 362] width 84 height 36
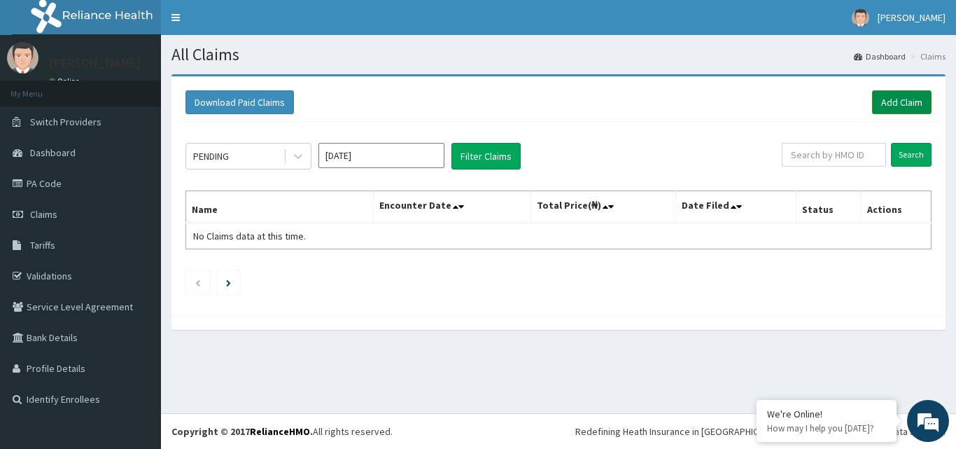
click at [920, 95] on link "Add Claim" at bounding box center [901, 102] width 59 height 24
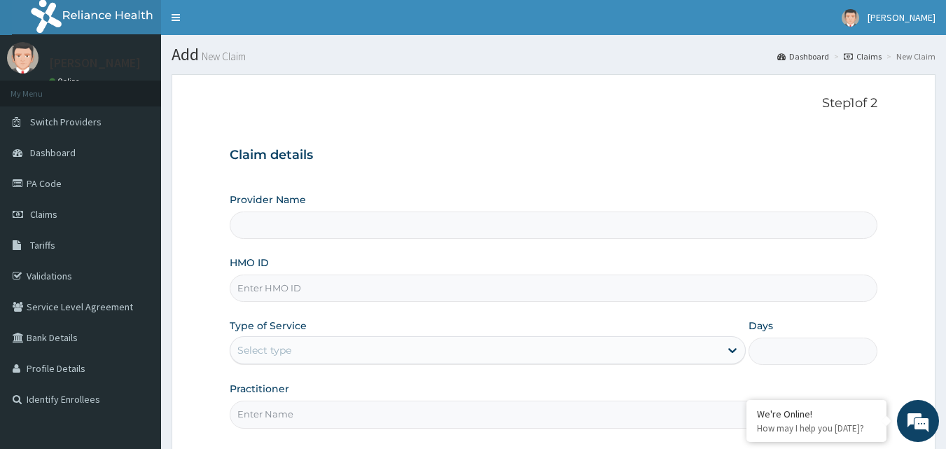
type input "Bodyline Gym- Ikoyi"
type input "1"
click at [275, 289] on input "HMO ID" at bounding box center [554, 287] width 648 height 27
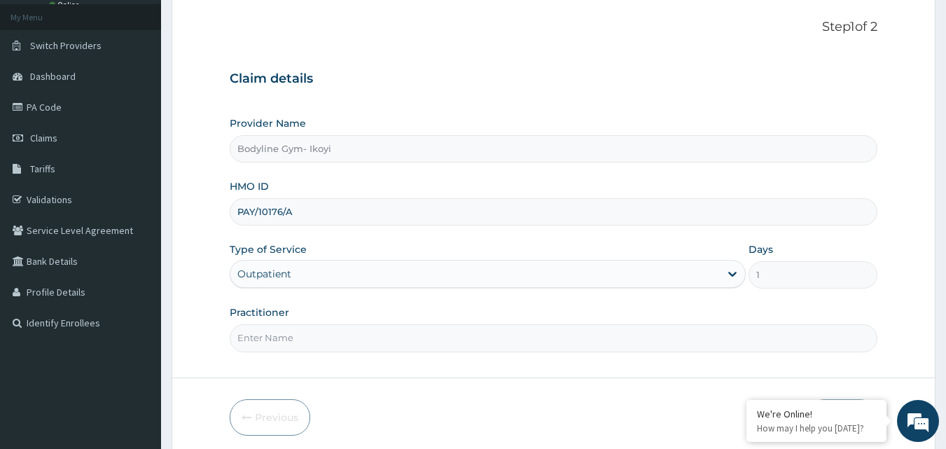
scroll to position [131, 0]
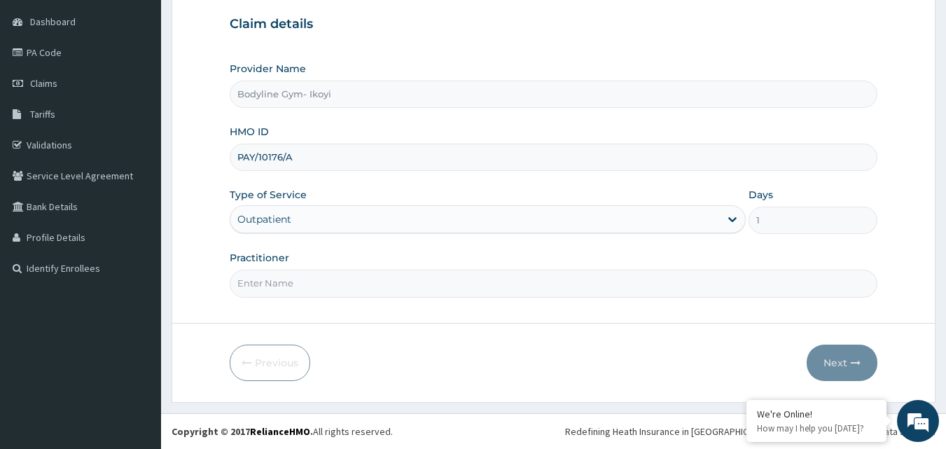
type input "PAY/10176/A"
click at [282, 276] on input "Practitioner" at bounding box center [554, 282] width 648 height 27
type input "BODYLINE"
click at [834, 365] on button "Next" at bounding box center [841, 362] width 71 height 36
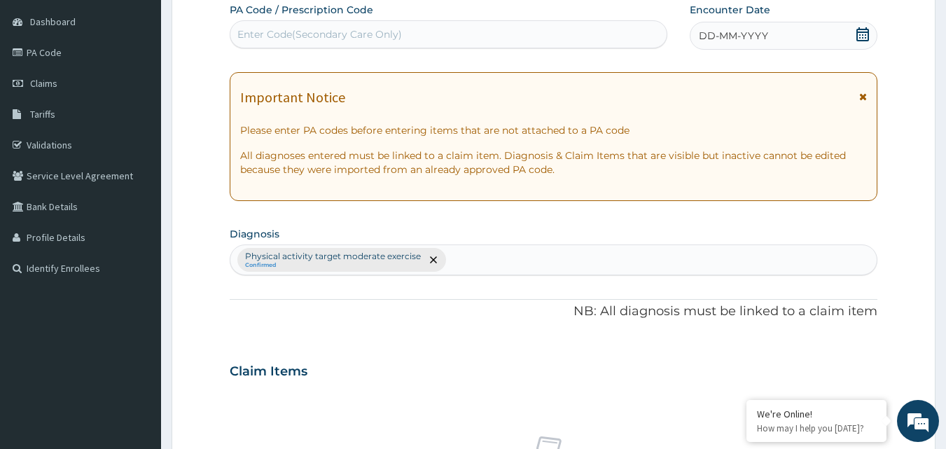
click at [708, 35] on span "DD-MM-YYYY" at bounding box center [732, 36] width 69 height 14
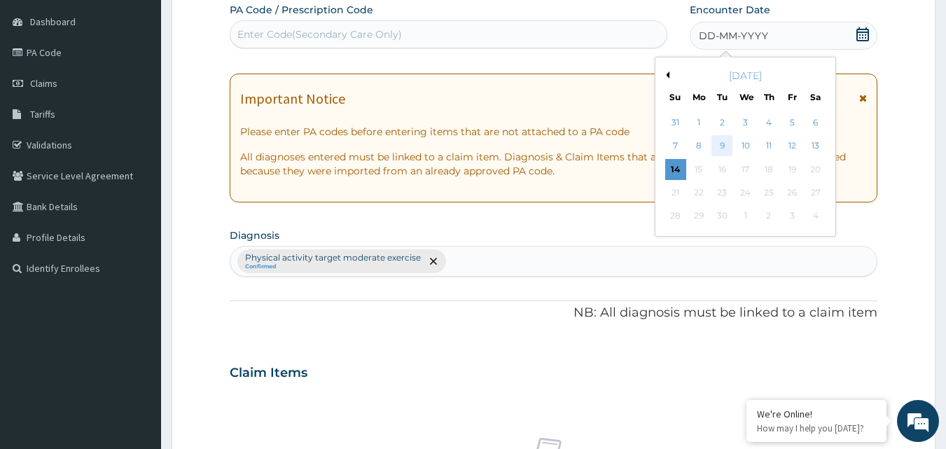
click at [723, 141] on div "9" at bounding box center [722, 146] width 21 height 21
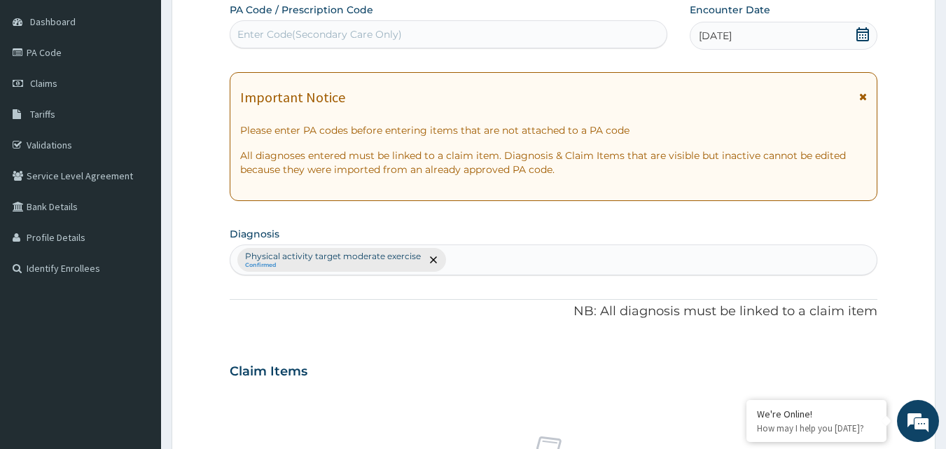
click at [345, 24] on div "Enter Code(Secondary Care Only)" at bounding box center [448, 34] width 437 height 22
type input "PA"
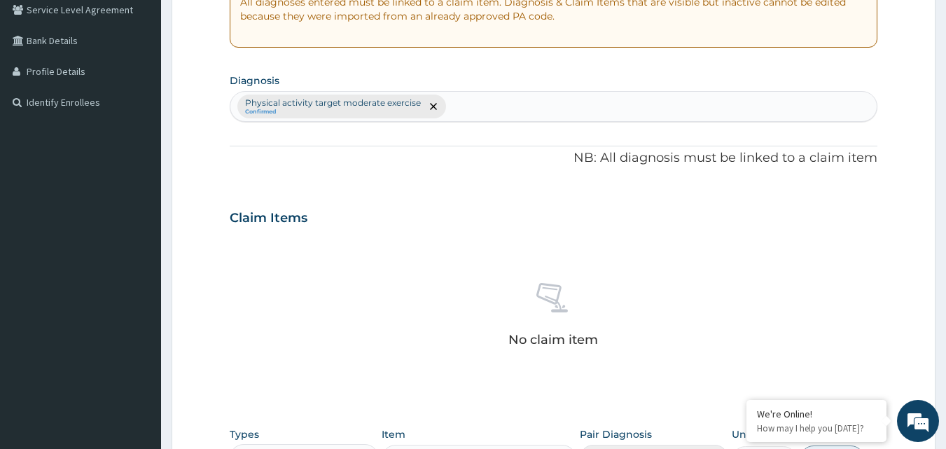
scroll to position [61, 0]
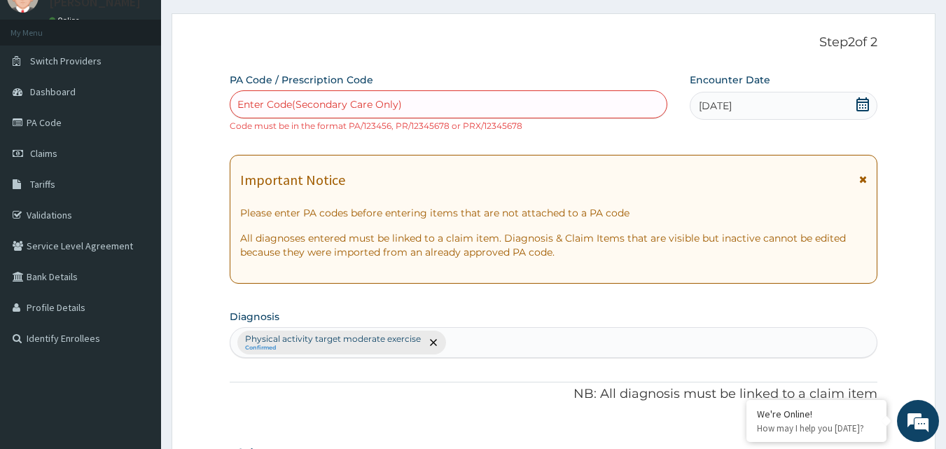
click at [305, 106] on div "Enter Code(Secondary Care Only)" at bounding box center [319, 104] width 164 height 14
click at [325, 92] on div "Enter Code(Secondary Care Only)" at bounding box center [449, 104] width 438 height 28
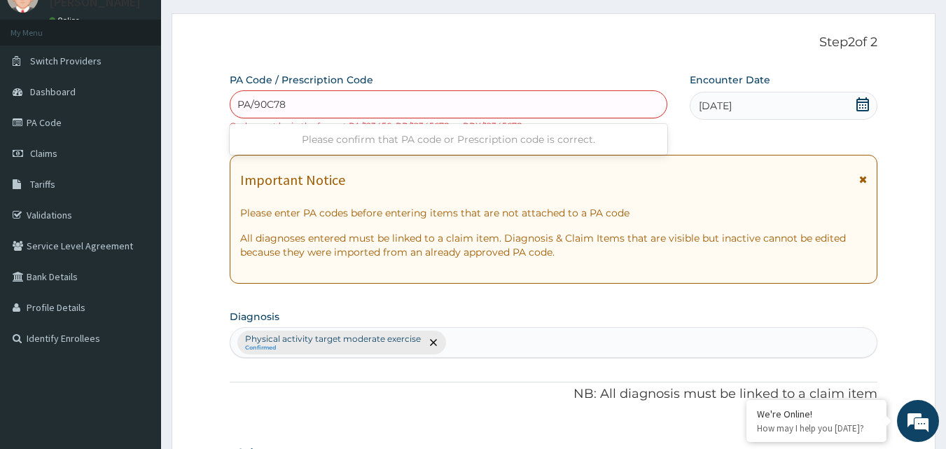
type input "PA/90C78D"
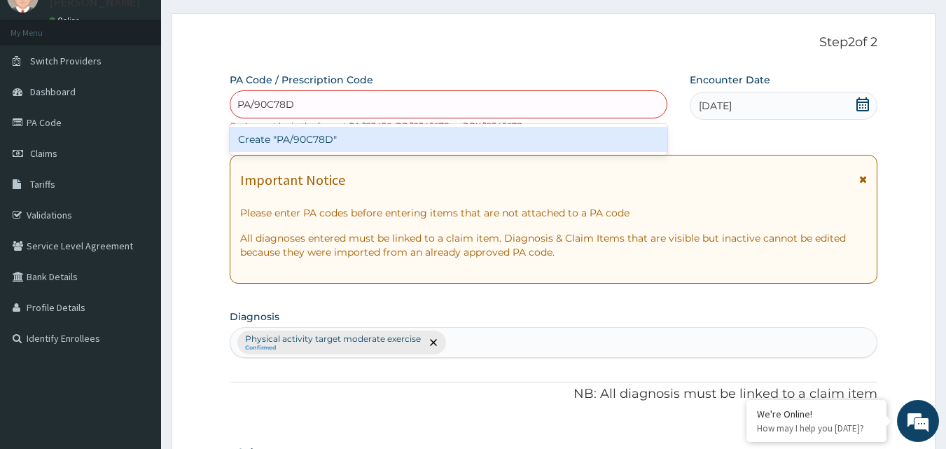
click at [384, 142] on div "Create "PA/90C78D"" at bounding box center [449, 139] width 438 height 25
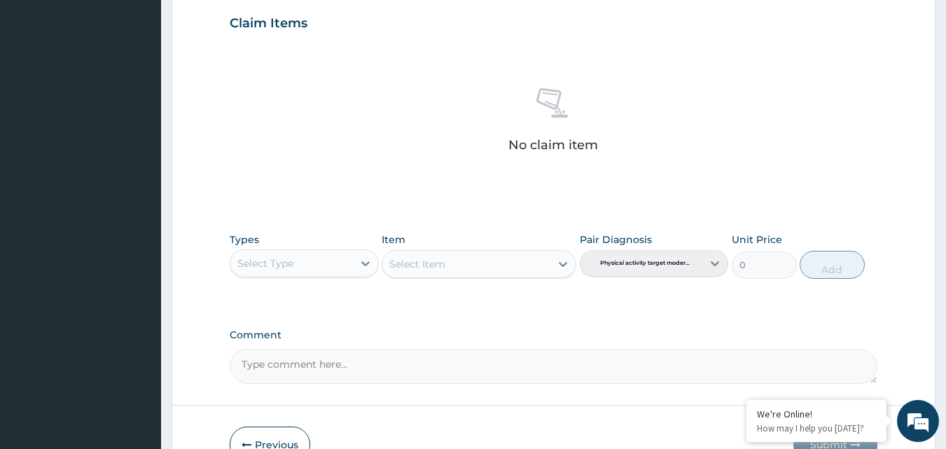
scroll to position [573, 0]
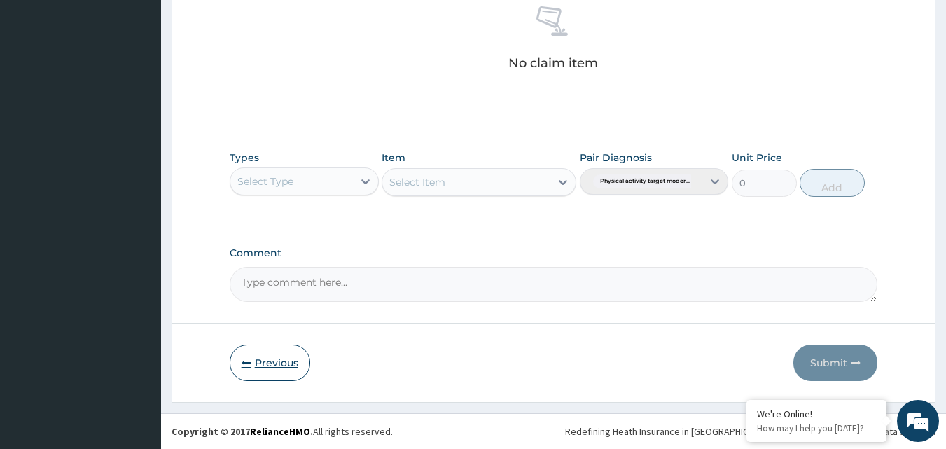
click at [277, 359] on button "Previous" at bounding box center [270, 362] width 80 height 36
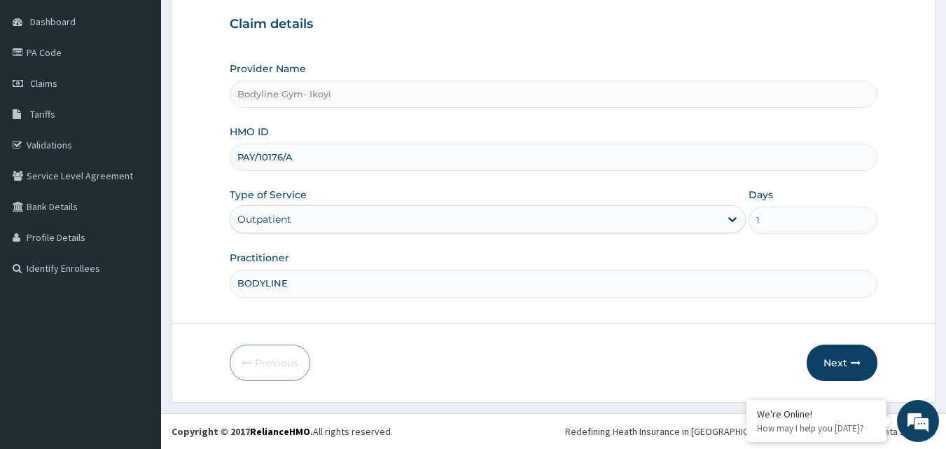
click at [298, 157] on input "PAY/10176/A" at bounding box center [554, 156] width 648 height 27
click at [822, 360] on button "Next" at bounding box center [841, 362] width 71 height 36
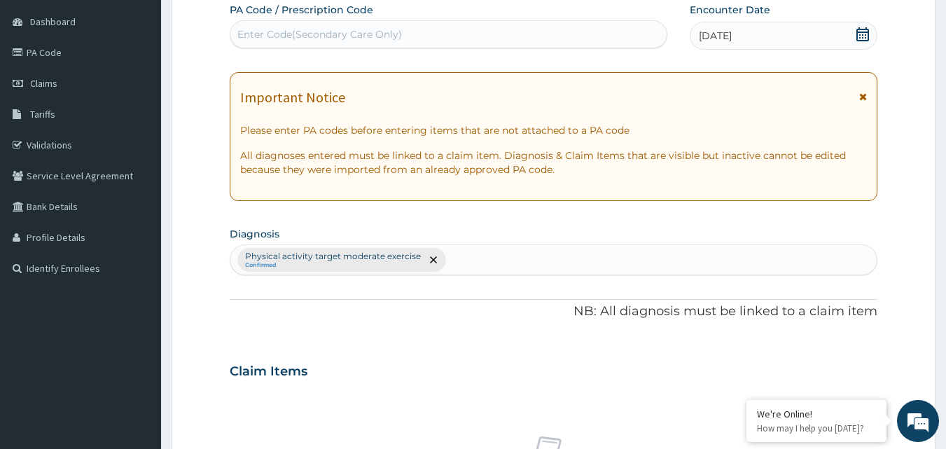
click at [361, 29] on div "Enter Code(Secondary Care Only)" at bounding box center [319, 34] width 164 height 14
type input "PA/90C78D"
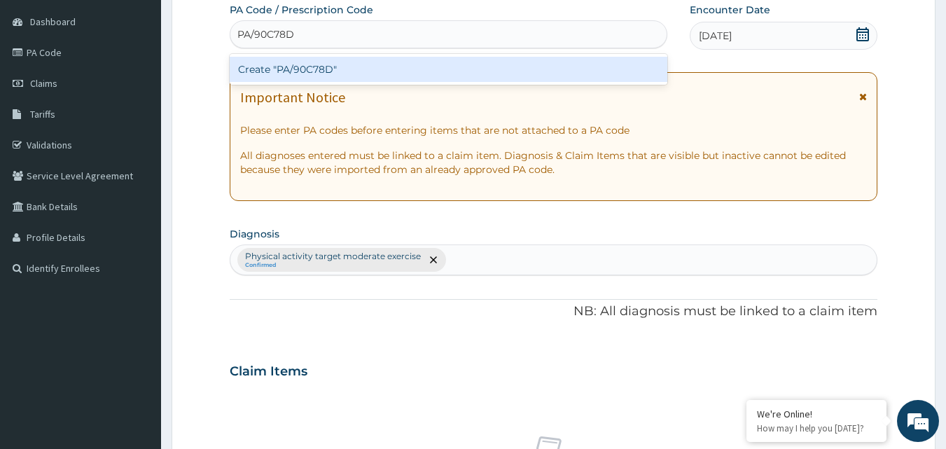
click at [437, 70] on div "Create "PA/90C78D"" at bounding box center [449, 69] width 438 height 25
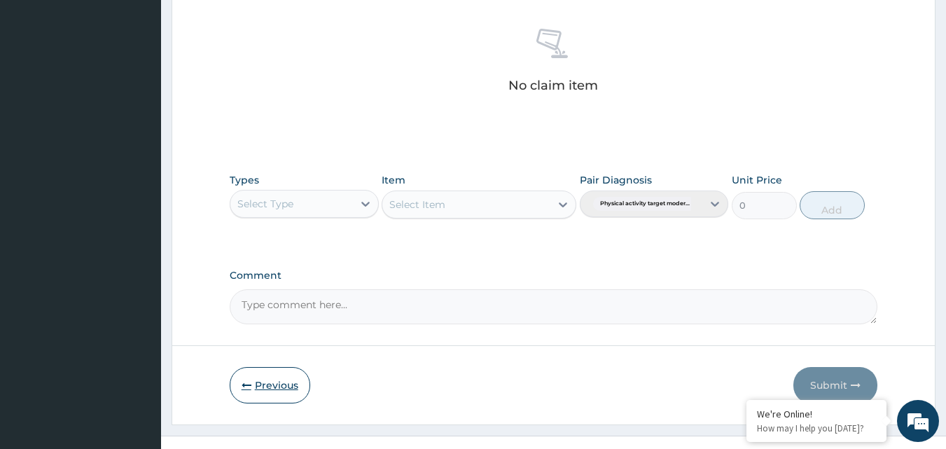
click at [264, 377] on button "Previous" at bounding box center [270, 385] width 80 height 36
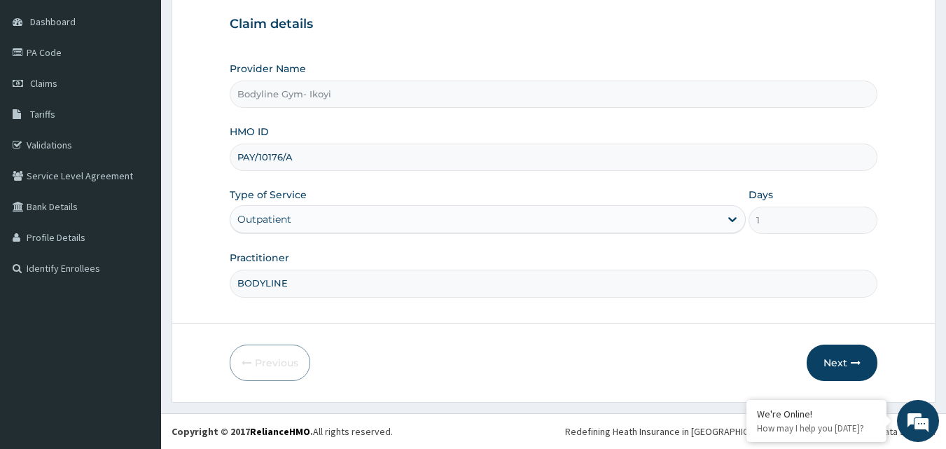
click at [302, 153] on input "PAY/10176/A" at bounding box center [554, 156] width 648 height 27
type input "P"
type input "MLL/10038/A"
click at [840, 363] on button "Next" at bounding box center [841, 362] width 71 height 36
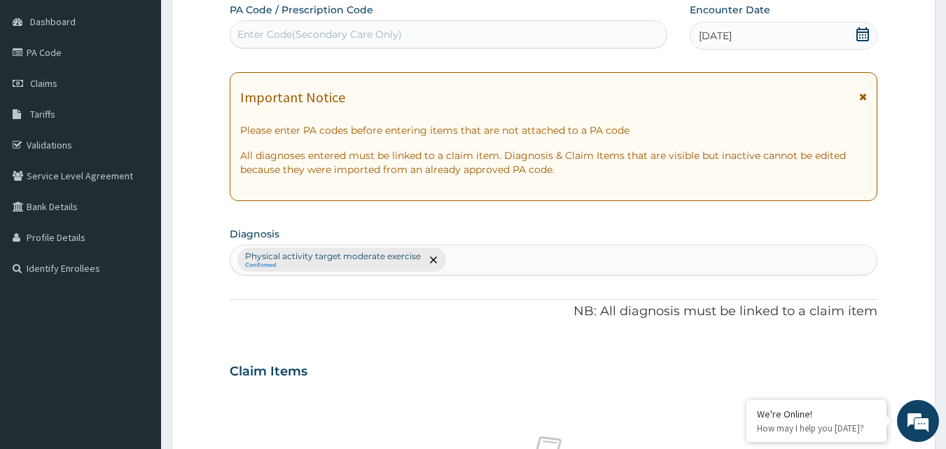
click at [486, 25] on div "Enter Code(Secondary Care Only)" at bounding box center [448, 34] width 437 height 22
click at [402, 52] on div "PA Code / Prescription Code Enter Code(Secondary Care Only) Encounter Date [DAT…" at bounding box center [554, 367] width 648 height 729
click at [411, 24] on div "Enter Code(Secondary Care Only)" at bounding box center [448, 34] width 437 height 22
type input "PA/BAD524"
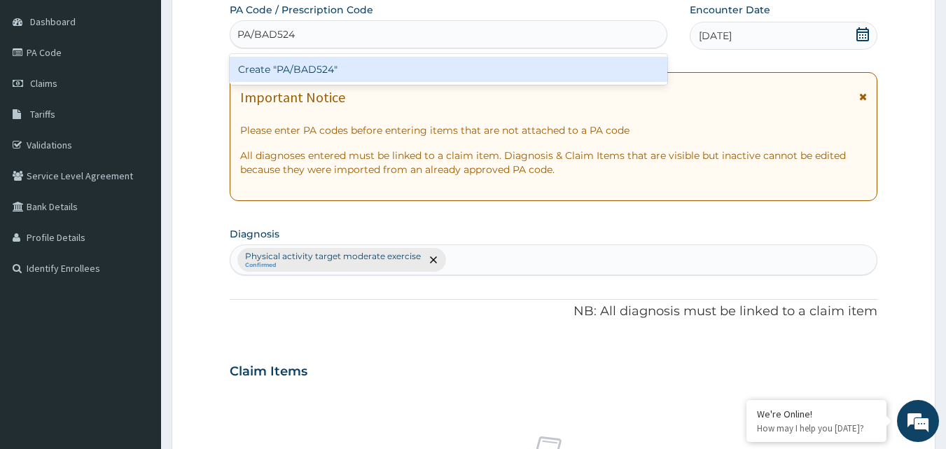
click at [440, 57] on div "Create "PA/BAD524"" at bounding box center [449, 69] width 438 height 25
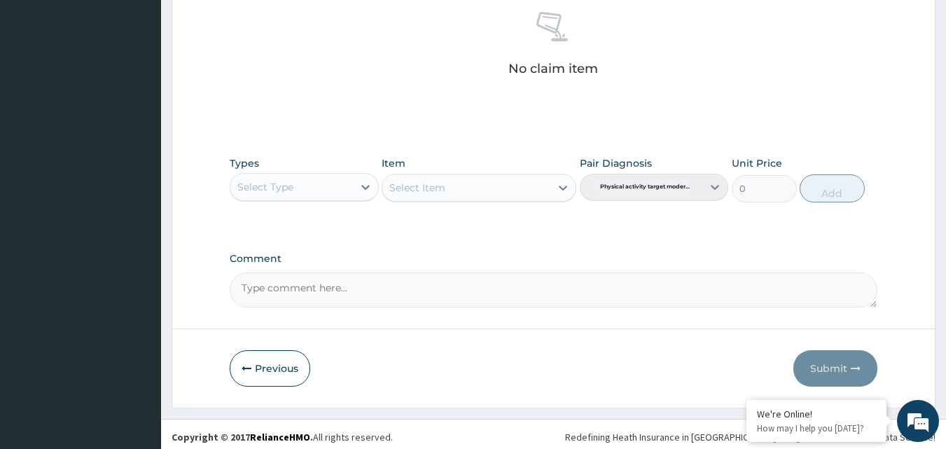
scroll to position [561, 0]
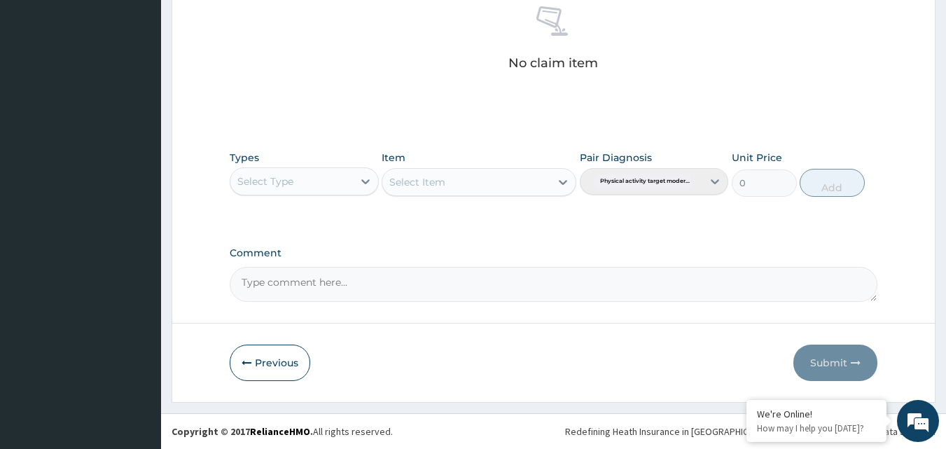
click at [313, 183] on div "Select Type" at bounding box center [291, 181] width 122 height 22
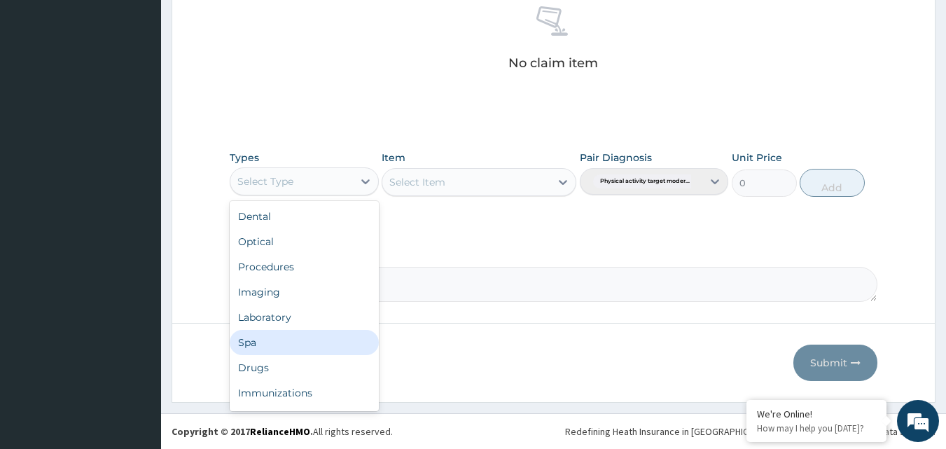
scroll to position [48, 0]
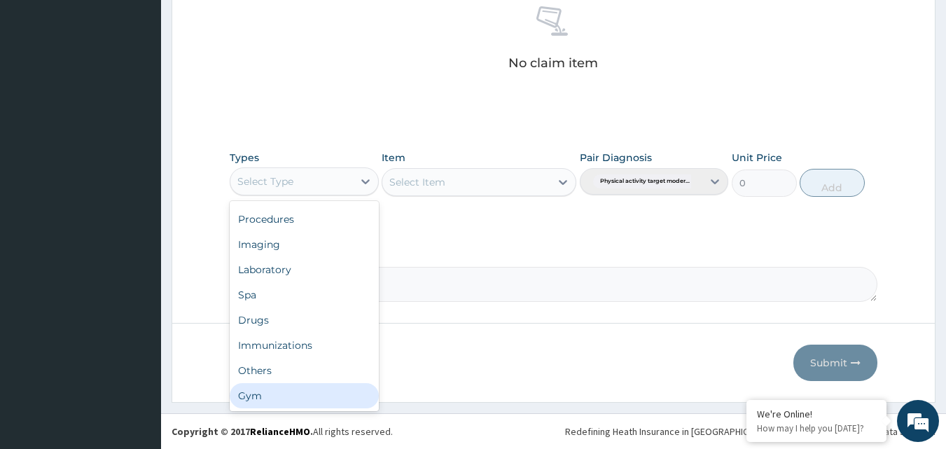
drag, startPoint x: 313, startPoint y: 402, endPoint x: 337, endPoint y: 376, distance: 35.7
click at [315, 405] on div "Gym" at bounding box center [304, 395] width 149 height 25
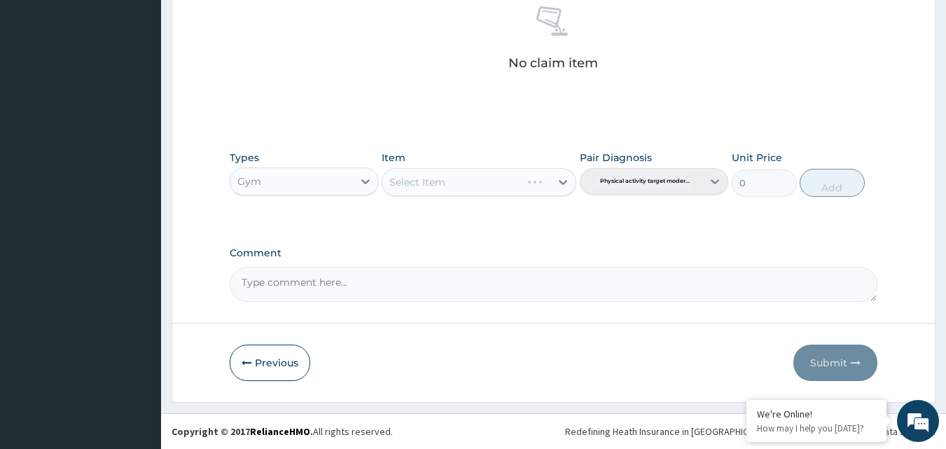
click at [462, 183] on div "Select Item" at bounding box center [478, 182] width 195 height 28
click at [477, 178] on div "Select Item" at bounding box center [466, 182] width 168 height 22
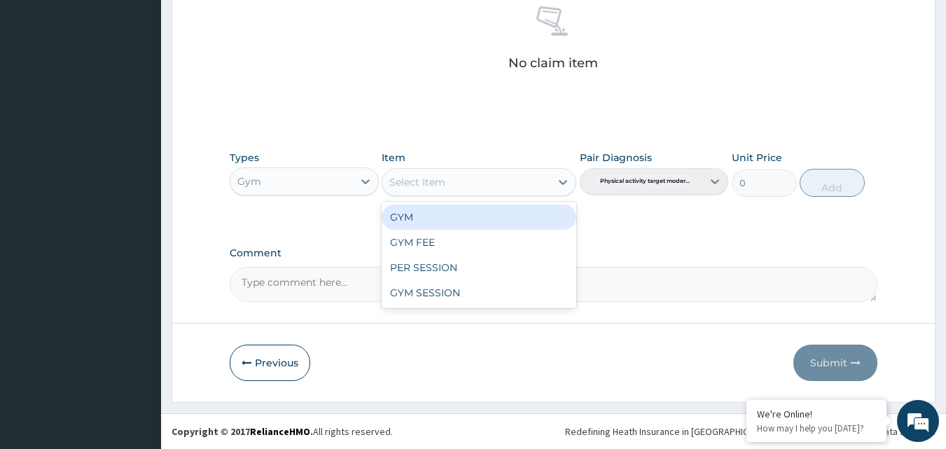
click at [477, 210] on div "GYM" at bounding box center [478, 216] width 195 height 25
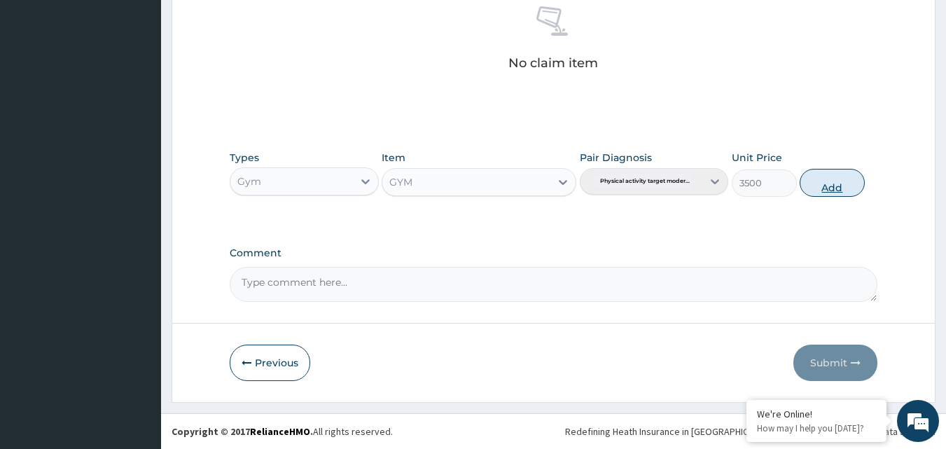
click at [839, 190] on button "Add" at bounding box center [831, 183] width 65 height 28
type input "0"
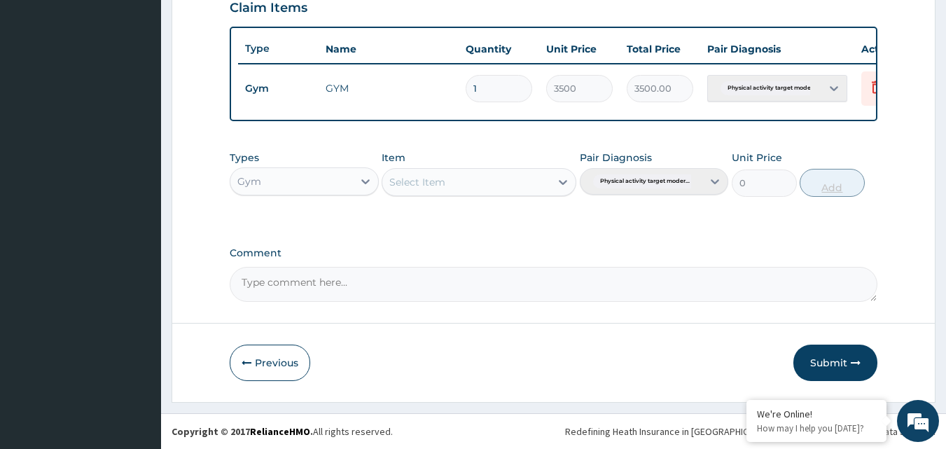
scroll to position [505, 0]
click at [831, 363] on button "Submit" at bounding box center [835, 362] width 84 height 36
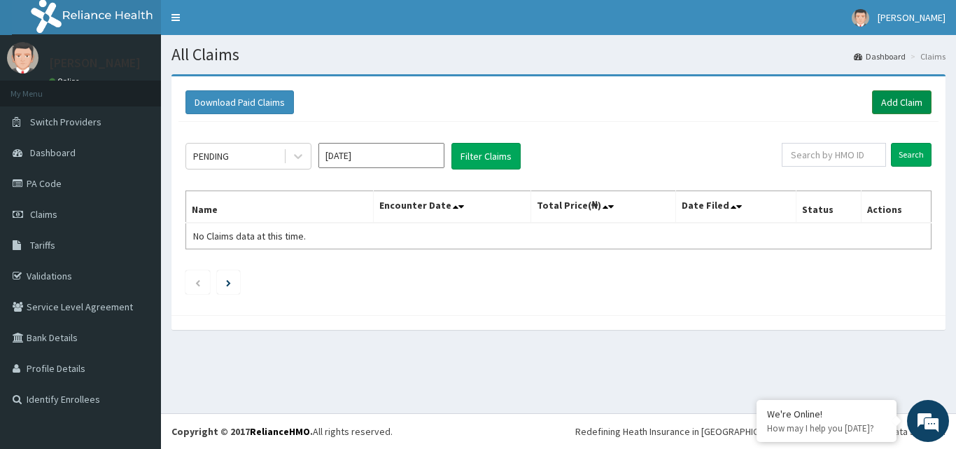
click at [891, 102] on link "Add Claim" at bounding box center [901, 102] width 59 height 24
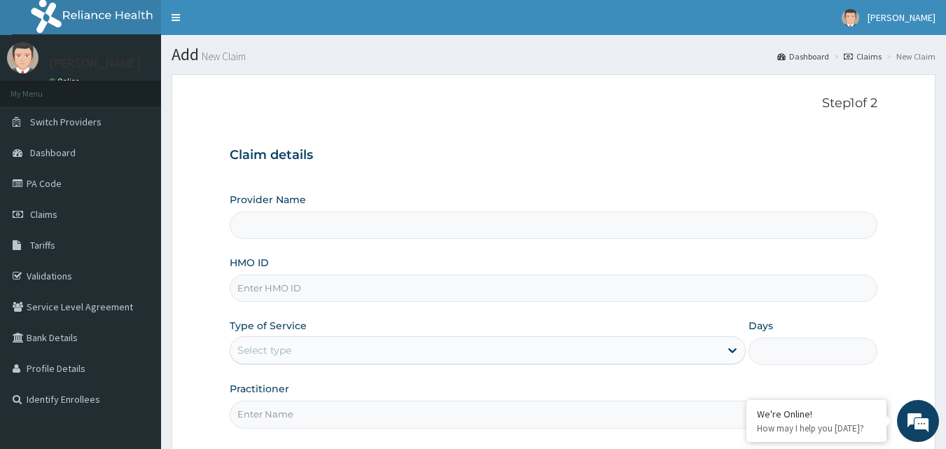
click at [311, 284] on input "HMO ID" at bounding box center [554, 287] width 648 height 27
type input "Bodyline Gym- Ikoyi"
type input "1"
type input "MLL/10037/A"
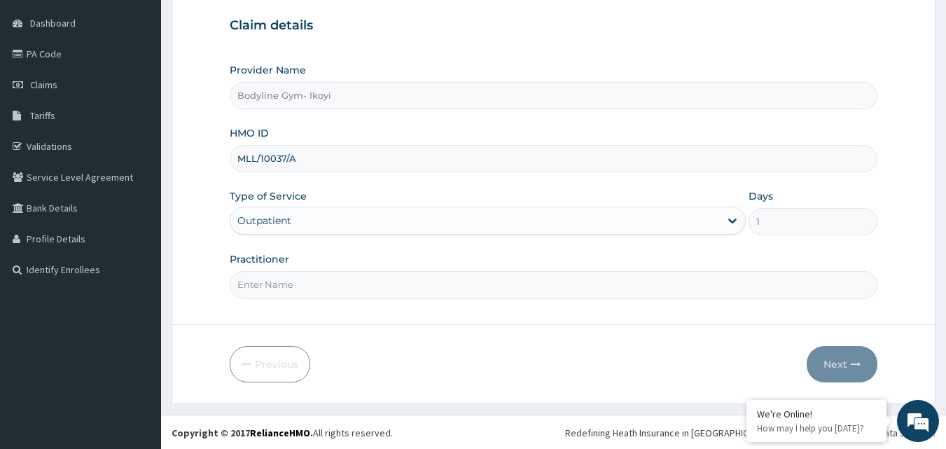
scroll to position [131, 0]
click at [328, 280] on input "Practitioner" at bounding box center [554, 282] width 648 height 27
type input "BODYLINE"
click at [823, 365] on button "Next" at bounding box center [841, 362] width 71 height 36
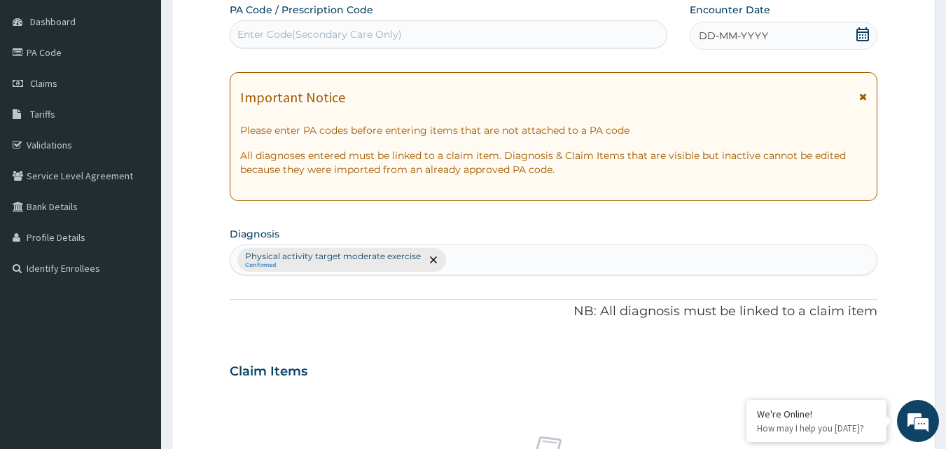
click at [706, 31] on span "DD-MM-YYYY" at bounding box center [732, 36] width 69 height 14
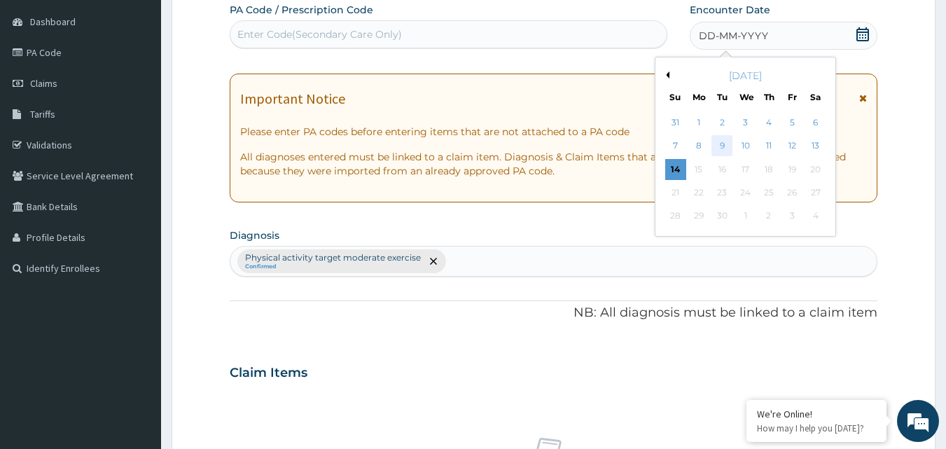
click at [720, 140] on div "9" at bounding box center [722, 146] width 21 height 21
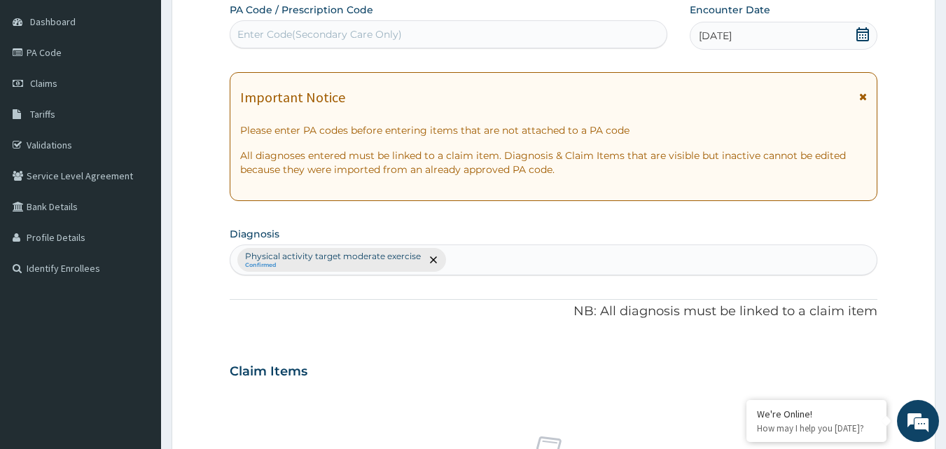
click at [349, 24] on div "Enter Code(Secondary Care Only)" at bounding box center [448, 34] width 437 height 22
type input "PA/29B7DB"
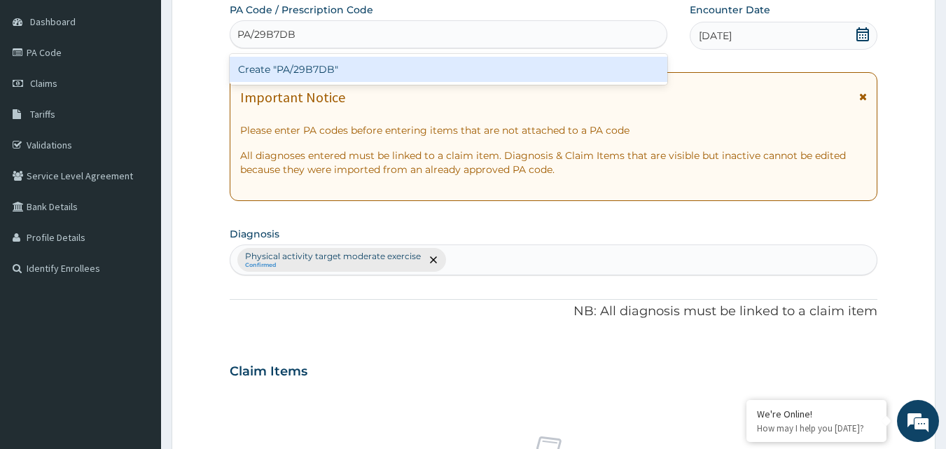
click at [361, 65] on div "Create "PA/29B7DB"" at bounding box center [449, 69] width 438 height 25
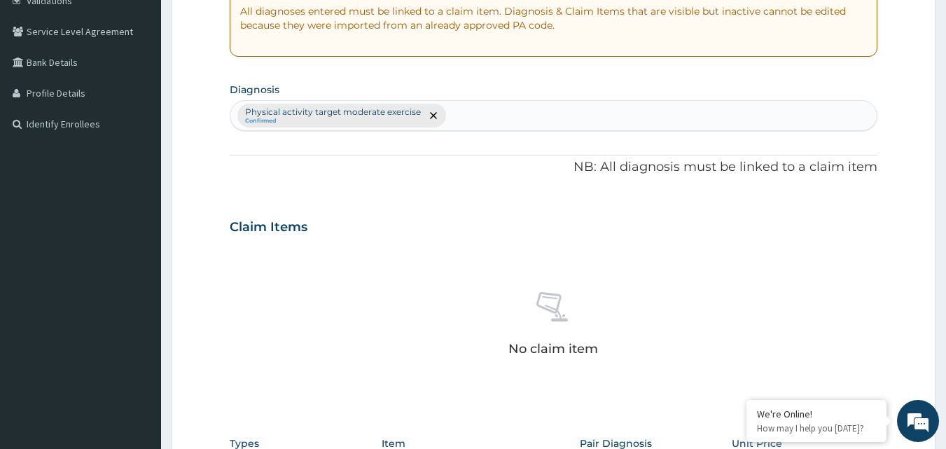
scroll to position [561, 0]
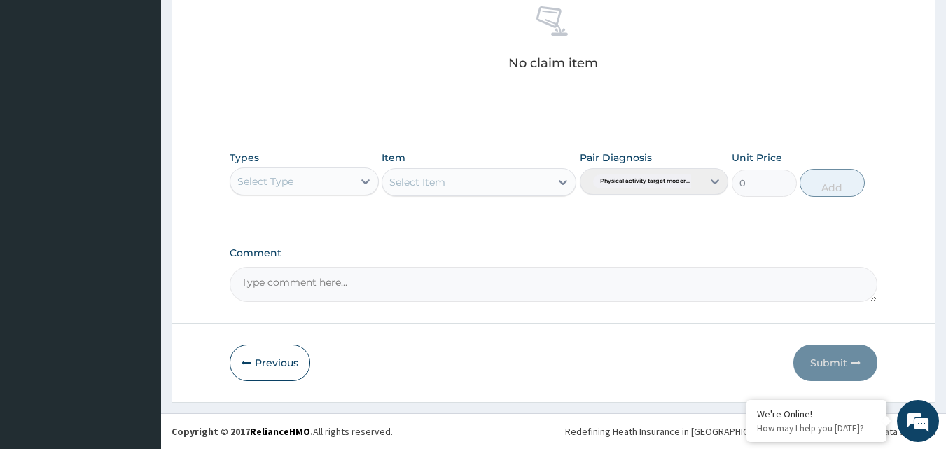
click at [334, 174] on div "Select Type" at bounding box center [291, 181] width 122 height 22
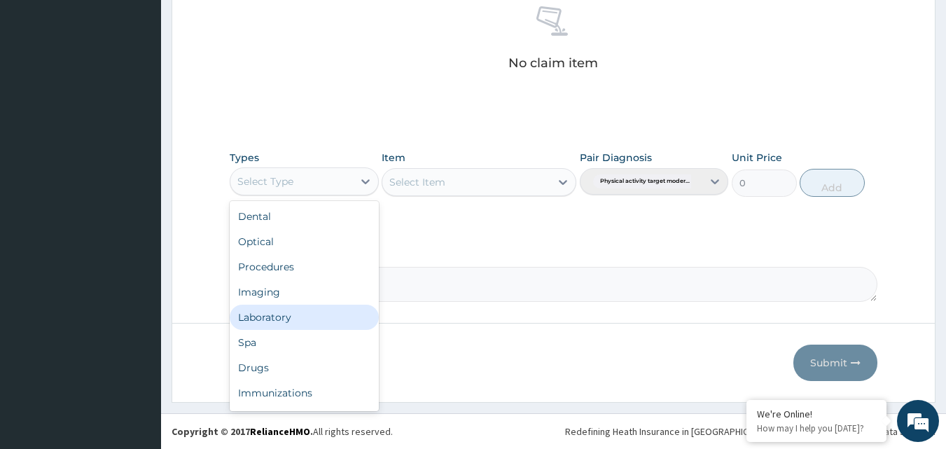
scroll to position [48, 0]
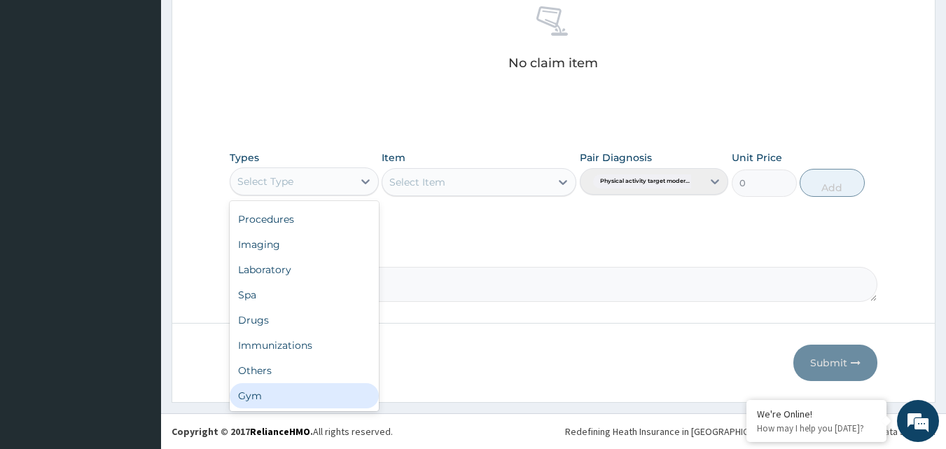
click at [256, 395] on div "Gym" at bounding box center [304, 395] width 149 height 25
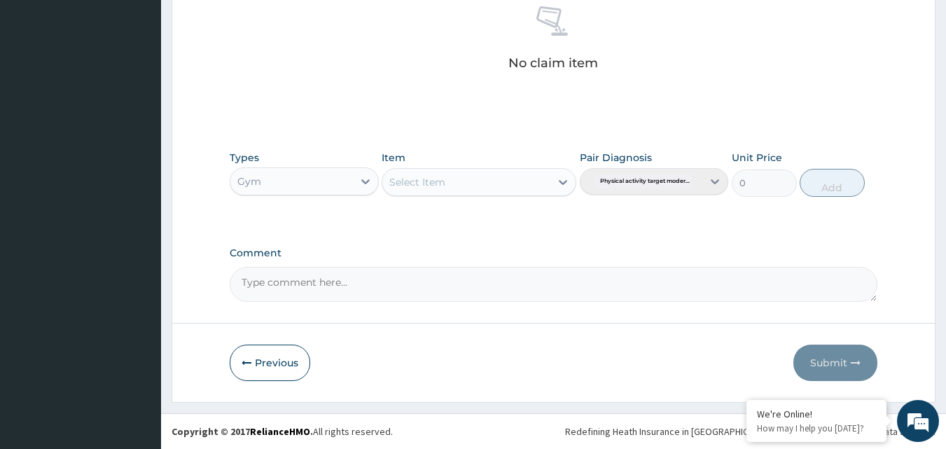
click at [466, 183] on div "Select Item" at bounding box center [466, 182] width 168 height 22
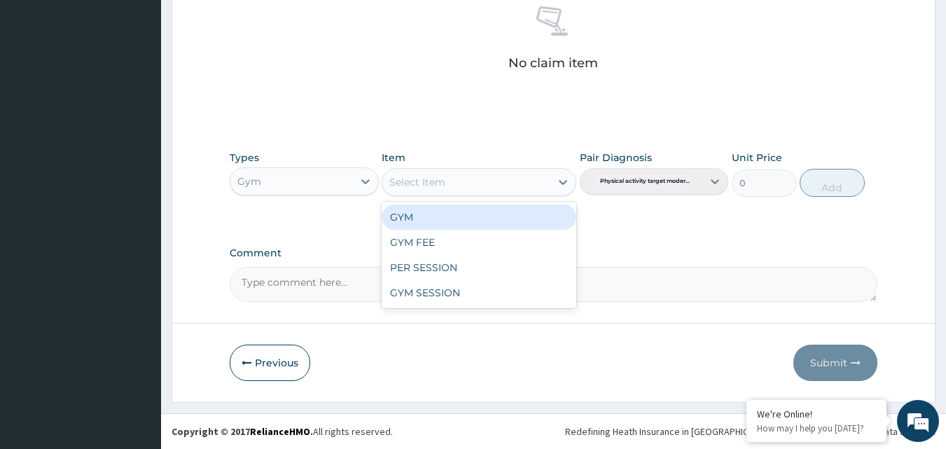
click at [462, 217] on div "GYM" at bounding box center [478, 216] width 195 height 25
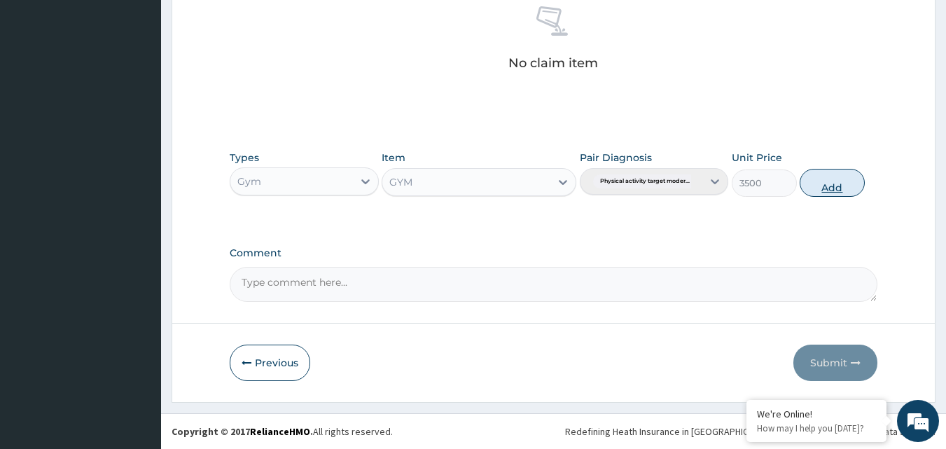
click at [827, 185] on button "Add" at bounding box center [831, 183] width 65 height 28
type input "0"
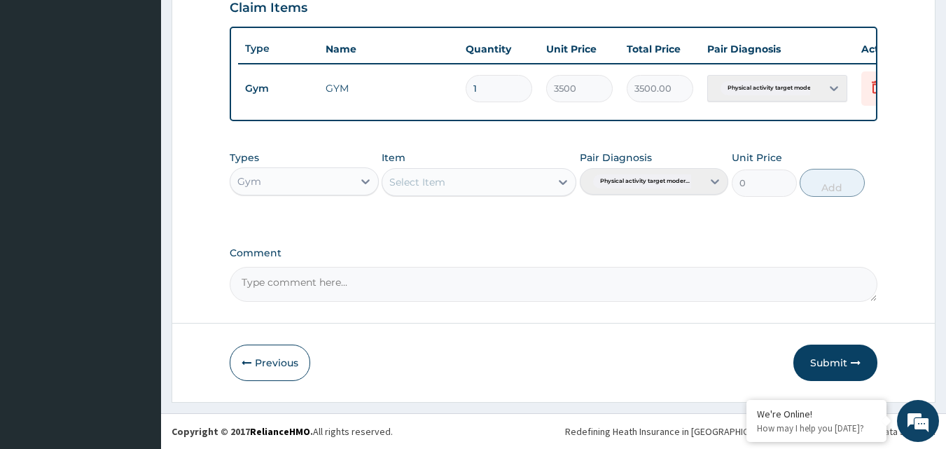
scroll to position [505, 0]
click at [831, 359] on button "Submit" at bounding box center [835, 362] width 84 height 36
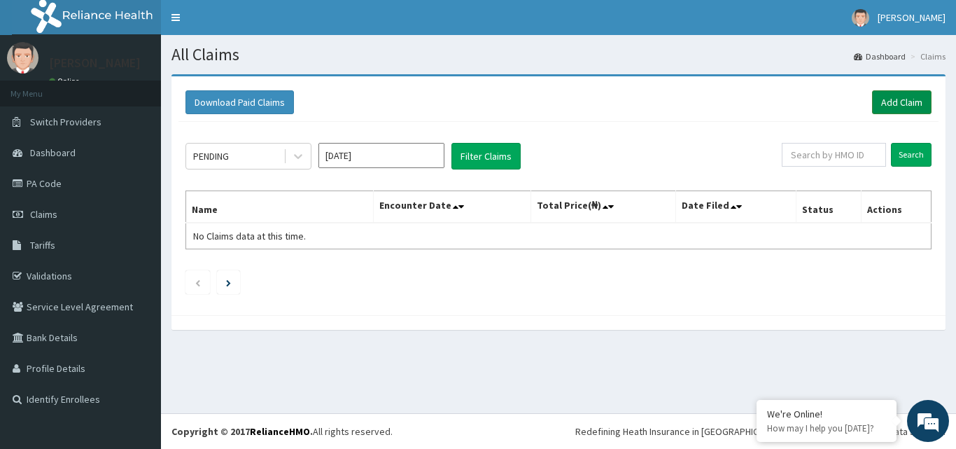
click at [902, 95] on link "Add Claim" at bounding box center [901, 102] width 59 height 24
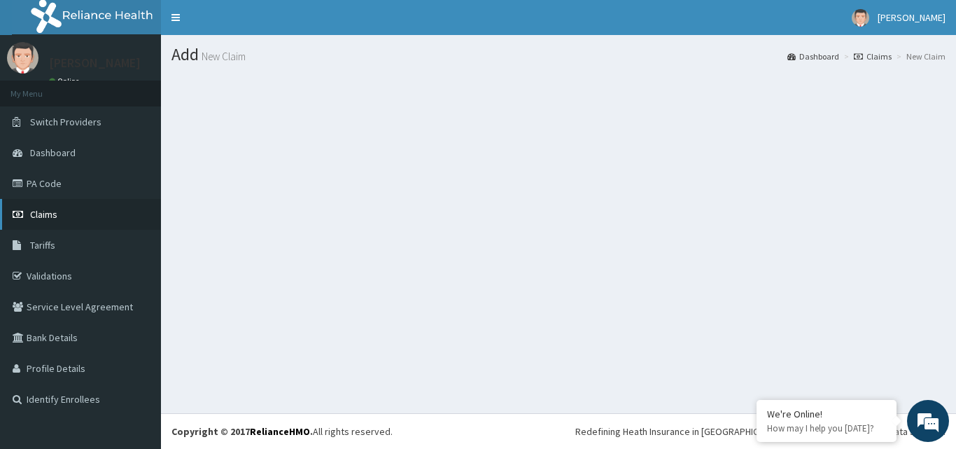
click at [100, 222] on link "Claims" at bounding box center [80, 214] width 161 height 31
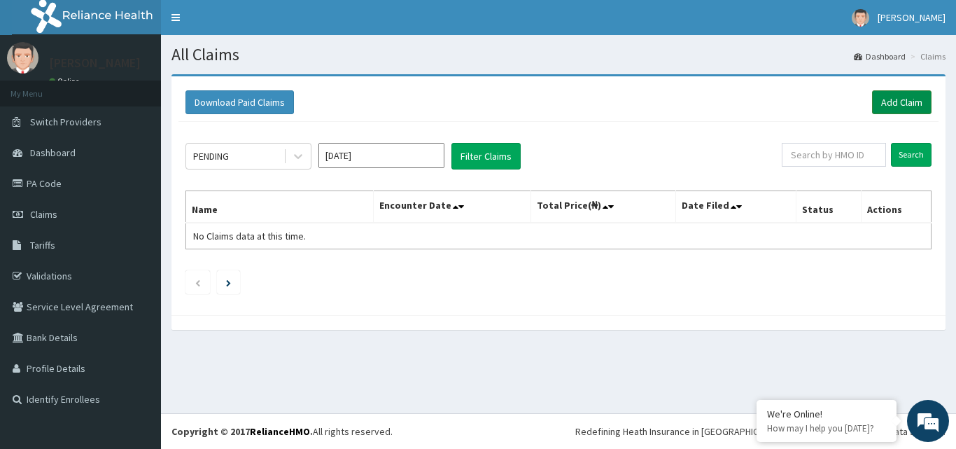
click at [917, 112] on link "Add Claim" at bounding box center [901, 102] width 59 height 24
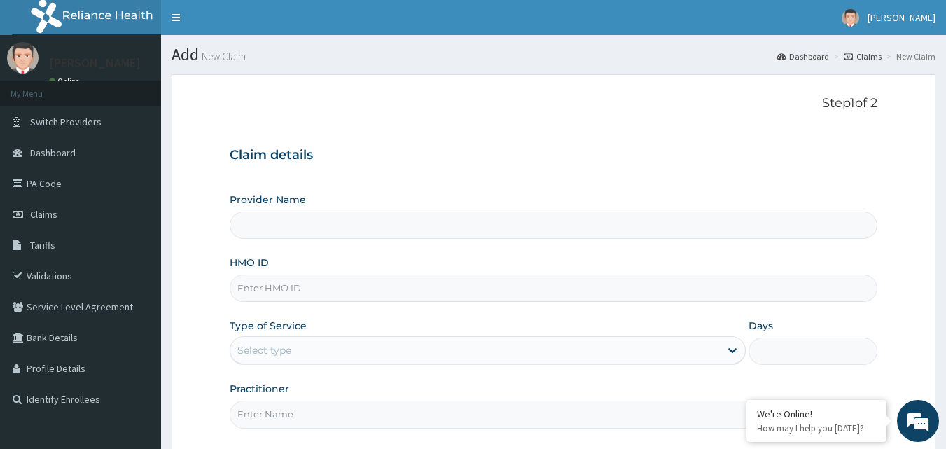
type input "Bodyline Gym- Ikoyi"
type input "1"
click at [246, 282] on input "HMO ID" at bounding box center [554, 287] width 648 height 27
type input "BPN/10119/B"
click at [254, 412] on input "Practitioner" at bounding box center [554, 413] width 648 height 27
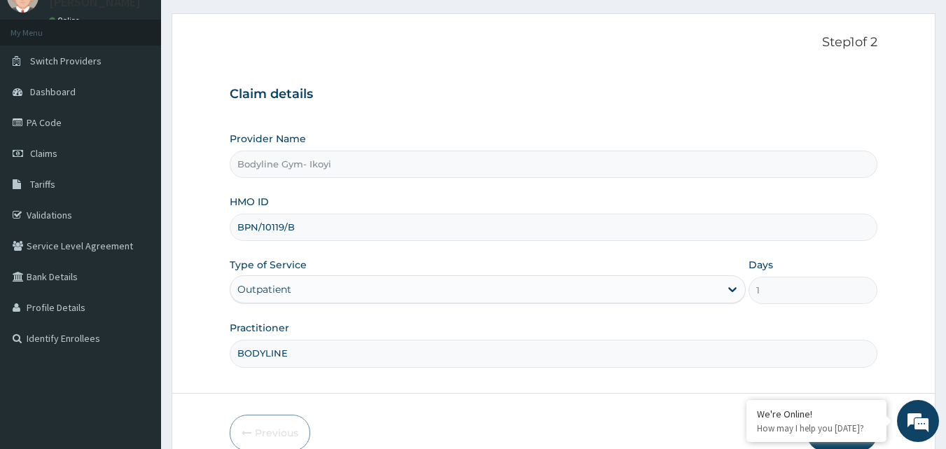
scroll to position [131, 0]
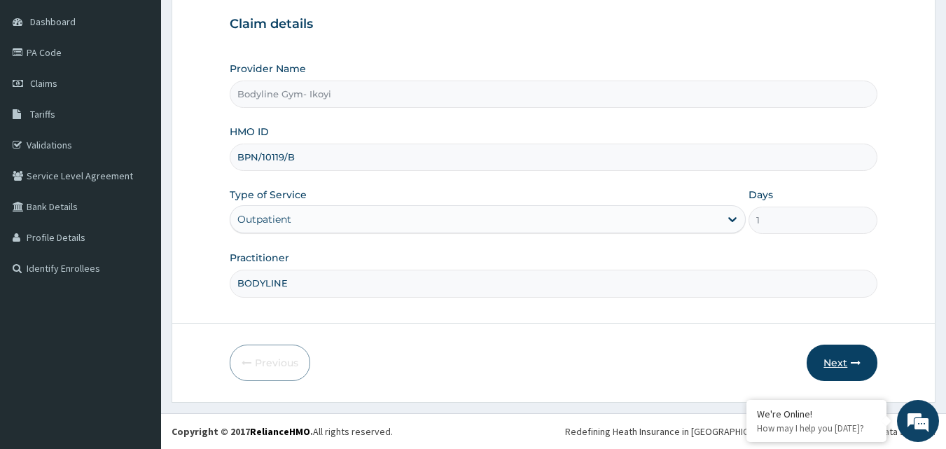
type input "BODYLINE"
click at [862, 369] on button "Next" at bounding box center [841, 362] width 71 height 36
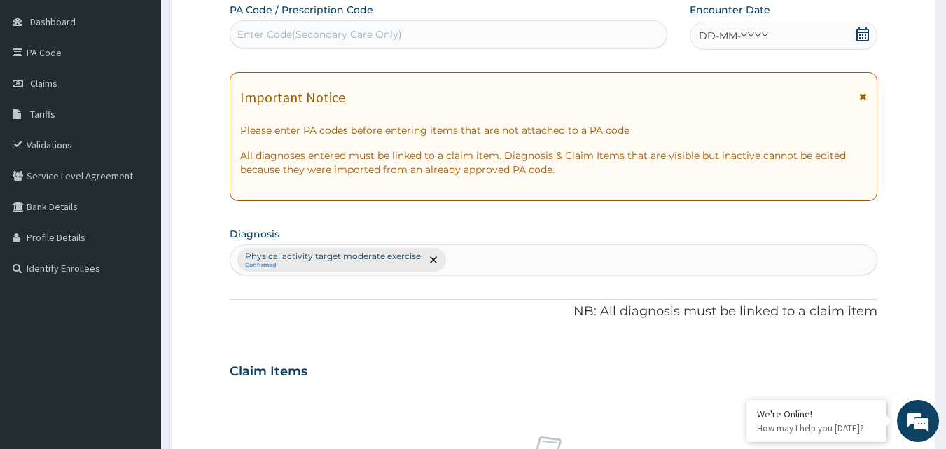
click at [707, 30] on span "DD-MM-YYYY" at bounding box center [732, 36] width 69 height 14
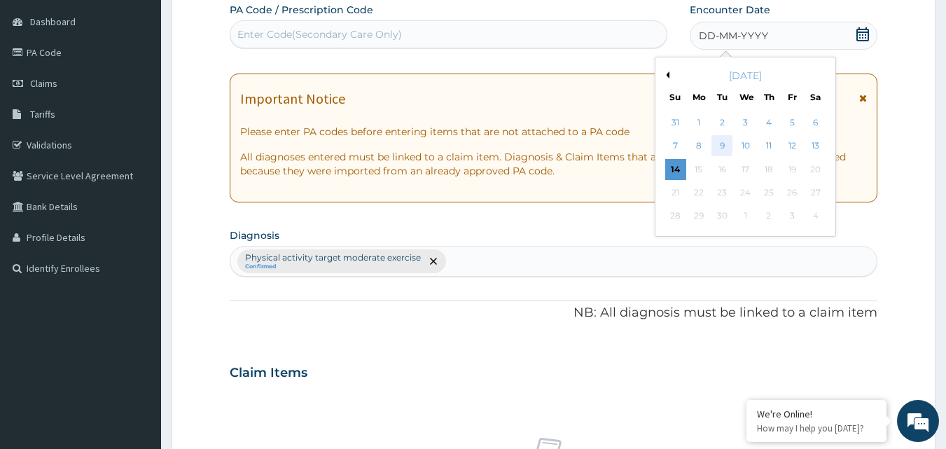
click at [717, 142] on div "9" at bounding box center [722, 146] width 21 height 21
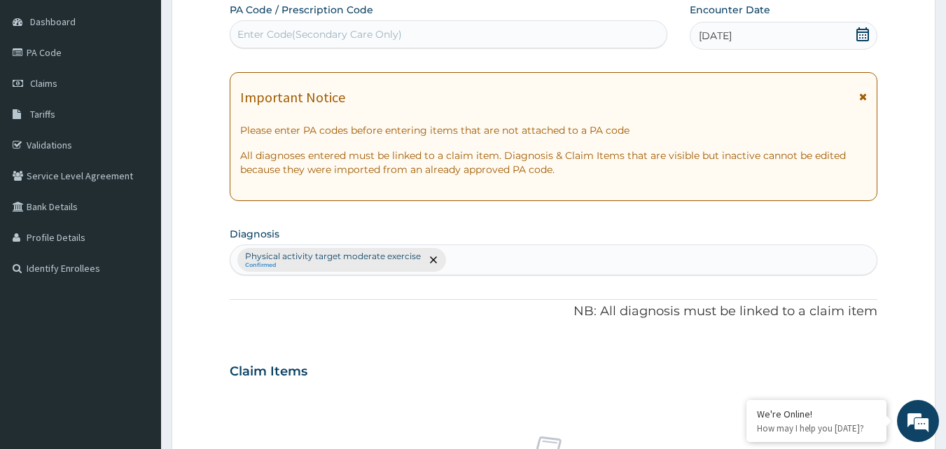
click at [278, 27] on div "Enter Code(Secondary Care Only)" at bounding box center [448, 34] width 437 height 22
type input "PA/174DDE"
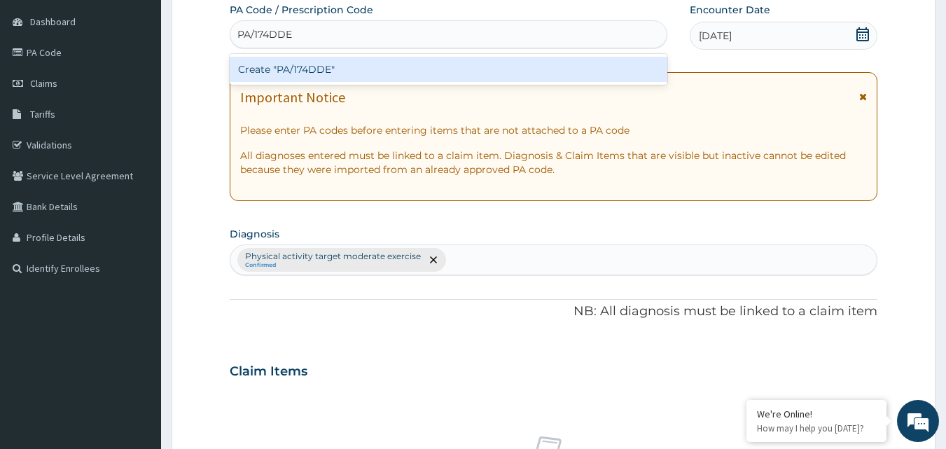
click at [301, 71] on div "Create "PA/174DDE"" at bounding box center [449, 69] width 438 height 25
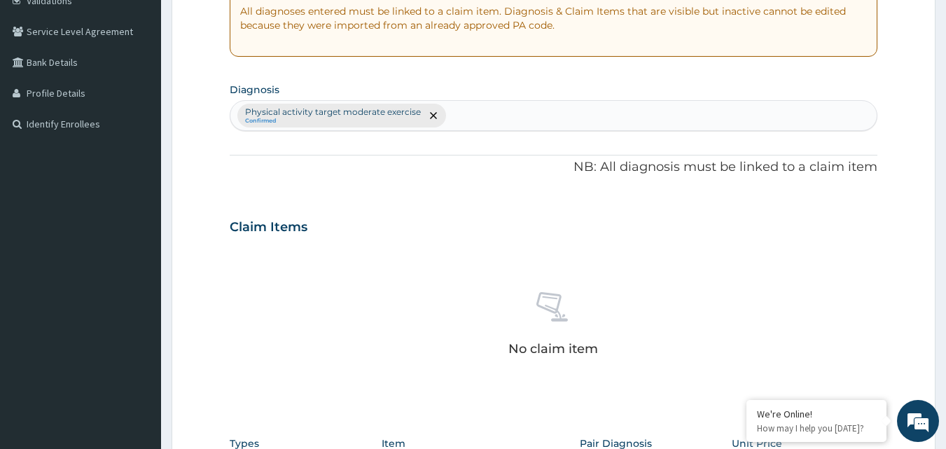
scroll to position [561, 0]
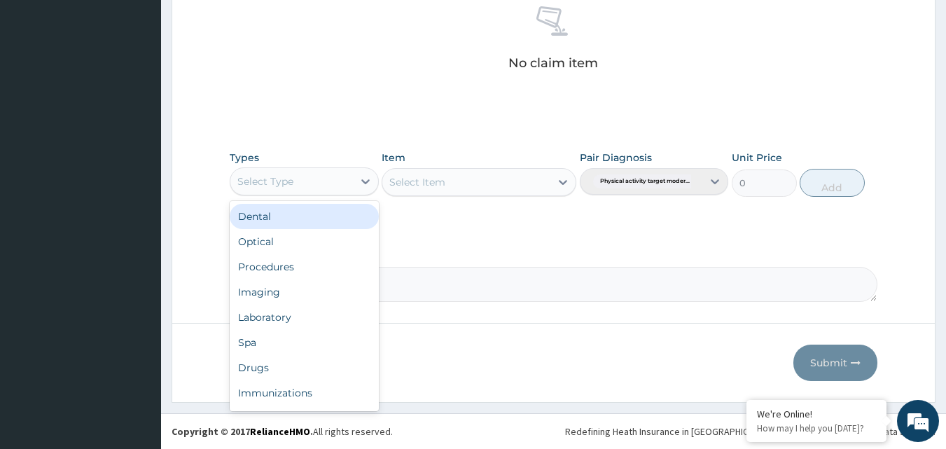
click at [342, 191] on div "Select Type" at bounding box center [291, 181] width 122 height 22
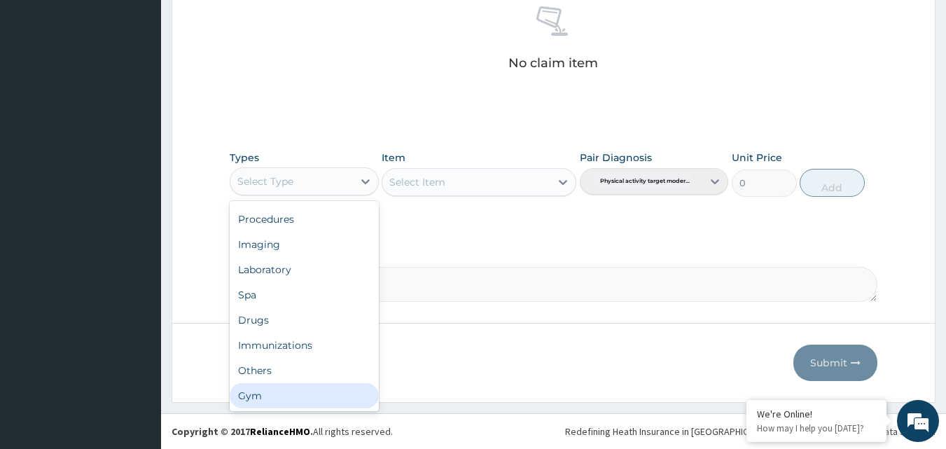
click at [328, 394] on div "Gym" at bounding box center [304, 395] width 149 height 25
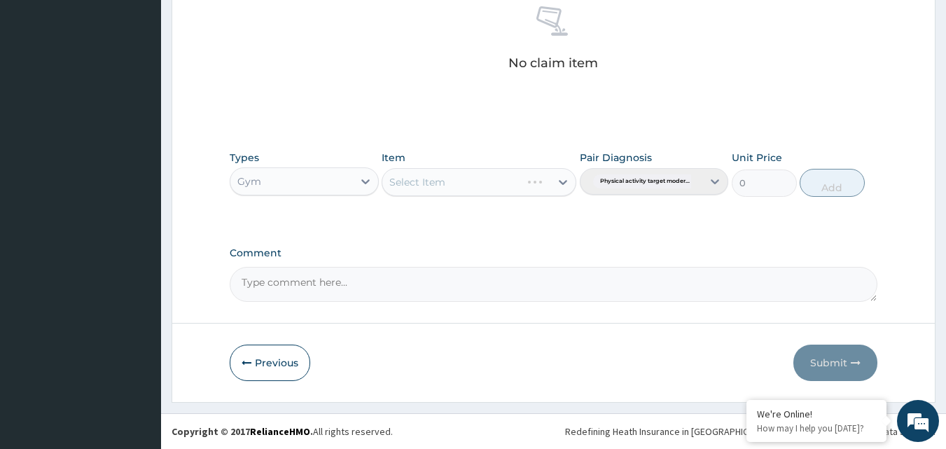
click at [514, 180] on div "Select Item" at bounding box center [478, 182] width 195 height 28
click at [537, 180] on div "Select Item" at bounding box center [478, 182] width 195 height 28
click at [558, 185] on icon at bounding box center [563, 182] width 14 height 14
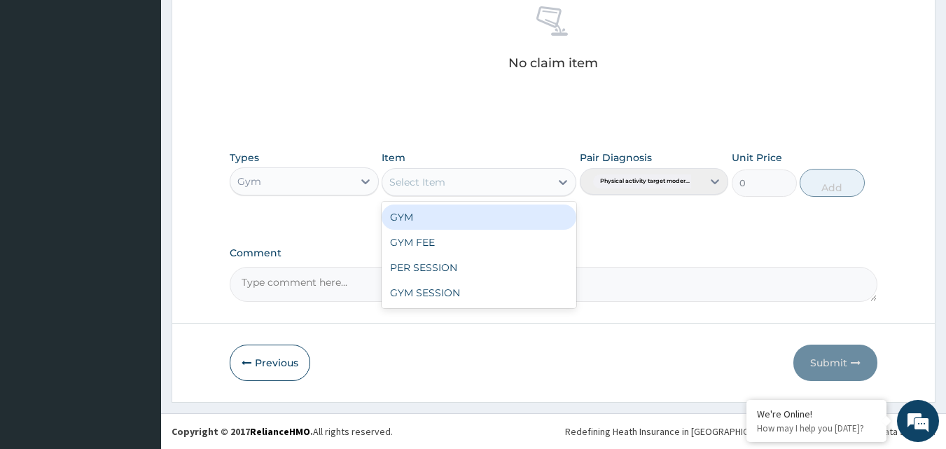
click at [546, 211] on div "GYM" at bounding box center [478, 216] width 195 height 25
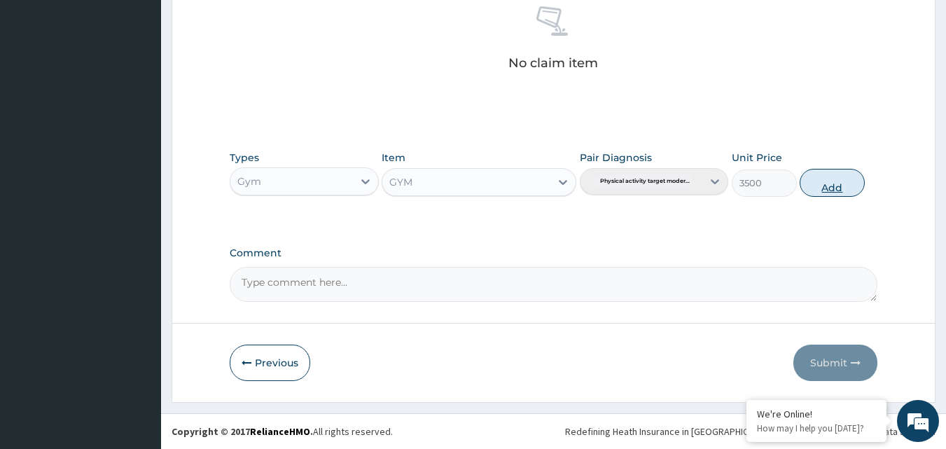
click at [831, 185] on button "Add" at bounding box center [831, 183] width 65 height 28
type input "0"
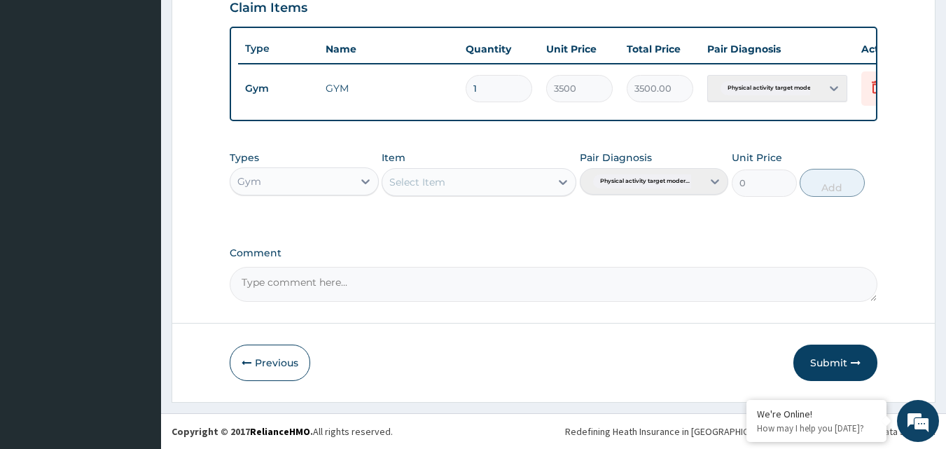
scroll to position [505, 0]
click at [815, 356] on button "Submit" at bounding box center [835, 362] width 84 height 36
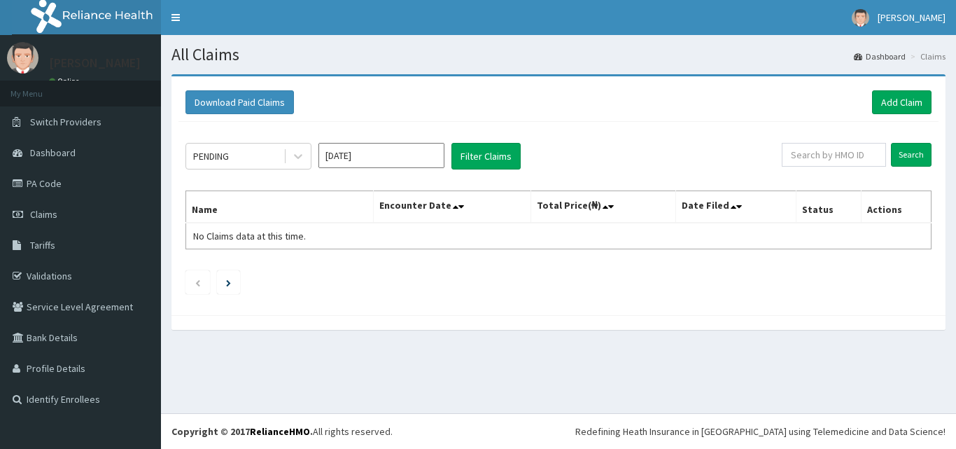
click at [891, 104] on link "Add Claim" at bounding box center [901, 102] width 59 height 24
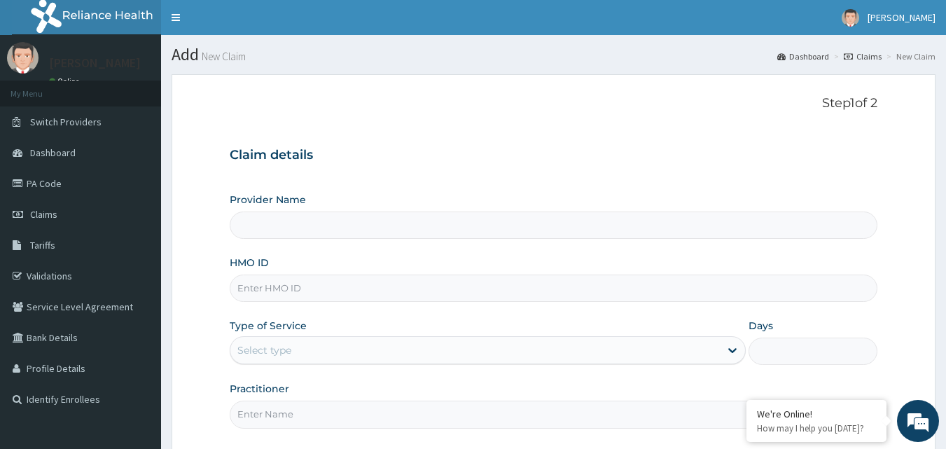
type input "Bodyline Gym- Ikoyi"
type input "1"
click at [340, 276] on input "HMO ID" at bounding box center [554, 287] width 648 height 27
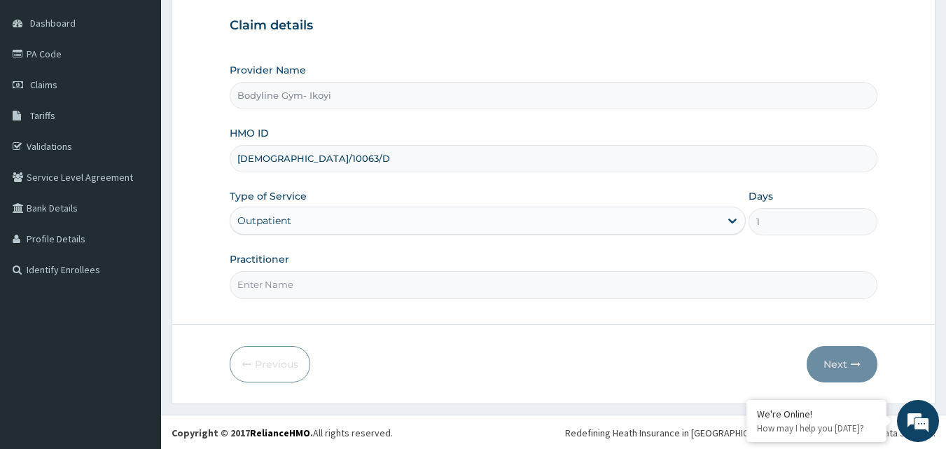
scroll to position [131, 0]
type input "[DEMOGRAPHIC_DATA]/10063/D"
click at [282, 290] on input "Practitioner" at bounding box center [554, 282] width 648 height 27
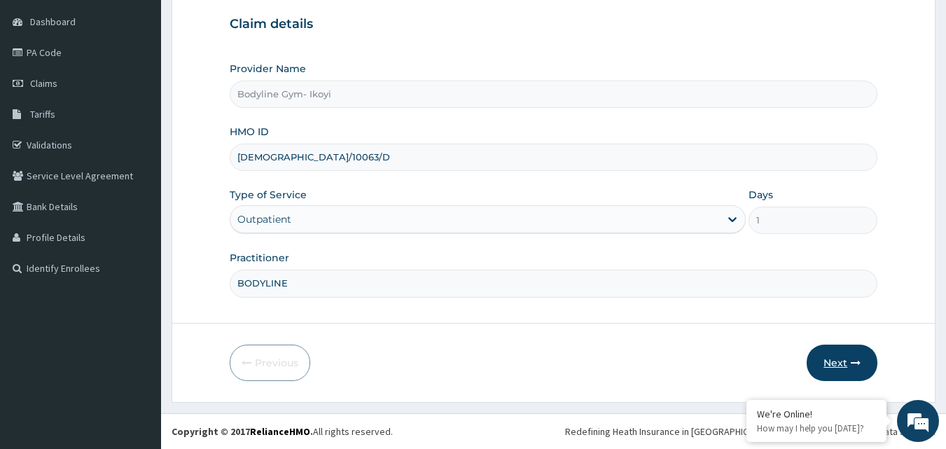
type input "BODYLINE"
click at [836, 358] on button "Next" at bounding box center [841, 362] width 71 height 36
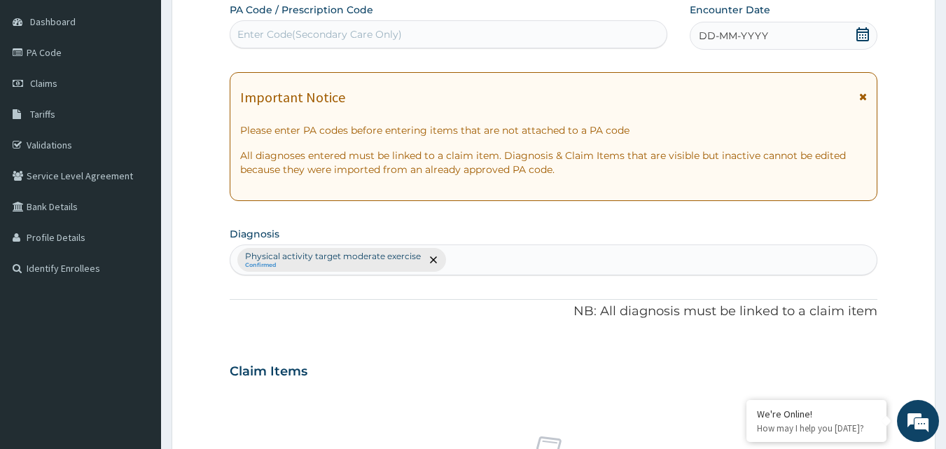
click at [703, 36] on span "DD-MM-YYYY" at bounding box center [732, 36] width 69 height 14
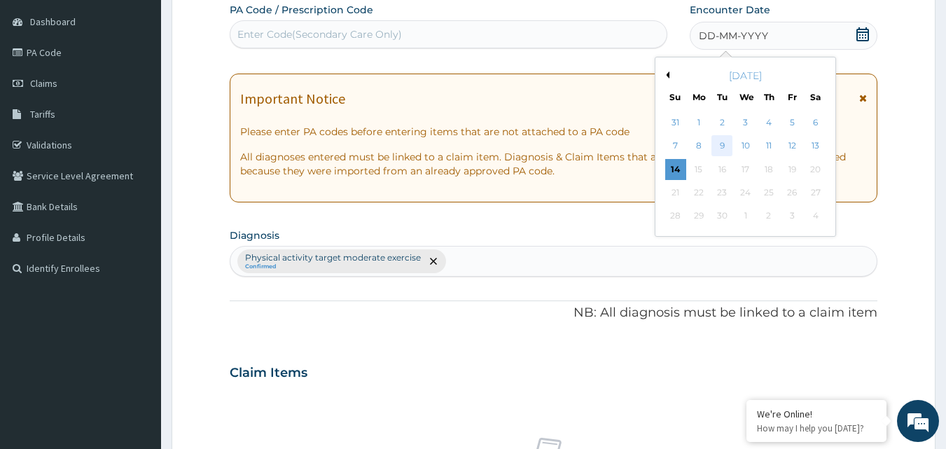
click at [716, 141] on div "9" at bounding box center [722, 146] width 21 height 21
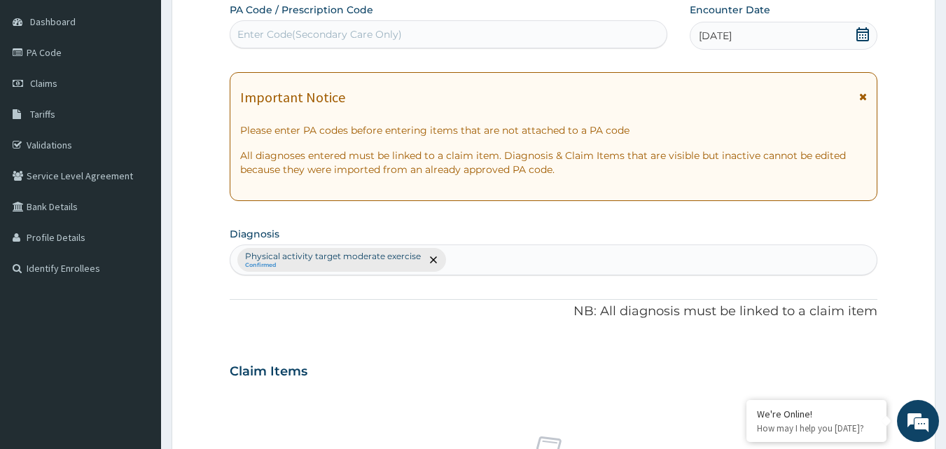
click at [410, 45] on div "Enter Code(Secondary Care Only)" at bounding box center [448, 34] width 437 height 22
type input "PA/50C893"
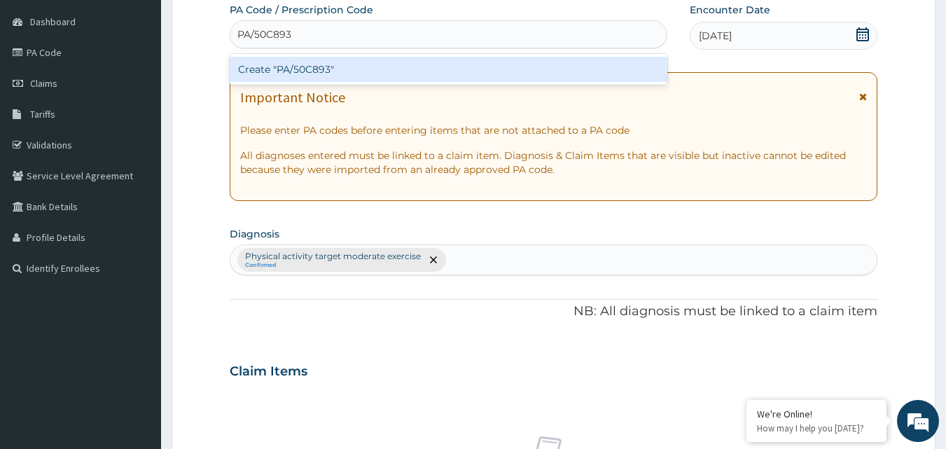
click at [295, 66] on div "Create "PA/50C893"" at bounding box center [449, 69] width 438 height 25
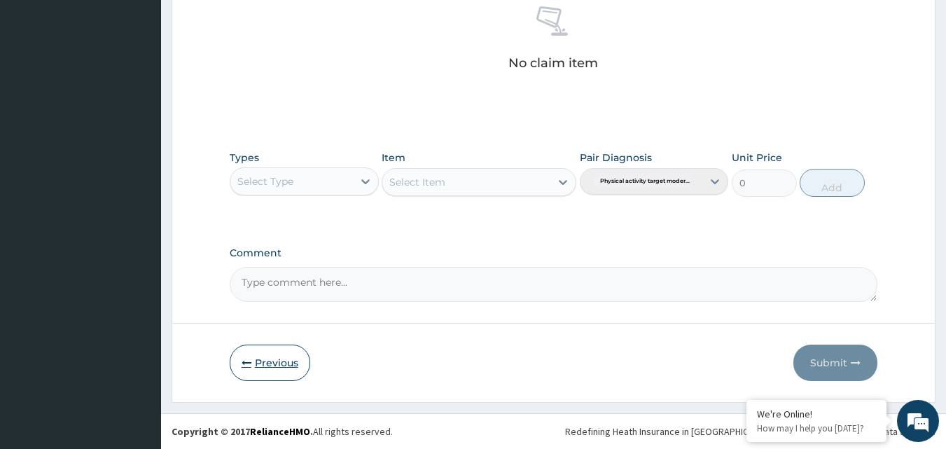
click at [272, 356] on button "Previous" at bounding box center [270, 362] width 80 height 36
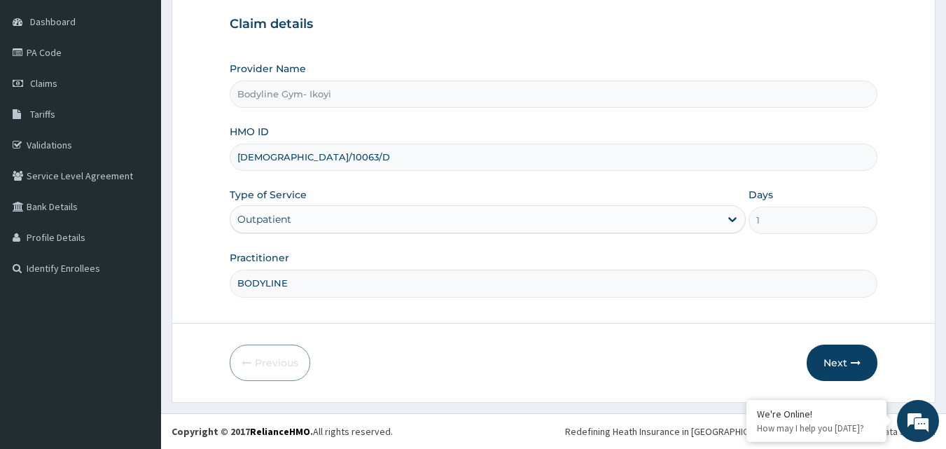
click at [302, 163] on input "ISW/10063/D" at bounding box center [554, 156] width 648 height 27
type input "ISW/10063/A"
click at [828, 357] on button "Next" at bounding box center [841, 362] width 71 height 36
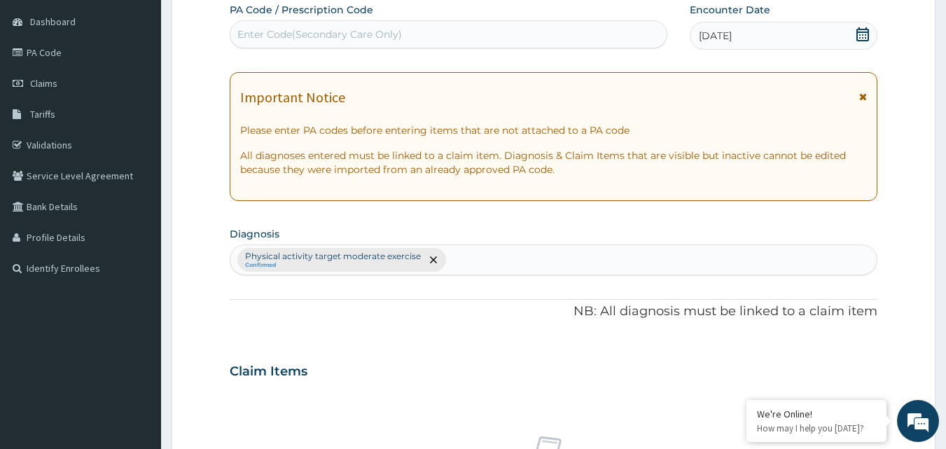
click at [362, 37] on div "Enter Code(Secondary Care Only)" at bounding box center [319, 34] width 164 height 14
type input "PA/50C893"
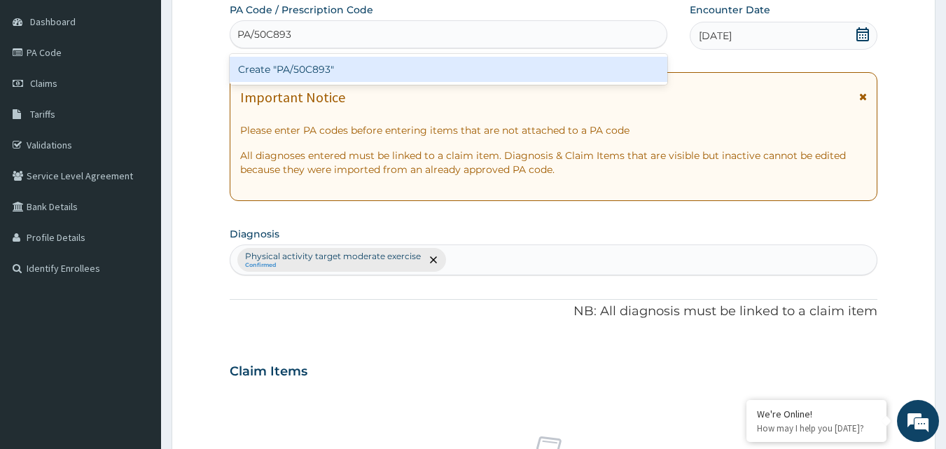
click at [328, 63] on div "Create "PA/50C893"" at bounding box center [449, 69] width 438 height 25
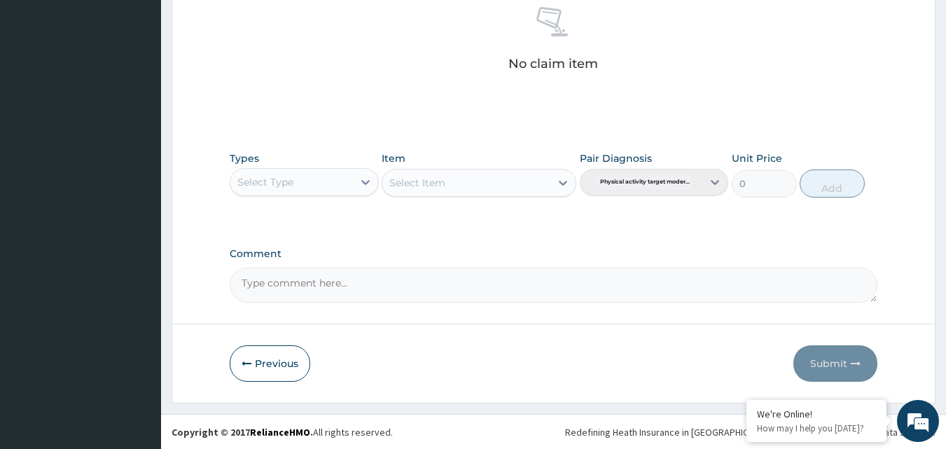
scroll to position [561, 0]
click at [325, 186] on div "Select Type" at bounding box center [291, 181] width 122 height 22
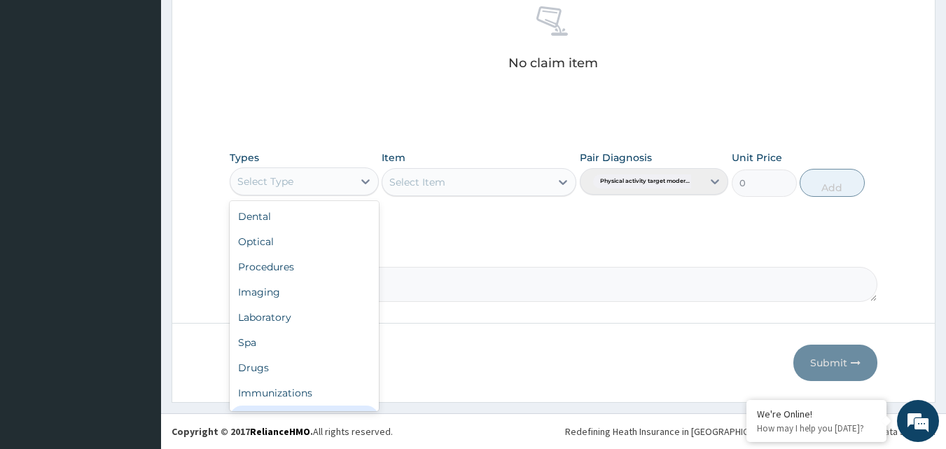
scroll to position [48, 0]
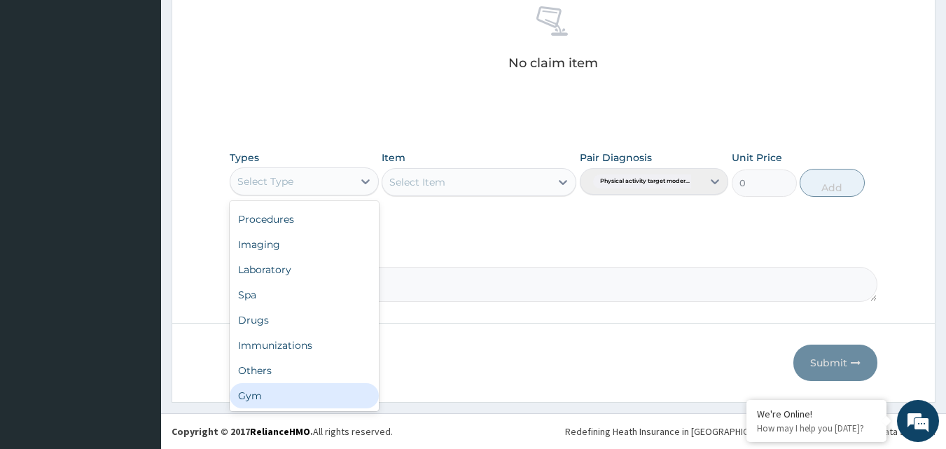
click at [335, 401] on div "Gym" at bounding box center [304, 395] width 149 height 25
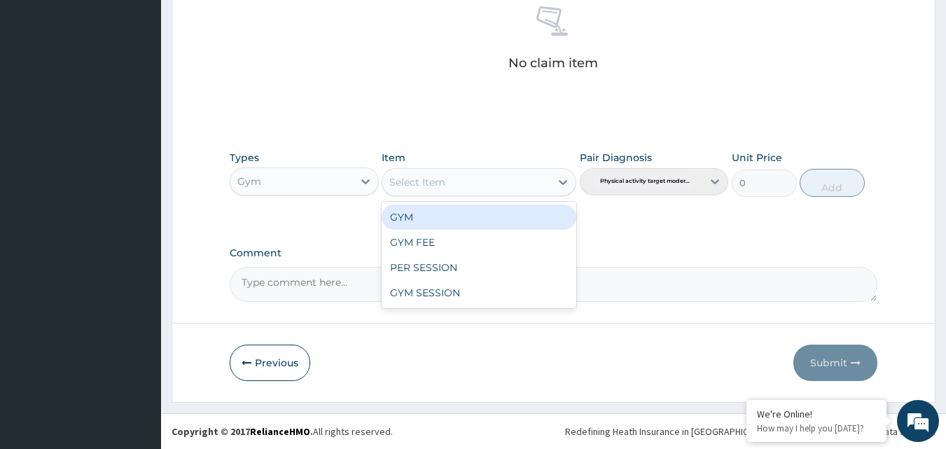
click at [509, 188] on div "Select Item" at bounding box center [466, 182] width 168 height 22
click at [505, 212] on div "GYM" at bounding box center [478, 216] width 195 height 25
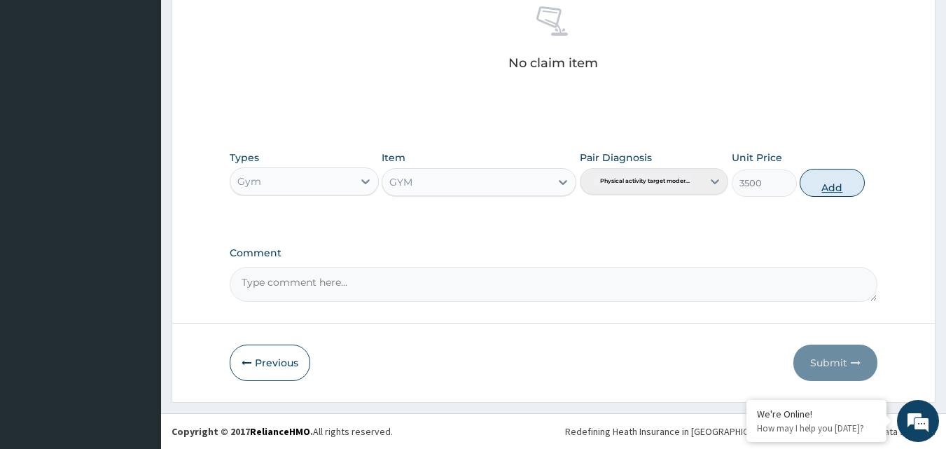
click at [829, 187] on button "Add" at bounding box center [831, 183] width 65 height 28
type input "0"
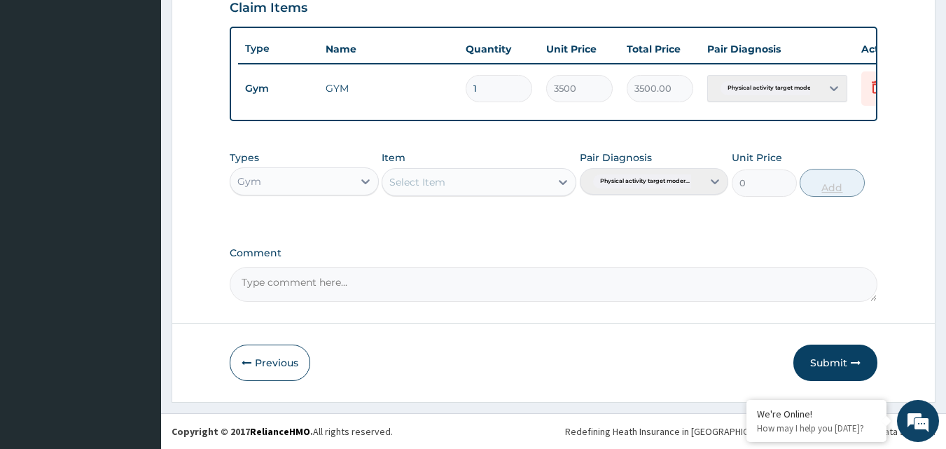
scroll to position [505, 0]
click at [831, 358] on button "Submit" at bounding box center [835, 362] width 84 height 36
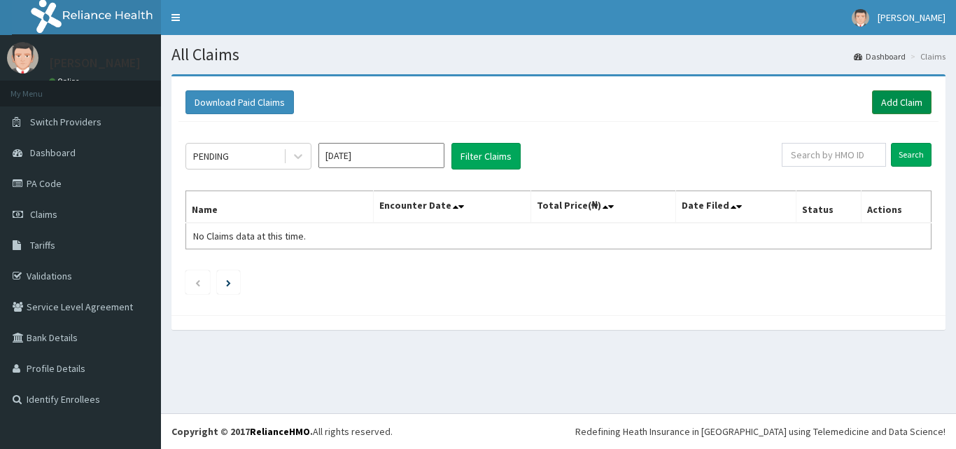
click at [894, 99] on link "Add Claim" at bounding box center [901, 102] width 59 height 24
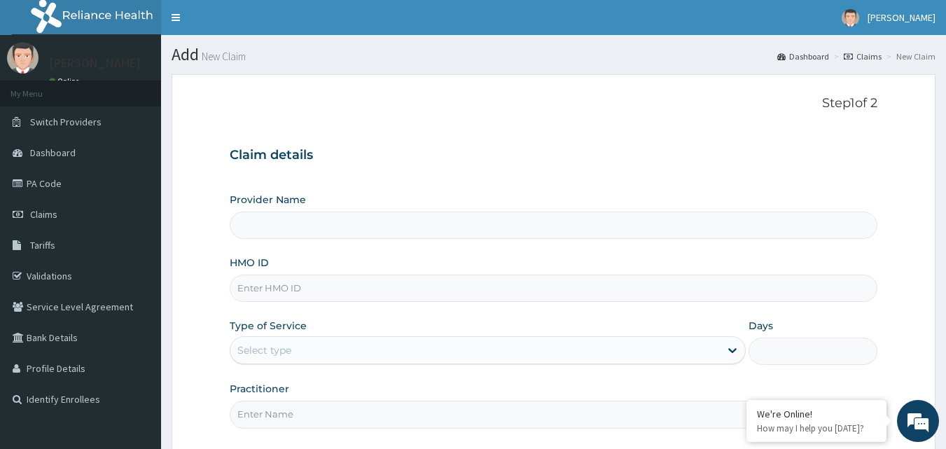
type input "Bodyline Gym- Ikoyi"
type input "1"
click at [282, 281] on input "HMO ID" at bounding box center [554, 287] width 648 height 27
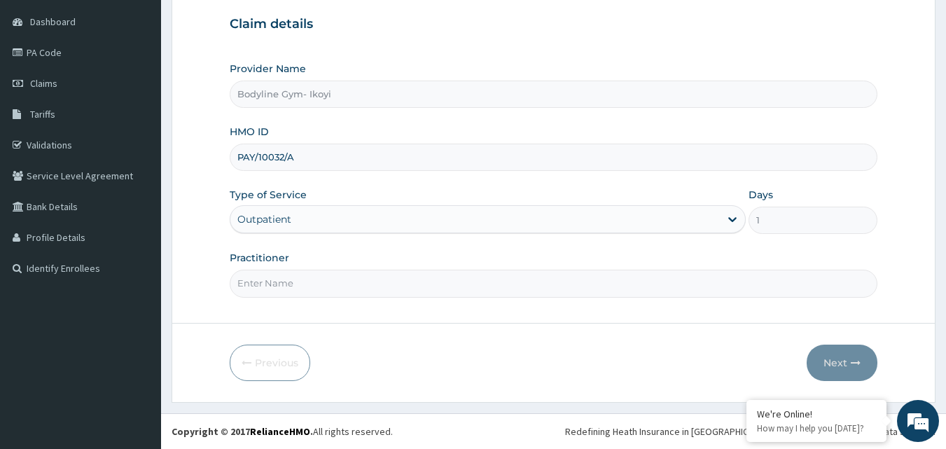
type input "PAY/10032/A"
click at [298, 283] on input "Practitioner" at bounding box center [554, 282] width 648 height 27
type input "BODYLINE"
click at [841, 370] on button "Next" at bounding box center [841, 362] width 71 height 36
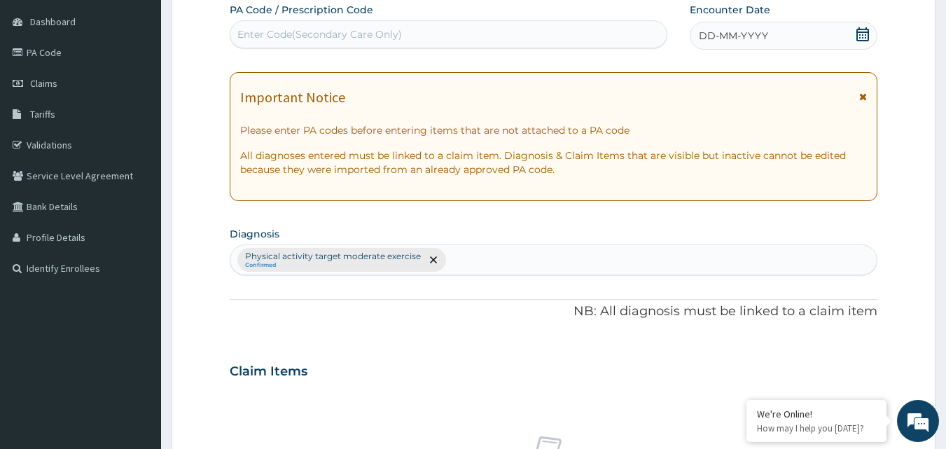
click at [703, 37] on span "DD-MM-YYYY" at bounding box center [732, 36] width 69 height 14
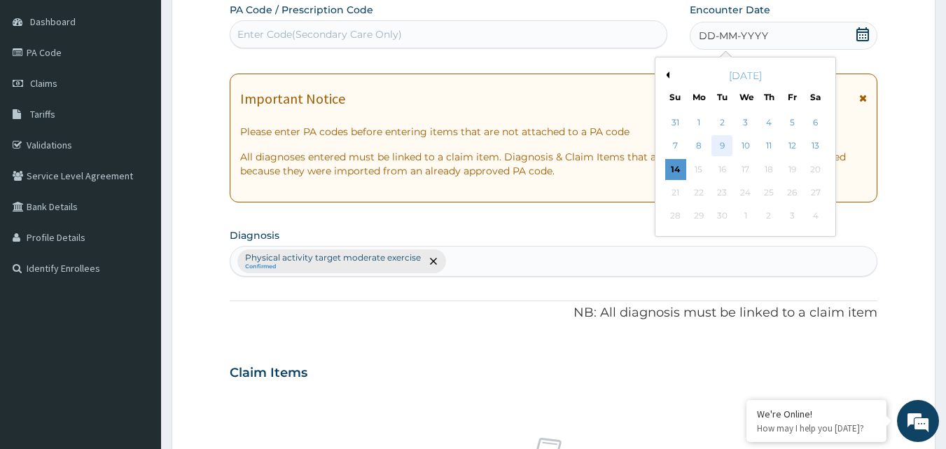
click at [723, 142] on div "9" at bounding box center [722, 146] width 21 height 21
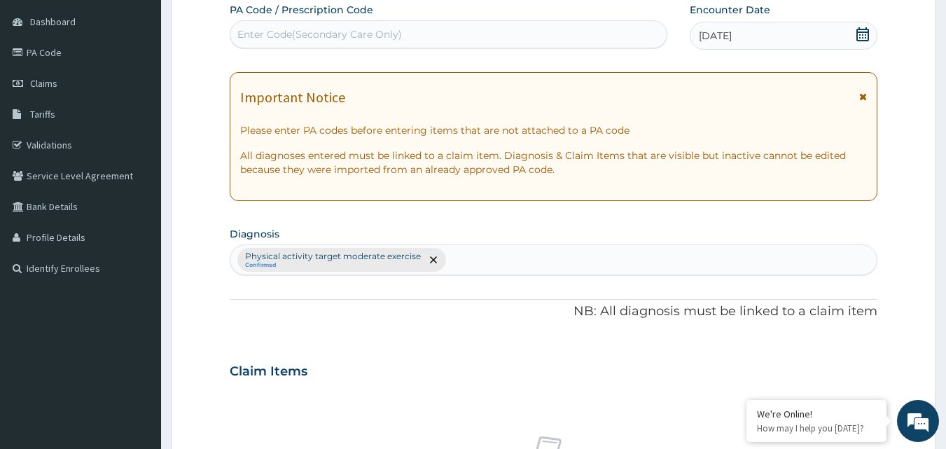
click at [349, 38] on div "Enter Code(Secondary Care Only)" at bounding box center [319, 34] width 164 height 14
type input "PA/9BEC38"
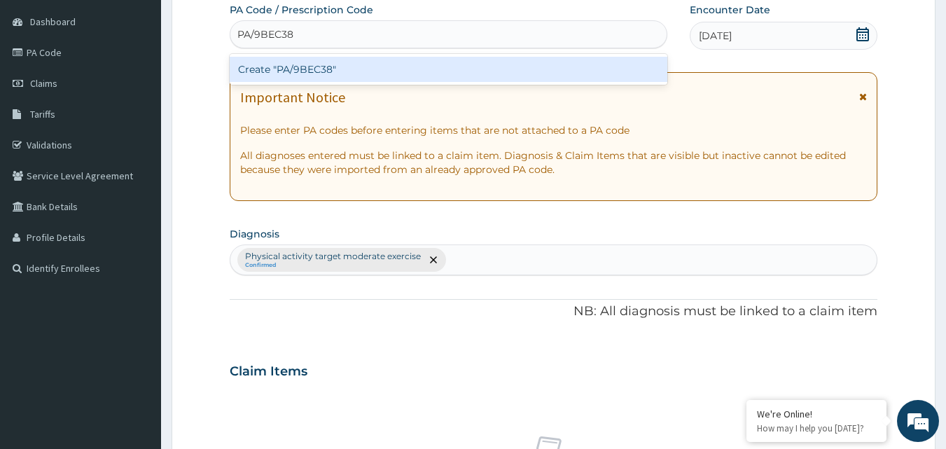
click at [363, 68] on div "Create "PA/9BEC38"" at bounding box center [449, 69] width 438 height 25
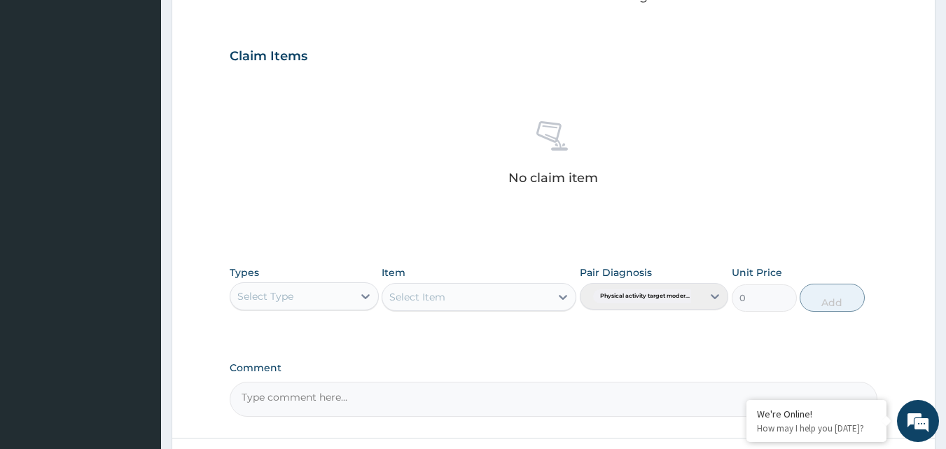
scroll to position [551, 0]
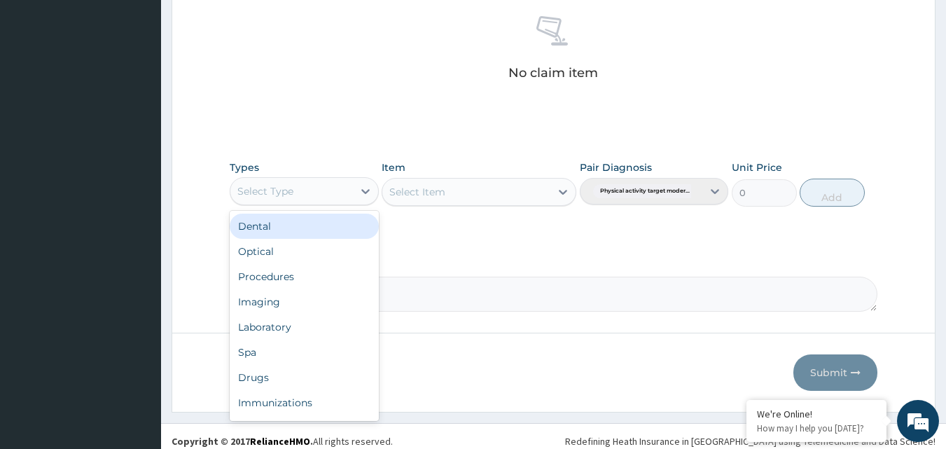
click at [326, 189] on div "Select Type" at bounding box center [291, 191] width 122 height 22
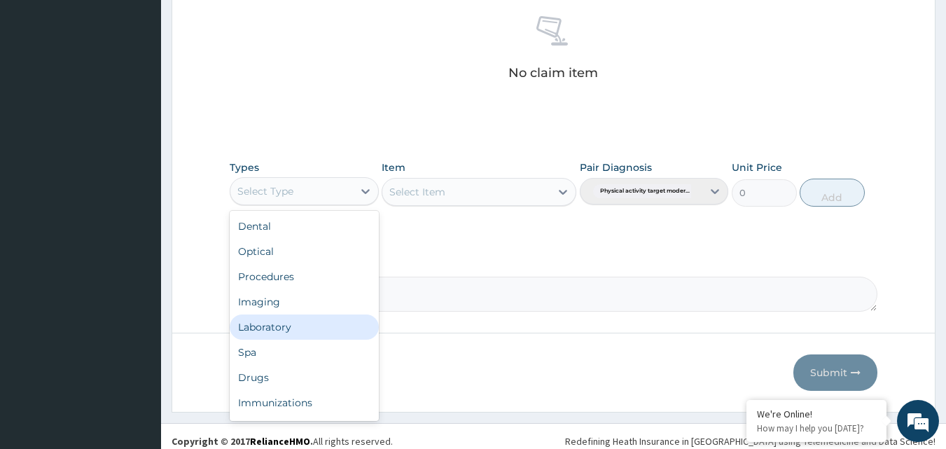
scroll to position [48, 0]
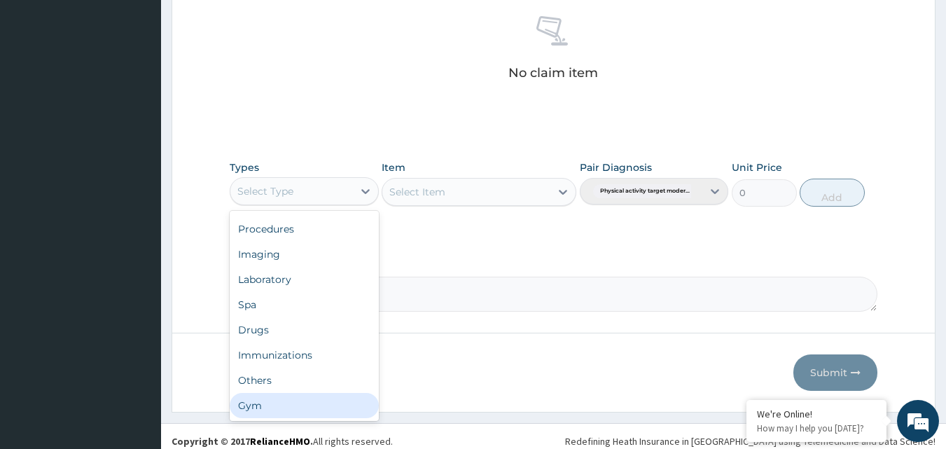
click at [326, 414] on div "Gym" at bounding box center [304, 405] width 149 height 25
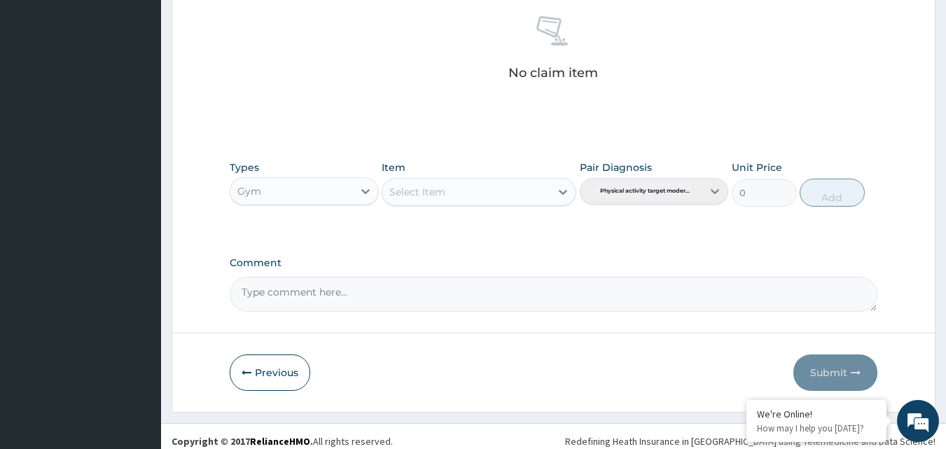
click at [503, 190] on div "Select Item" at bounding box center [478, 192] width 195 height 28
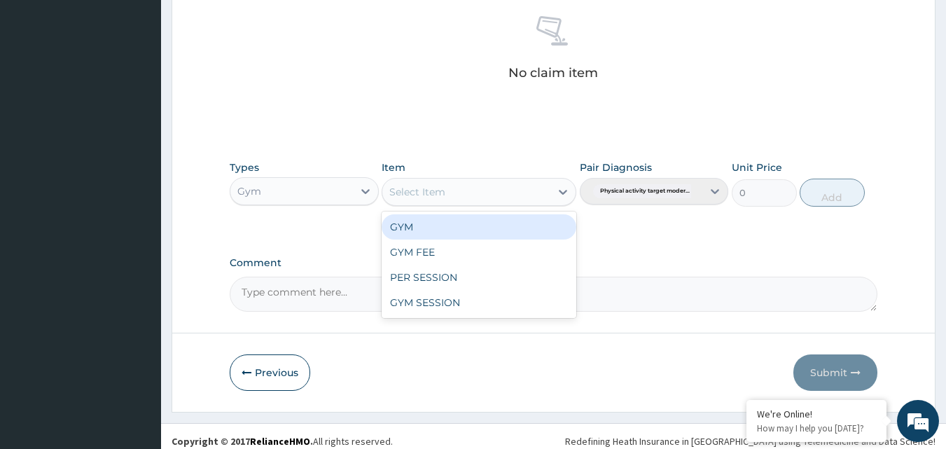
click at [538, 187] on div "Select Item" at bounding box center [466, 192] width 168 height 22
click at [519, 214] on div "GYM" at bounding box center [478, 226] width 195 height 25
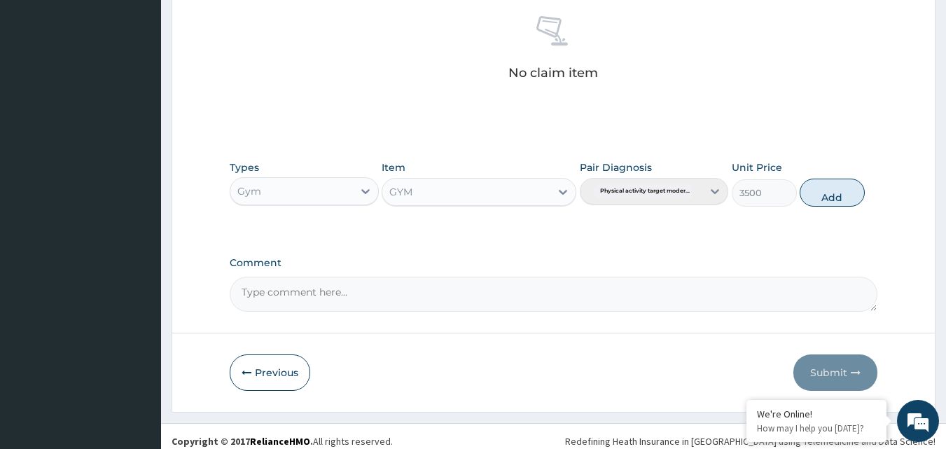
click at [830, 199] on button "Add" at bounding box center [831, 192] width 65 height 28
type input "0"
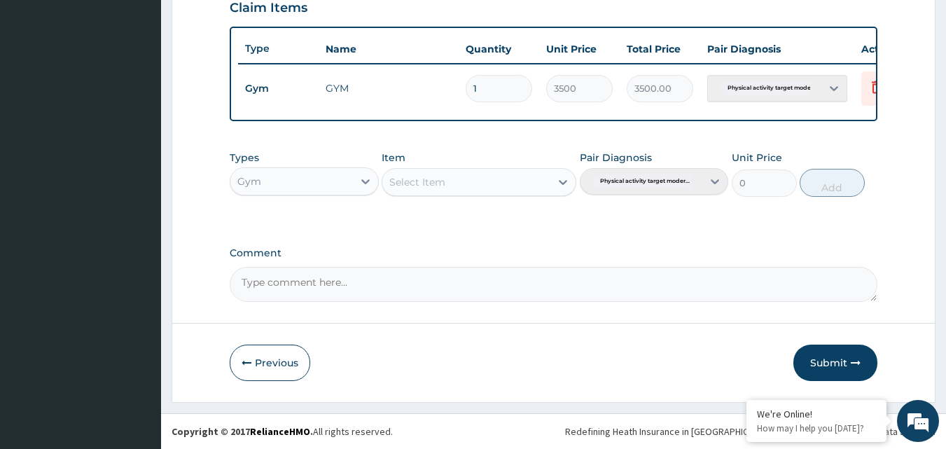
scroll to position [505, 0]
click at [836, 358] on button "Submit" at bounding box center [835, 362] width 84 height 36
